Goal: Task Accomplishment & Management: Use online tool/utility

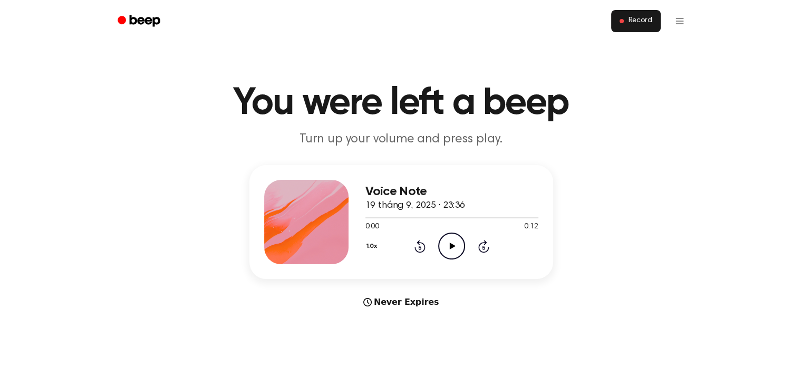
click at [639, 24] on span "Record" at bounding box center [640, 20] width 24 height 9
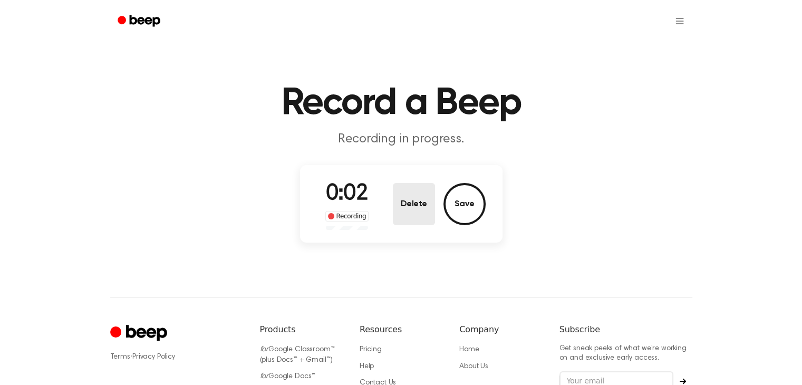
click at [405, 221] on button "Delete" at bounding box center [414, 204] width 42 height 42
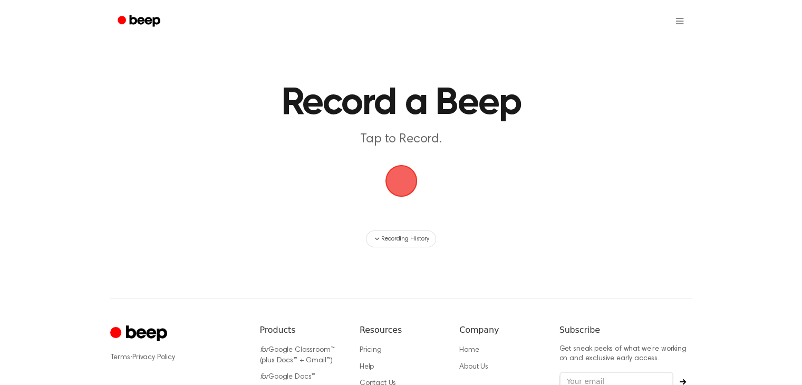
click at [391, 171] on span "button" at bounding box center [401, 181] width 36 height 36
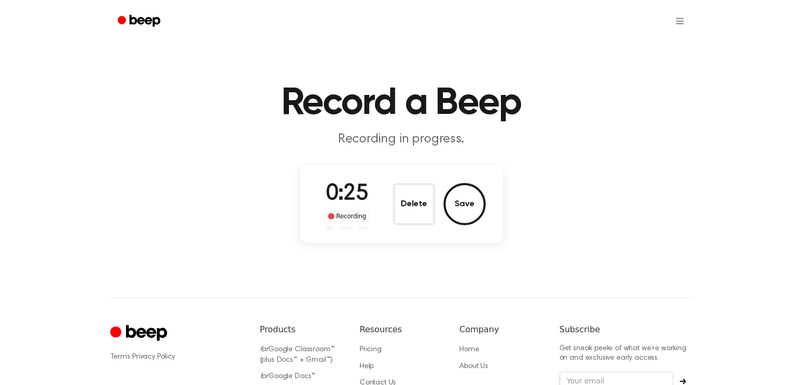
click at [420, 204] on button "Delete" at bounding box center [414, 204] width 42 height 42
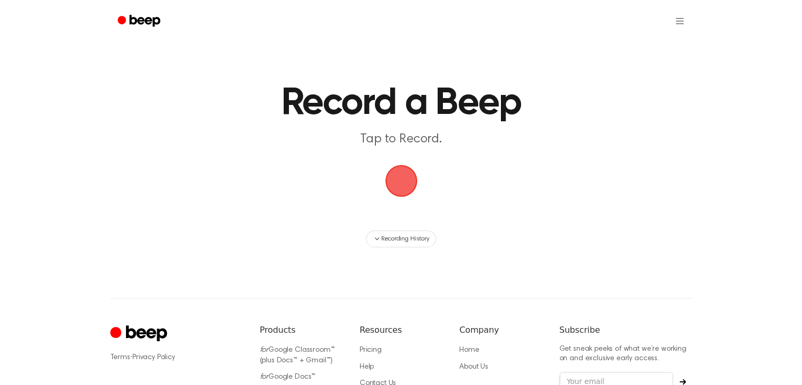
click at [385, 172] on span "button" at bounding box center [401, 181] width 32 height 32
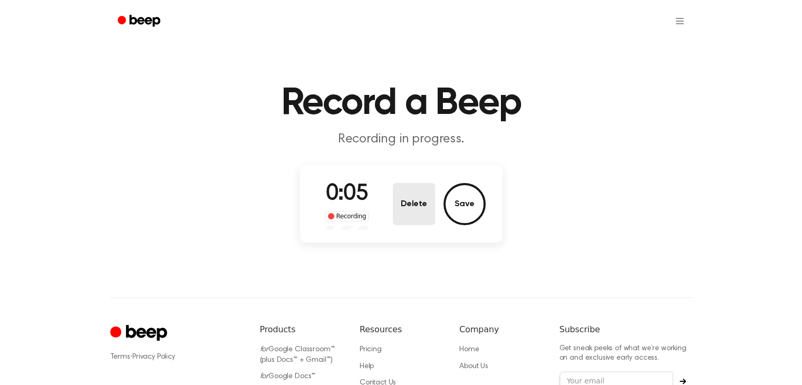
click at [408, 186] on button "Delete" at bounding box center [414, 204] width 42 height 42
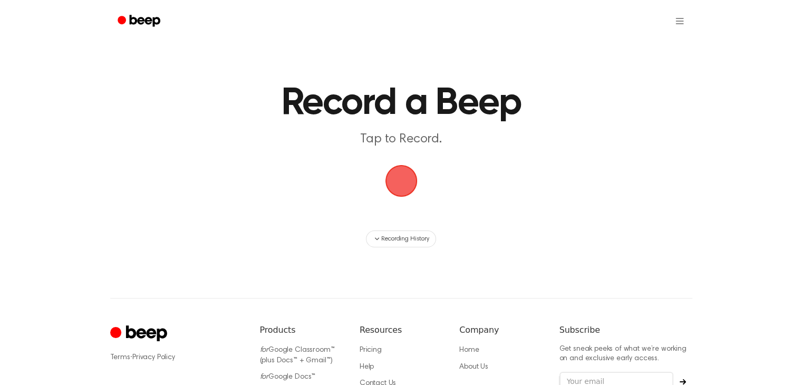
click at [409, 187] on span "button" at bounding box center [401, 181] width 34 height 34
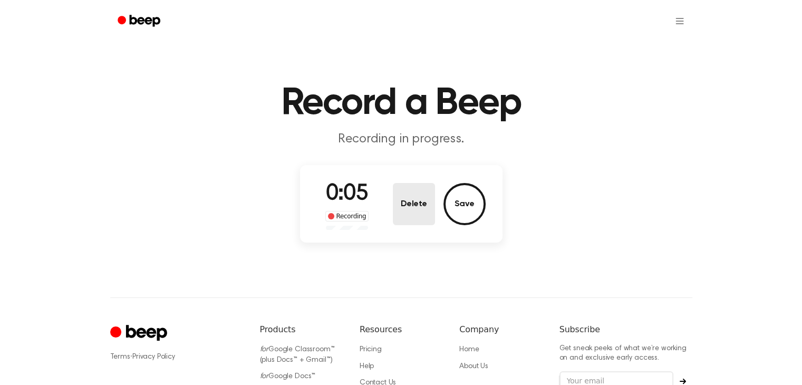
click at [403, 193] on button "Delete" at bounding box center [414, 204] width 42 height 42
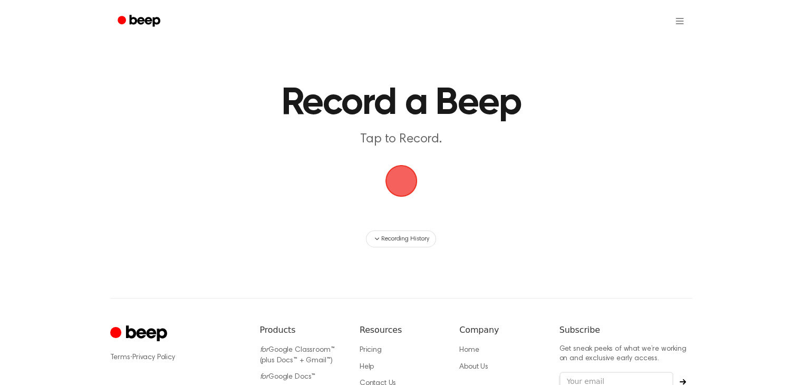
click at [407, 183] on span "button" at bounding box center [401, 181] width 32 height 32
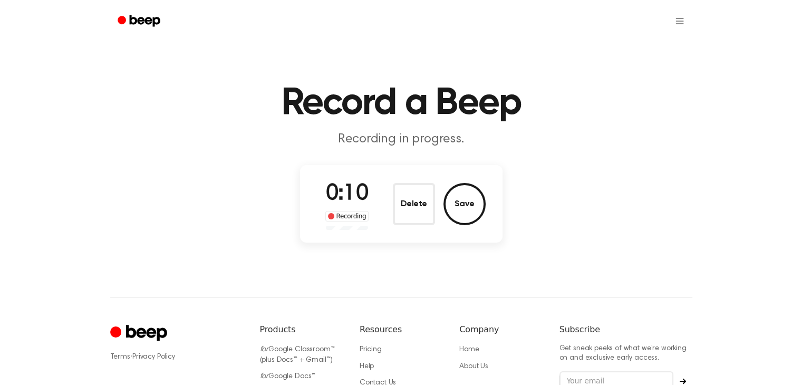
click at [439, 188] on div "Delete Save" at bounding box center [439, 204] width 93 height 42
click at [425, 195] on button "Delete" at bounding box center [414, 204] width 42 height 42
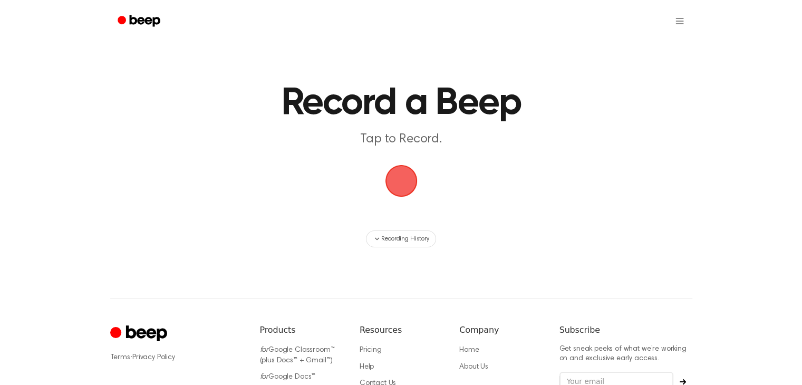
click at [390, 195] on span "button" at bounding box center [401, 181] width 34 height 34
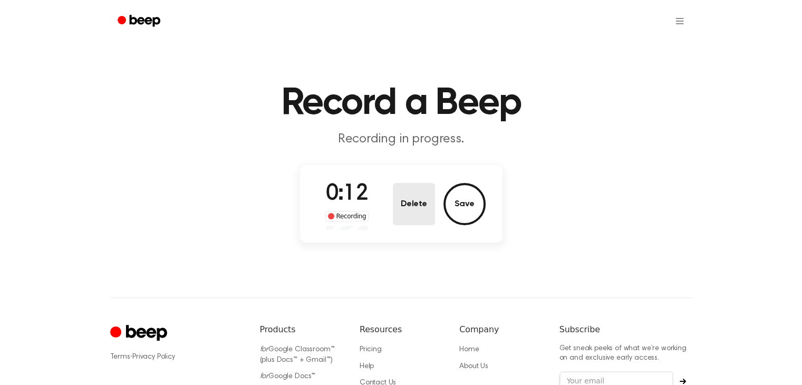
click at [427, 198] on button "Delete" at bounding box center [414, 204] width 42 height 42
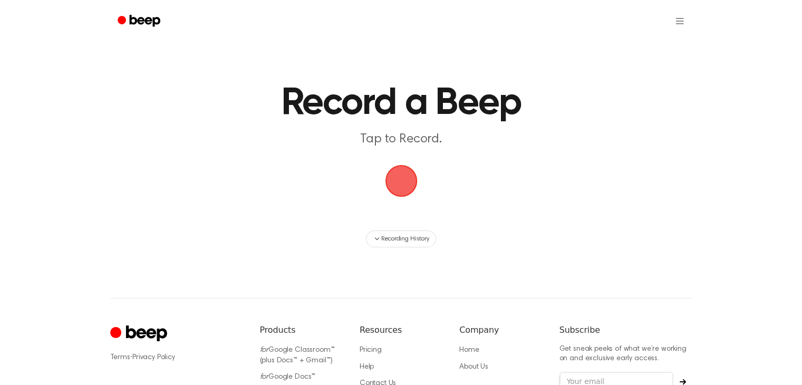
click at [414, 184] on span "button" at bounding box center [401, 181] width 32 height 32
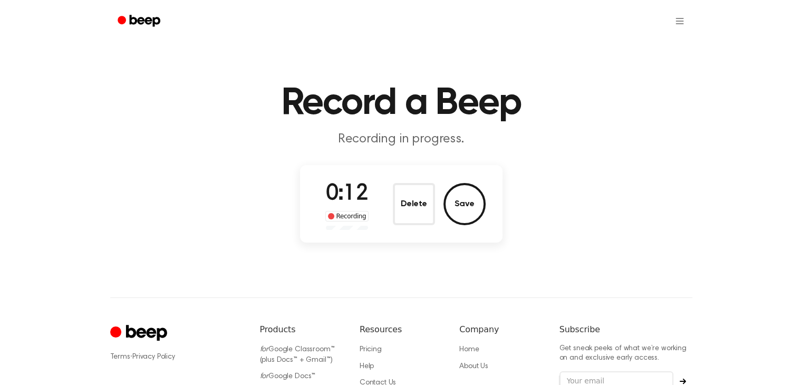
click at [432, 235] on div "0:12 Recording Delete Save" at bounding box center [401, 204] width 202 height 78
click at [429, 219] on button "Delete" at bounding box center [414, 204] width 42 height 42
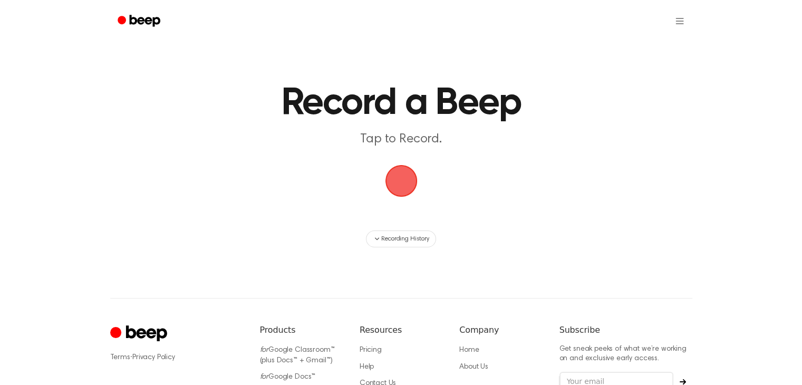
click at [408, 195] on span "button" at bounding box center [401, 180] width 47 height 47
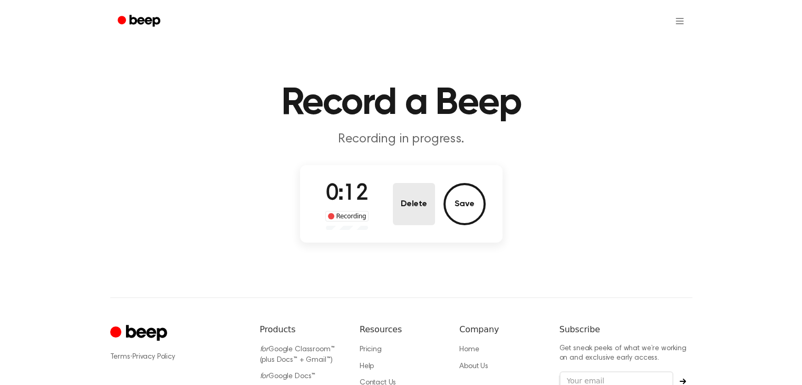
click at [409, 199] on button "Delete" at bounding box center [414, 204] width 42 height 42
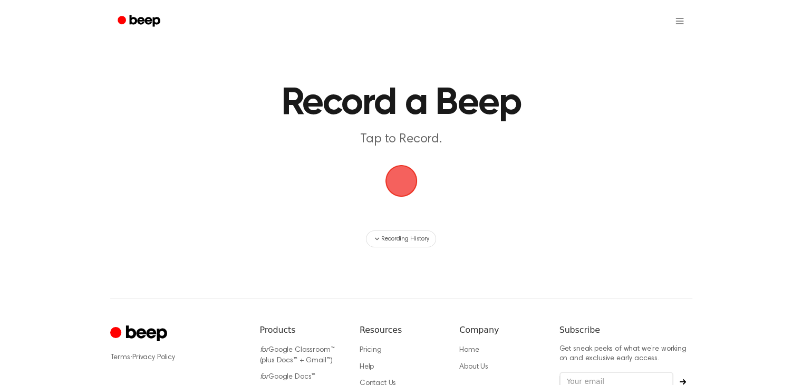
click at [407, 177] on span "button" at bounding box center [401, 181] width 32 height 32
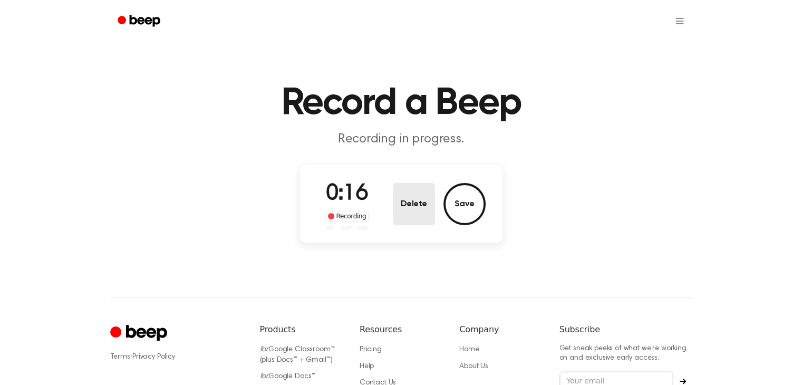
click at [407, 223] on button "Delete" at bounding box center [414, 204] width 42 height 42
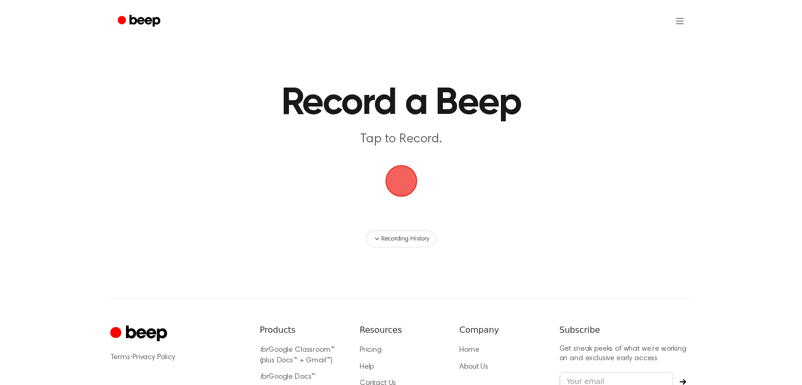
click at [406, 170] on span "button" at bounding box center [402, 181] width 30 height 30
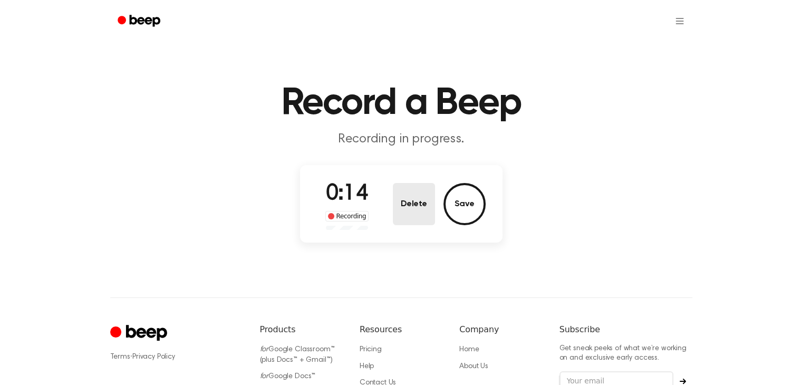
click at [394, 214] on button "Delete" at bounding box center [414, 204] width 42 height 42
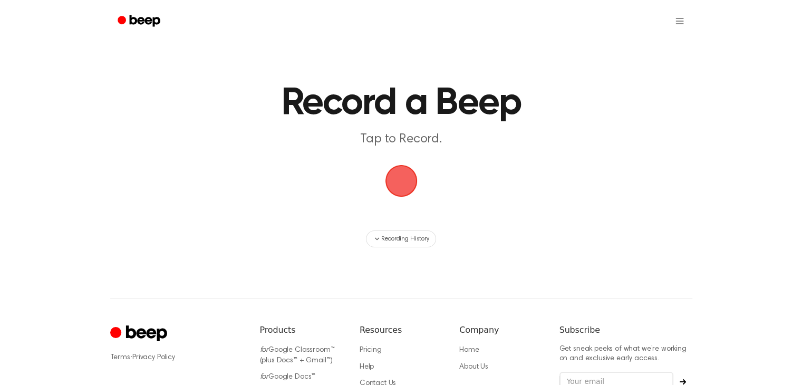
click at [406, 181] on span "button" at bounding box center [401, 181] width 32 height 32
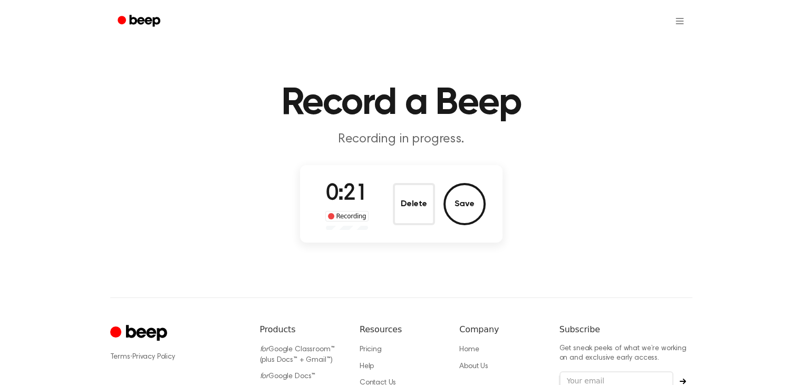
click at [387, 194] on div "0:21 Recording Delete Save" at bounding box center [401, 204] width 169 height 52
click at [401, 192] on button "Delete" at bounding box center [414, 204] width 42 height 42
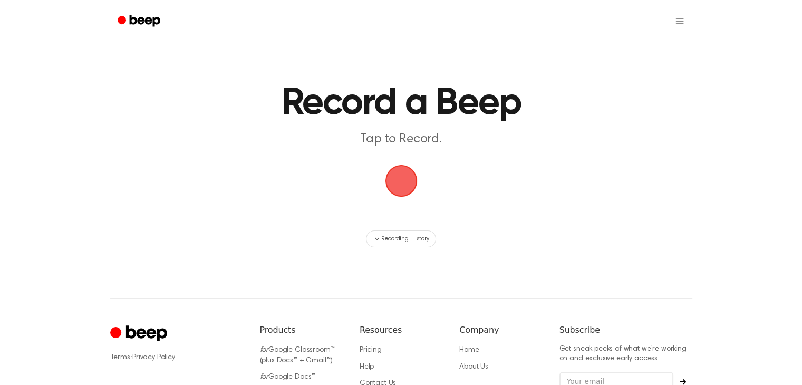
click at [409, 182] on span "button" at bounding box center [401, 181] width 32 height 32
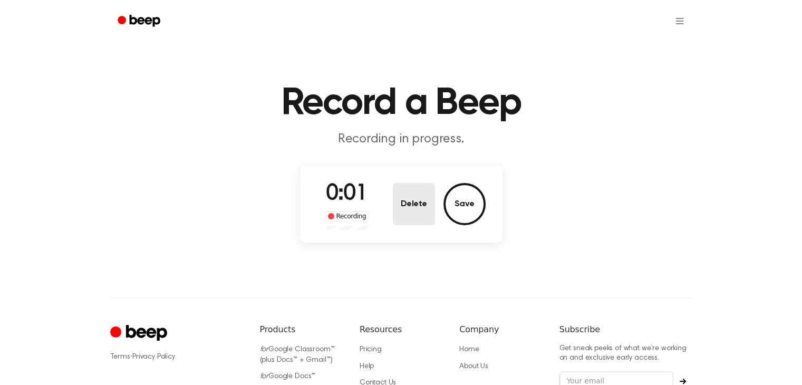
click at [410, 213] on button "Delete" at bounding box center [414, 204] width 42 height 42
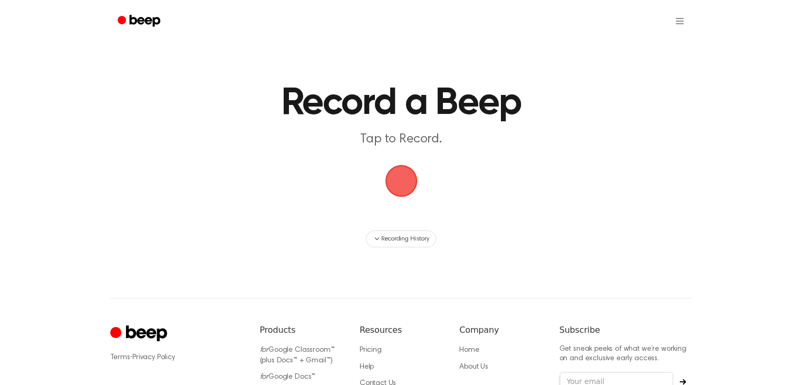
click at [418, 164] on span "button" at bounding box center [401, 181] width 34 height 34
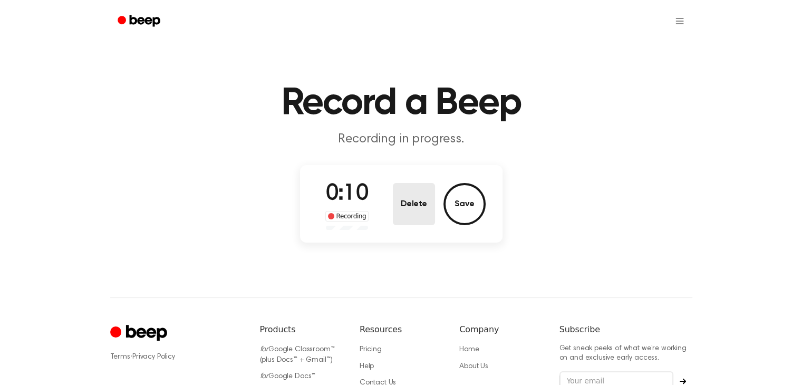
click at [413, 207] on button "Delete" at bounding box center [414, 204] width 42 height 42
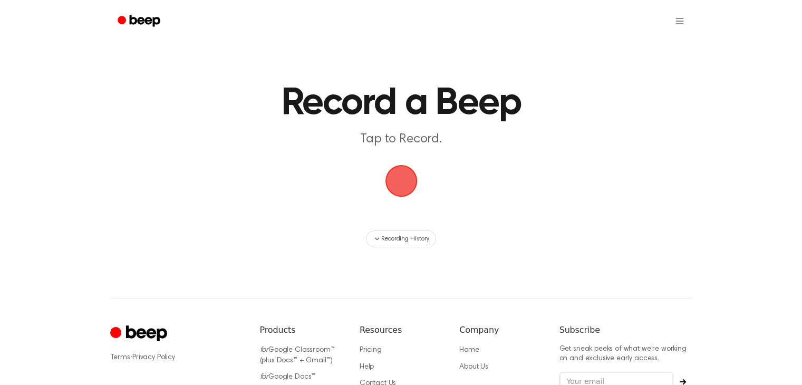
click at [412, 185] on span "button" at bounding box center [401, 181] width 32 height 32
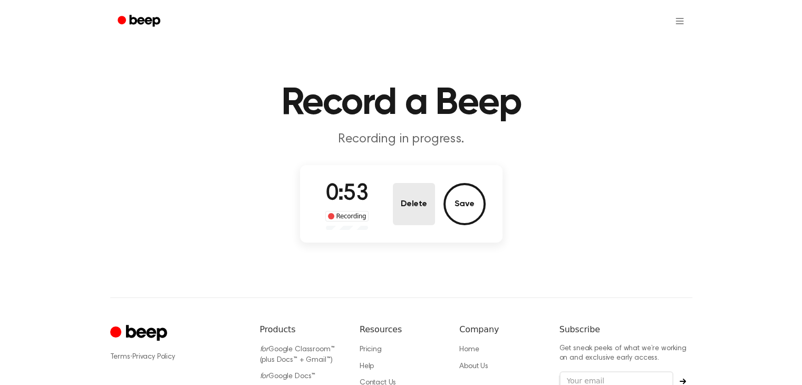
click at [408, 188] on button "Delete" at bounding box center [414, 204] width 42 height 42
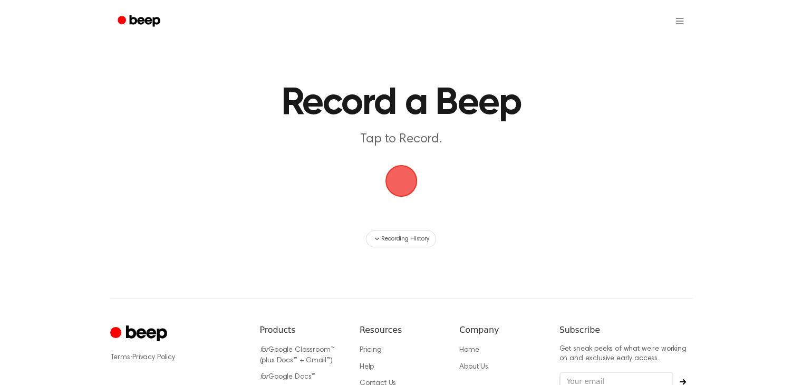
click at [406, 185] on span "button" at bounding box center [401, 181] width 32 height 32
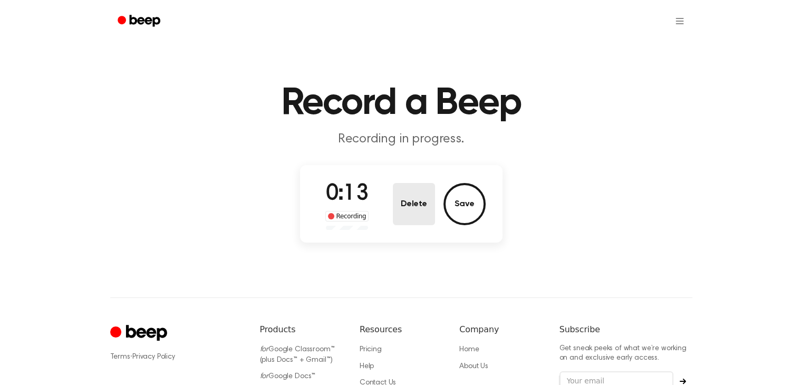
click at [400, 190] on button "Delete" at bounding box center [414, 204] width 42 height 42
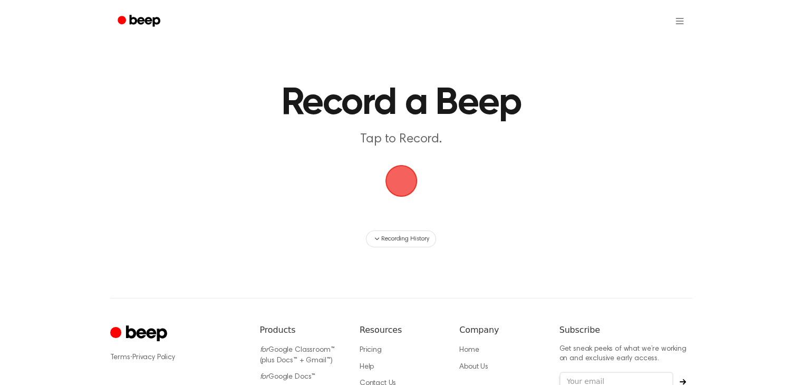
click at [397, 171] on span "button" at bounding box center [401, 181] width 38 height 38
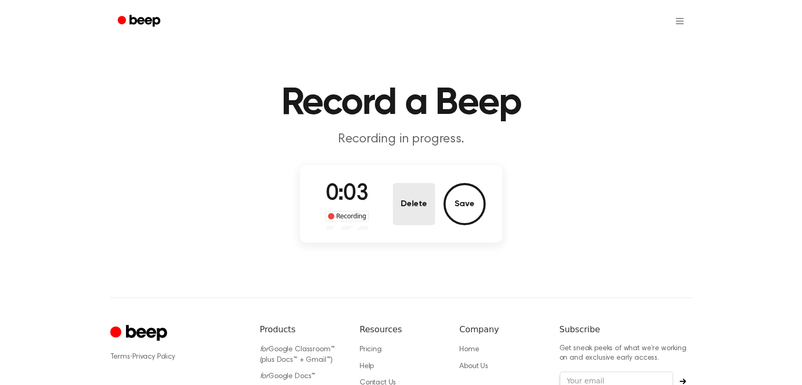
click at [400, 198] on button "Delete" at bounding box center [414, 204] width 42 height 42
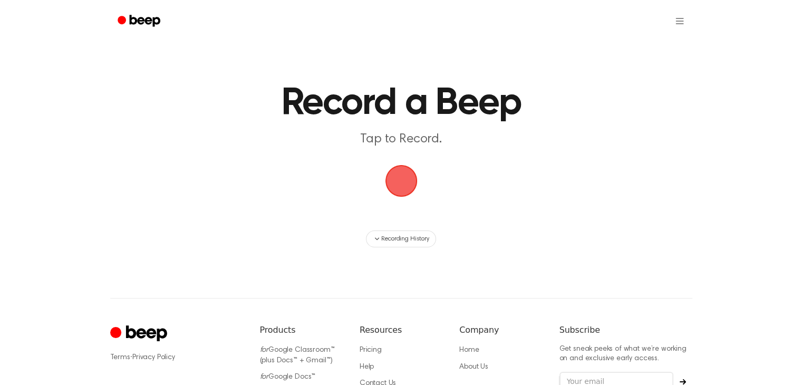
click at [391, 164] on span "button" at bounding box center [401, 181] width 34 height 34
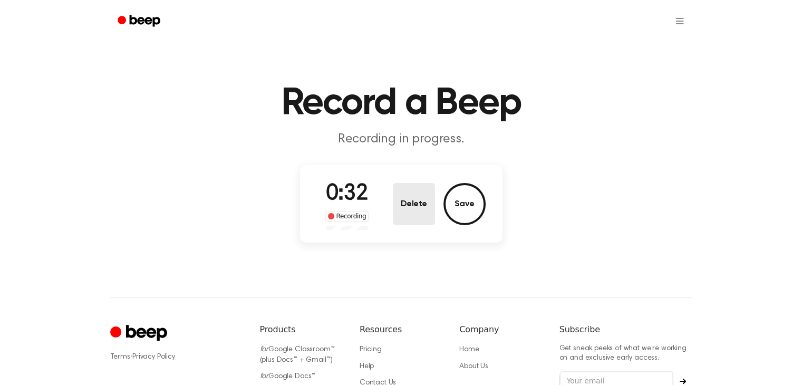
click at [403, 196] on button "Delete" at bounding box center [414, 204] width 42 height 42
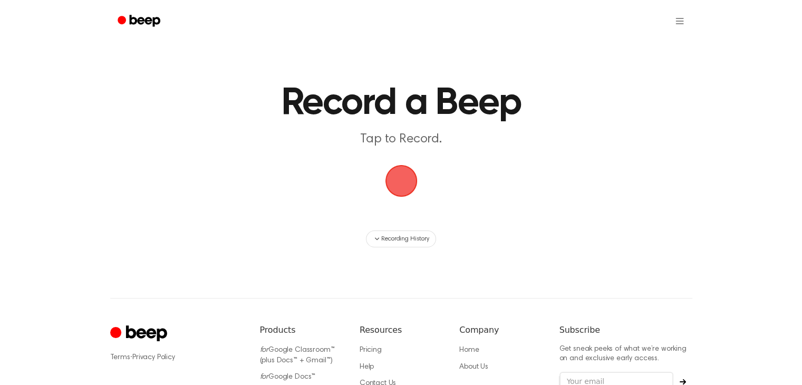
click at [403, 190] on span "button" at bounding box center [401, 180] width 59 height 59
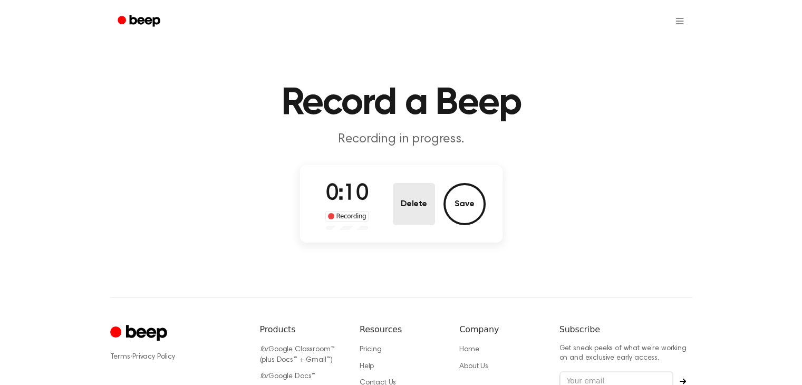
click at [417, 204] on button "Delete" at bounding box center [414, 204] width 42 height 42
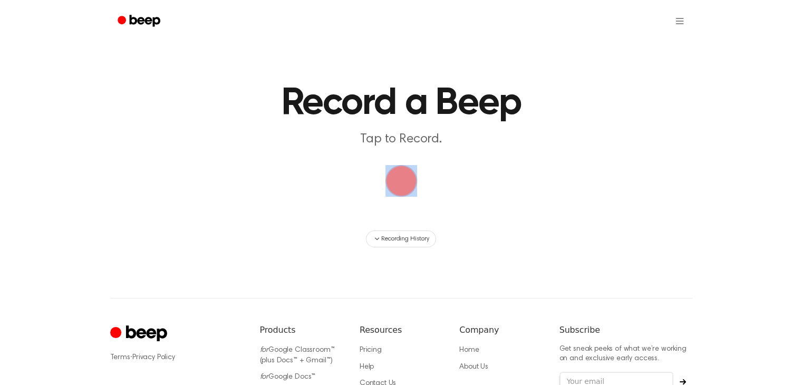
click at [417, 204] on main "Record a Beep Tap to Record. Recording History" at bounding box center [401, 123] width 802 height 247
click at [409, 167] on span "button" at bounding box center [401, 181] width 32 height 32
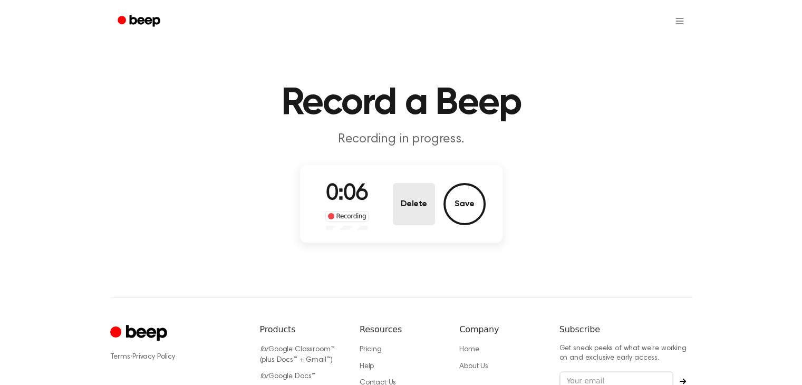
click at [417, 204] on button "Delete" at bounding box center [414, 204] width 42 height 42
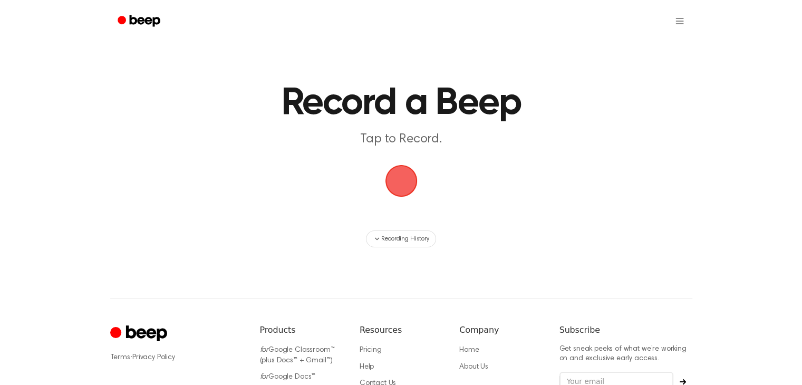
click at [403, 175] on span "button" at bounding box center [401, 181] width 32 height 32
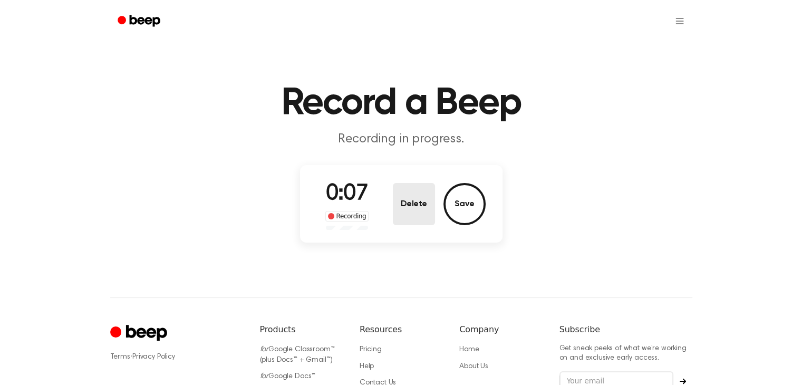
click at [424, 219] on button "Delete" at bounding box center [414, 204] width 42 height 42
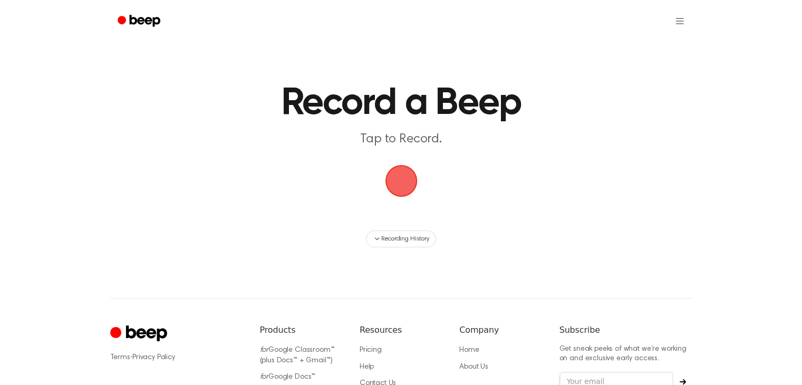
click at [416, 187] on div "button" at bounding box center [401, 181] width 32 height 32
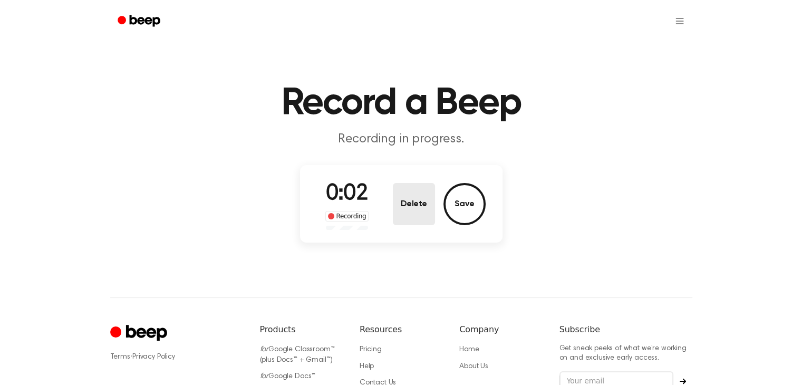
click at [417, 186] on button "Delete" at bounding box center [414, 204] width 42 height 42
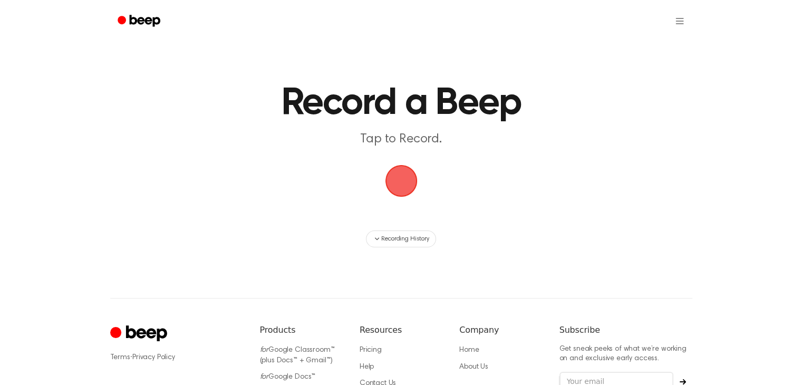
click at [408, 173] on span "button" at bounding box center [401, 181] width 34 height 34
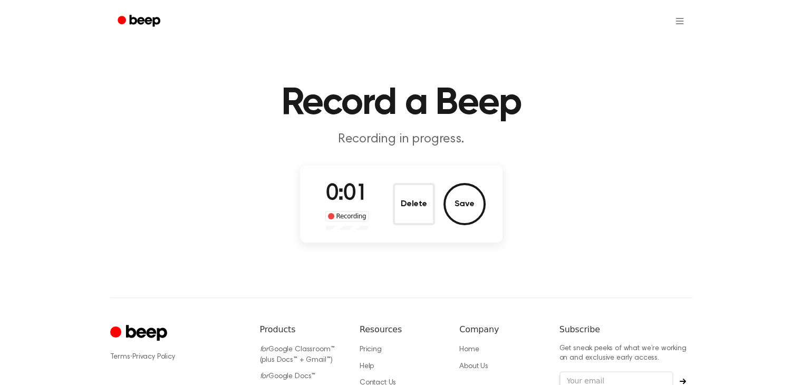
click at [419, 209] on button "Delete" at bounding box center [414, 204] width 42 height 42
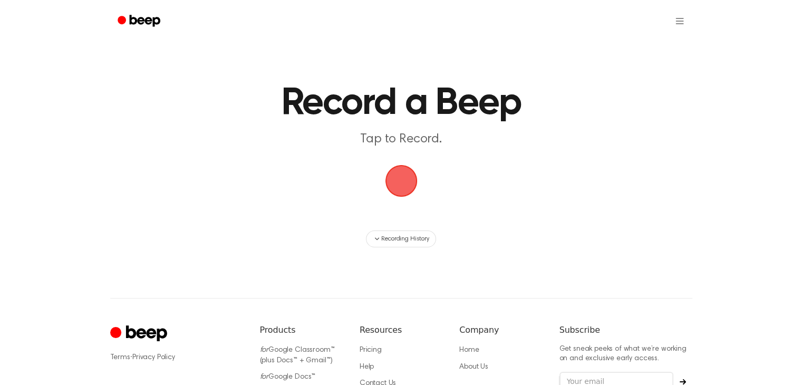
click at [390, 186] on span "button" at bounding box center [401, 181] width 58 height 58
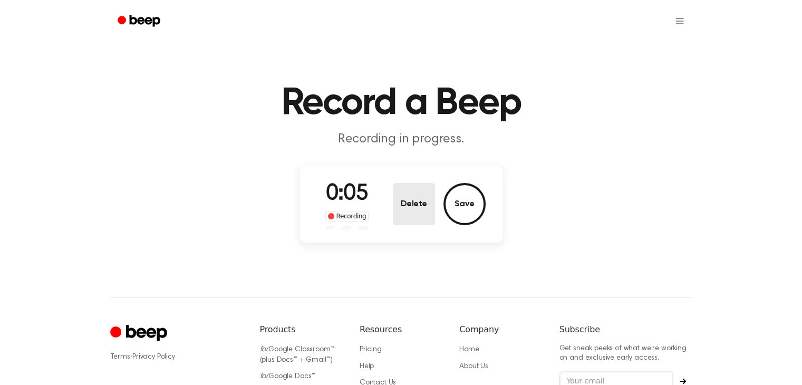
click at [416, 198] on button "Delete" at bounding box center [414, 204] width 42 height 42
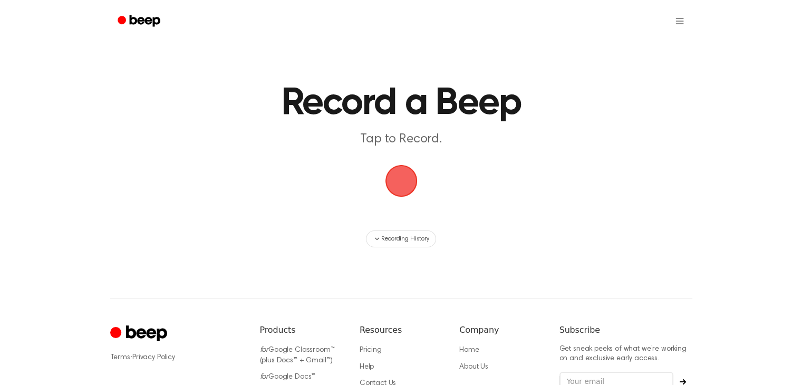
click at [410, 178] on span "button" at bounding box center [401, 181] width 34 height 34
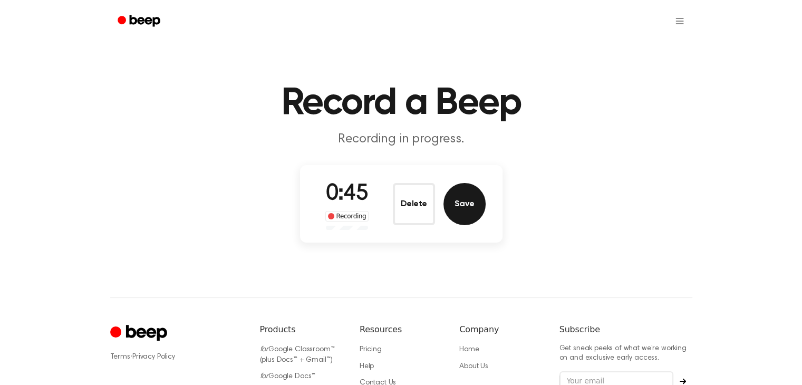
click at [462, 191] on button "Save" at bounding box center [464, 204] width 42 height 42
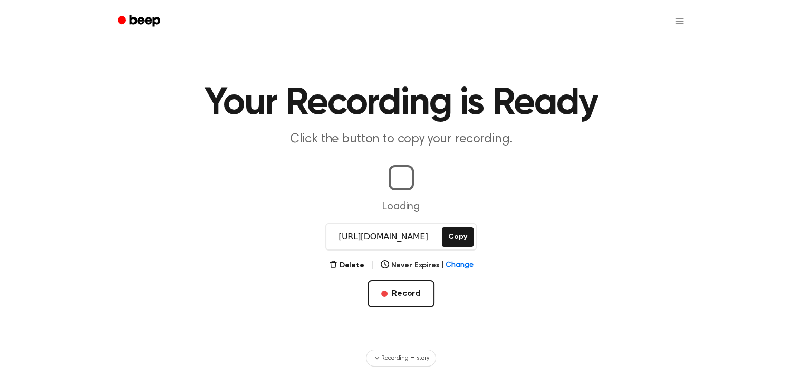
click at [470, 242] on div "https://beep.audio/AiHkhFF Copy" at bounding box center [400, 236] width 151 height 27
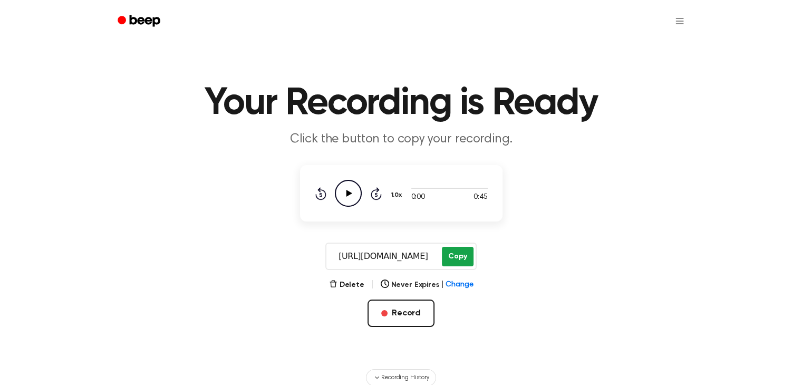
click at [451, 258] on button "Copy" at bounding box center [457, 257] width 31 height 20
click at [418, 247] on input "https://beep.audio/AiHkhFF" at bounding box center [382, 256] width 113 height 25
click at [394, 307] on button "Record" at bounding box center [401, 313] width 67 height 27
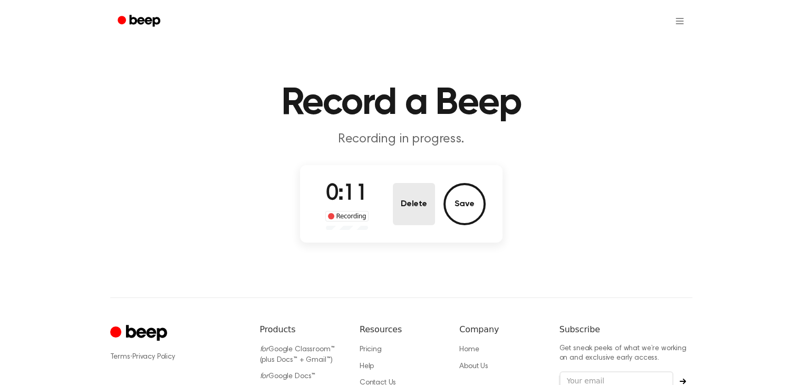
click at [403, 203] on button "Delete" at bounding box center [414, 204] width 42 height 42
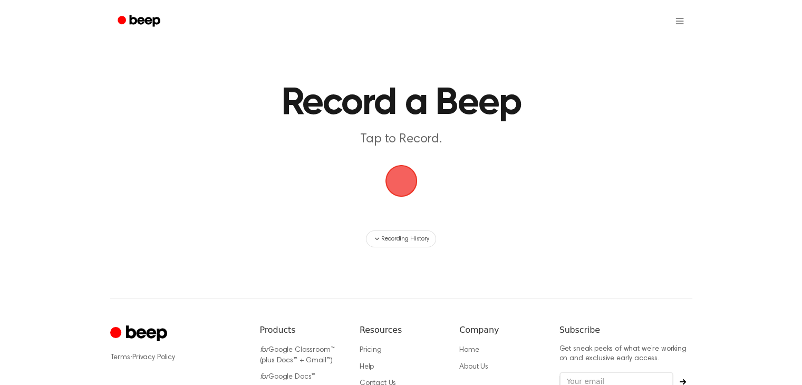
click at [406, 176] on span "button" at bounding box center [401, 181] width 32 height 32
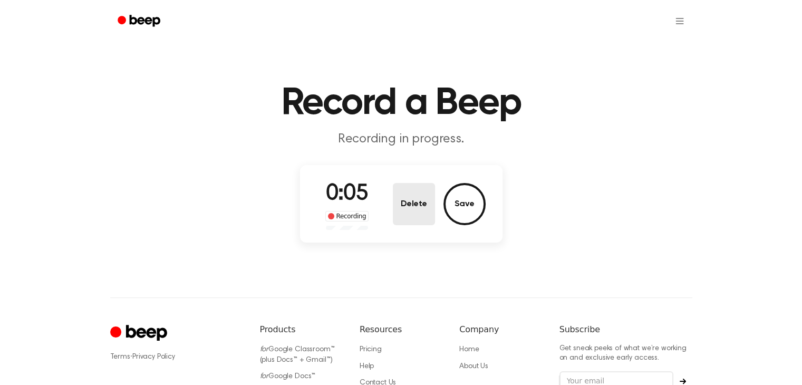
click at [416, 200] on button "Delete" at bounding box center [414, 204] width 42 height 42
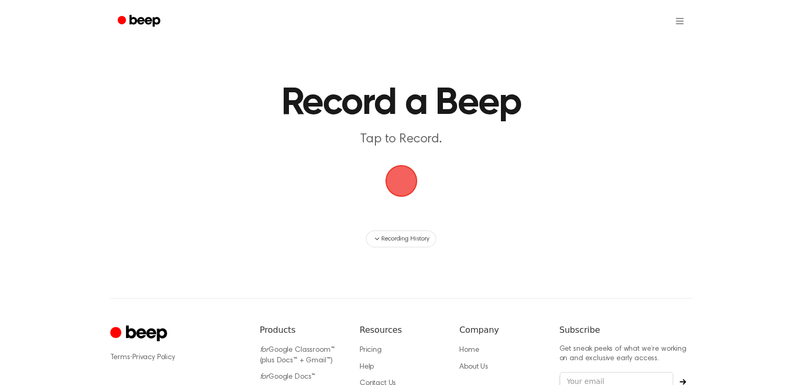
click at [410, 183] on span "button" at bounding box center [401, 181] width 32 height 32
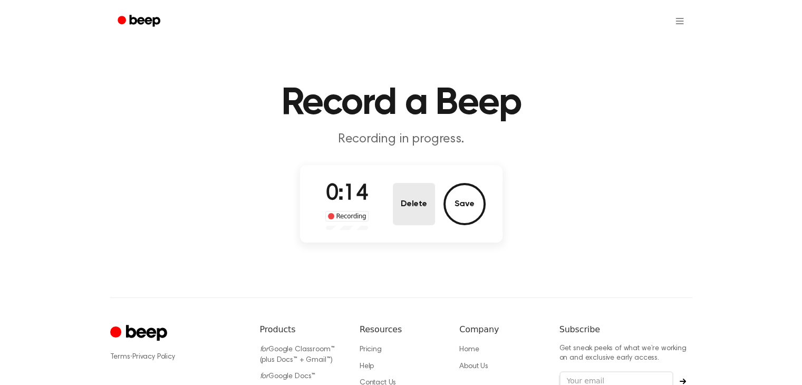
click at [407, 209] on button "Delete" at bounding box center [414, 204] width 42 height 42
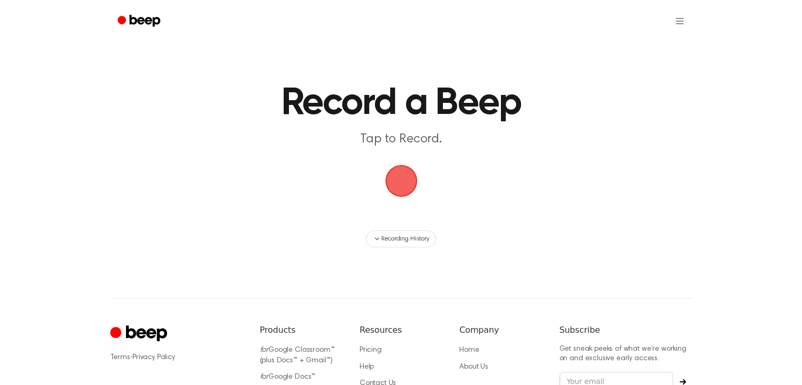
click at [409, 173] on span "button" at bounding box center [400, 180] width 39 height 39
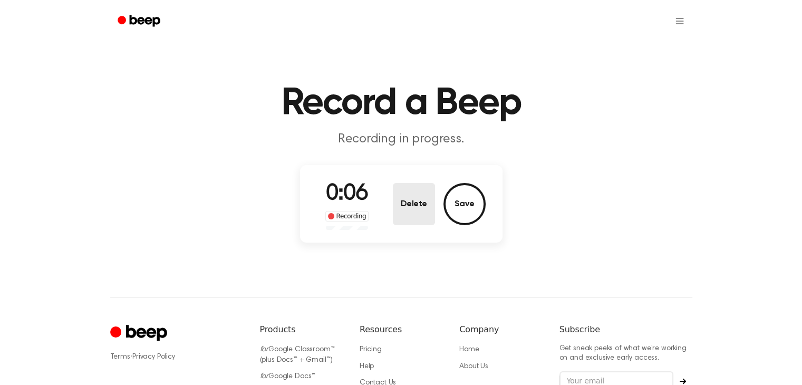
click at [420, 202] on button "Delete" at bounding box center [414, 204] width 42 height 42
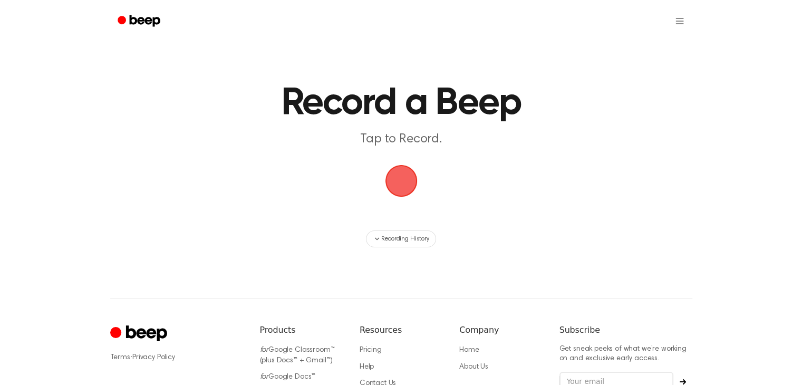
click at [409, 198] on span "button" at bounding box center [401, 181] width 36 height 36
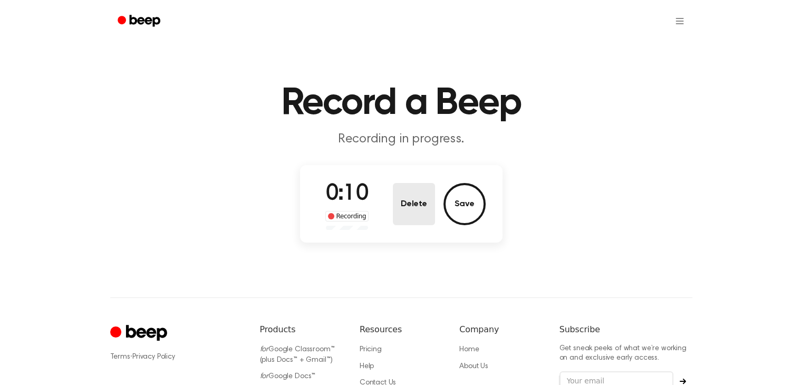
click at [435, 200] on button "Delete" at bounding box center [414, 204] width 42 height 42
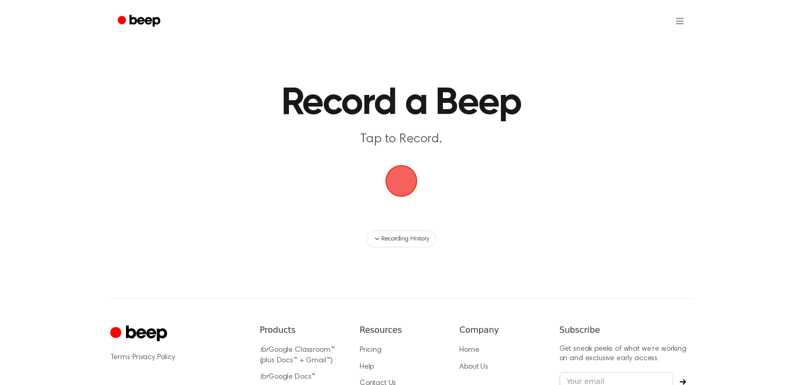
click at [398, 165] on span "button" at bounding box center [401, 181] width 34 height 34
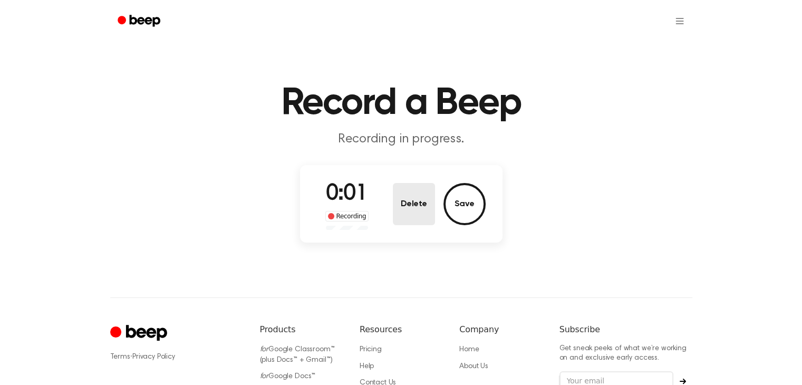
click at [403, 211] on button "Delete" at bounding box center [414, 204] width 42 height 42
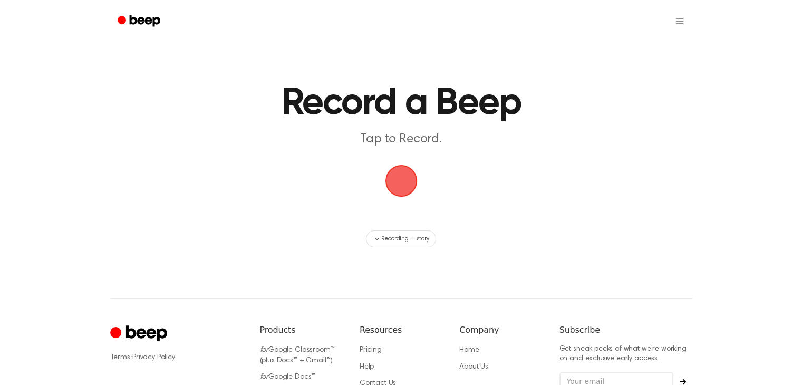
click at [415, 190] on span "button" at bounding box center [401, 181] width 32 height 32
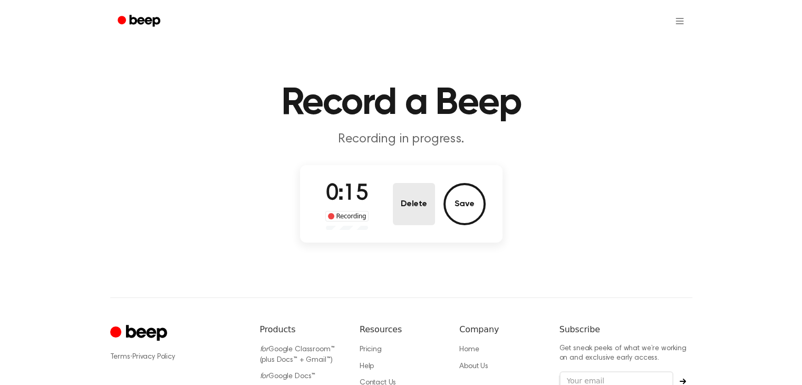
click at [413, 201] on button "Delete" at bounding box center [414, 204] width 42 height 42
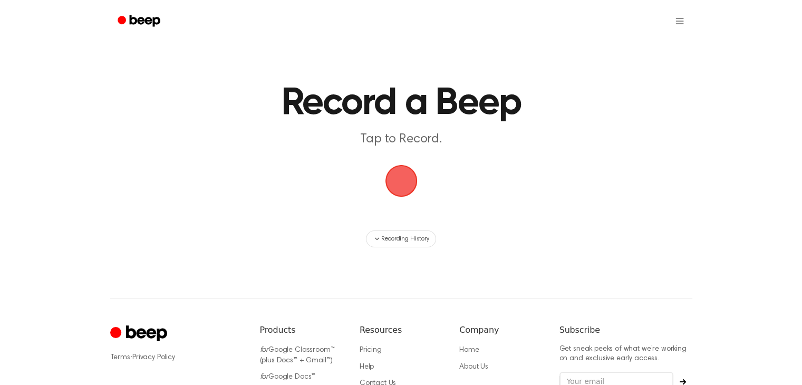
click at [405, 179] on span "button" at bounding box center [401, 181] width 32 height 32
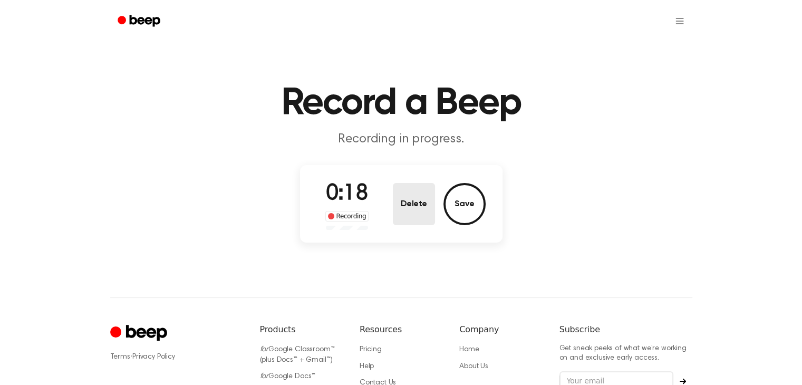
click at [412, 184] on button "Delete" at bounding box center [414, 204] width 42 height 42
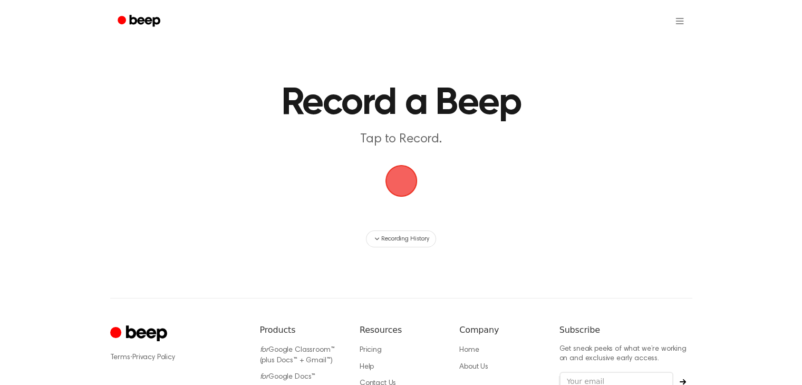
click at [402, 188] on span "button" at bounding box center [401, 181] width 32 height 32
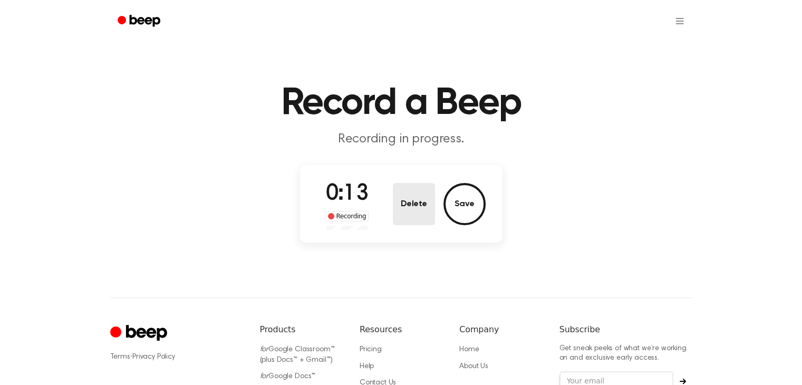
click at [417, 195] on button "Delete" at bounding box center [414, 204] width 42 height 42
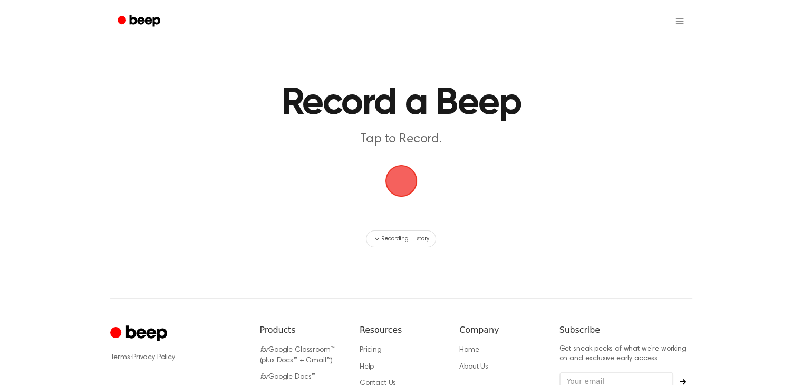
click at [413, 175] on span "button" at bounding box center [401, 181] width 36 height 36
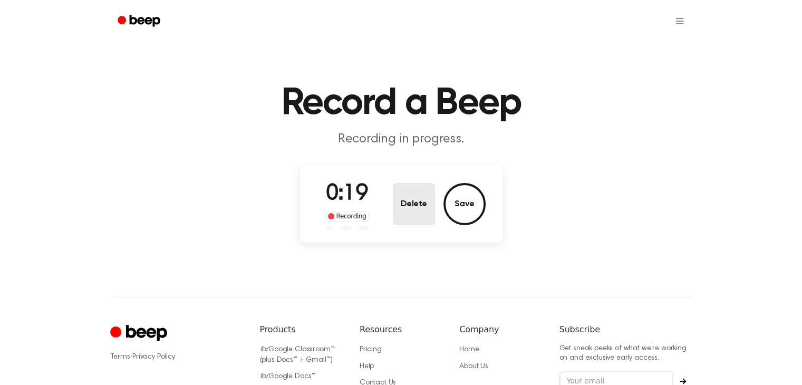
click at [415, 202] on button "Delete" at bounding box center [414, 204] width 42 height 42
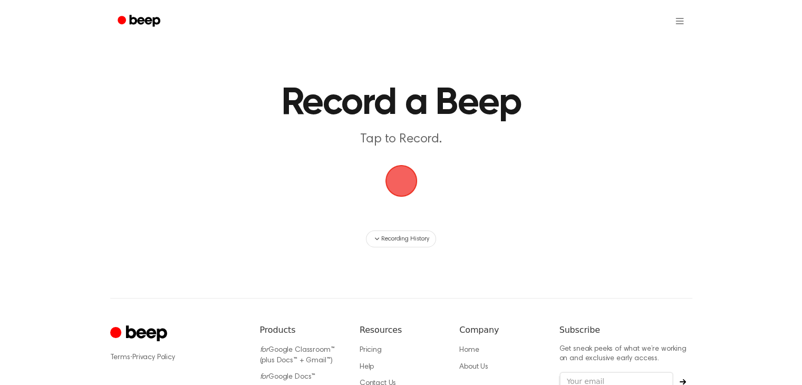
click at [394, 165] on span "button" at bounding box center [401, 181] width 32 height 32
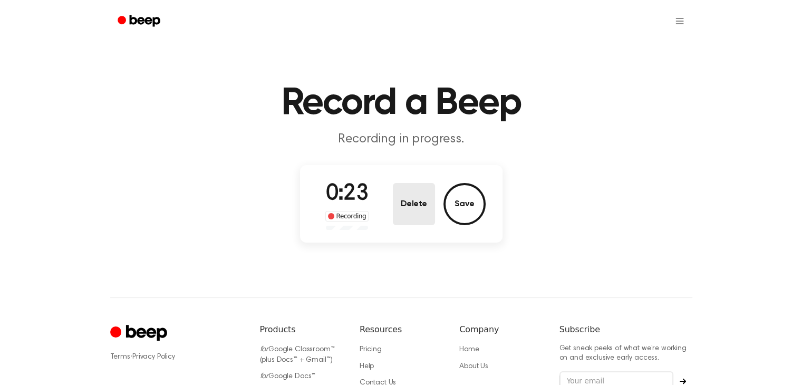
click at [404, 195] on button "Delete" at bounding box center [414, 204] width 42 height 42
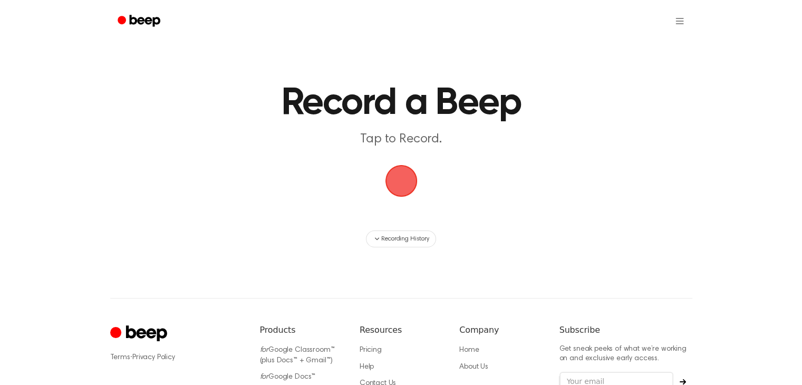
click at [398, 190] on span "button" at bounding box center [401, 181] width 36 height 36
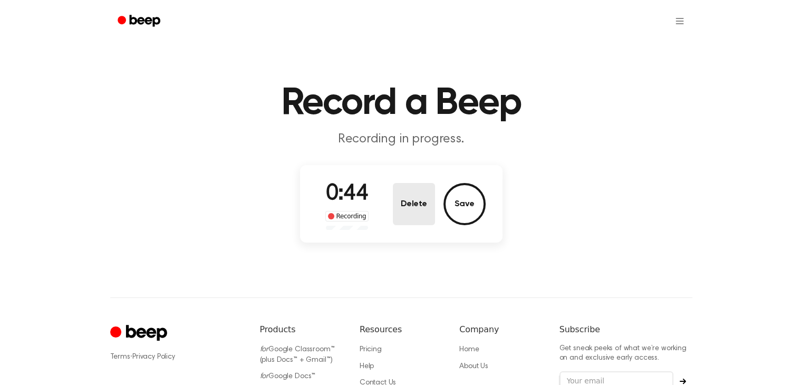
click at [403, 199] on button "Delete" at bounding box center [414, 204] width 42 height 42
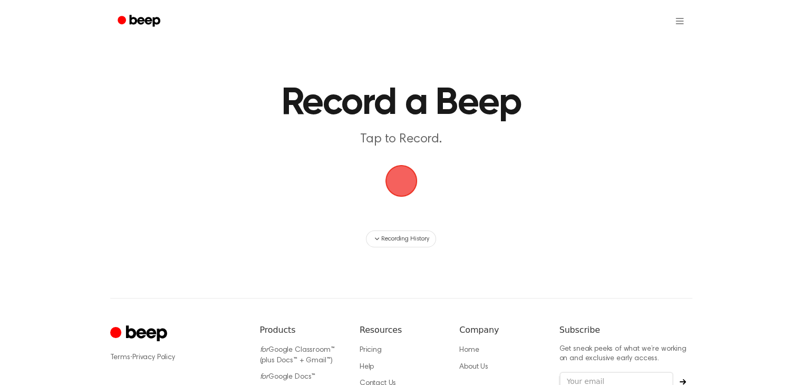
click at [404, 185] on span "button" at bounding box center [401, 181] width 36 height 36
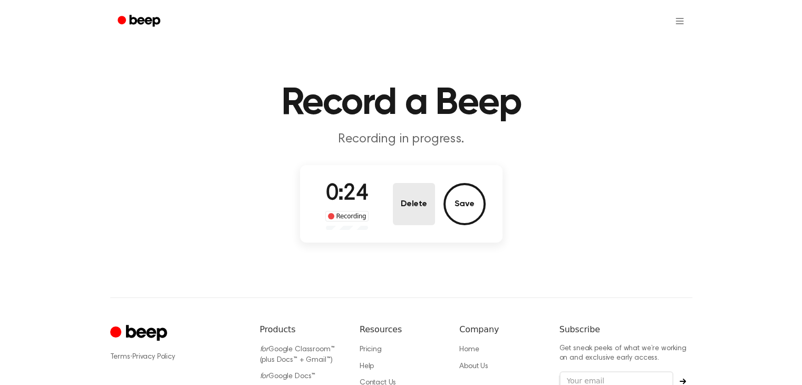
click at [407, 184] on button "Delete" at bounding box center [414, 204] width 42 height 42
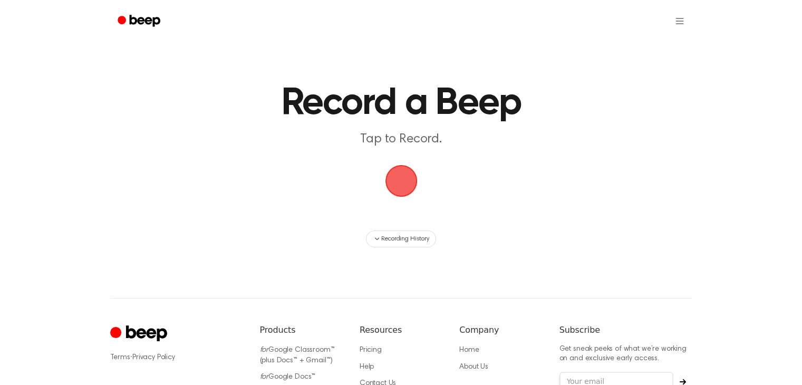
click at [398, 185] on span "button" at bounding box center [401, 181] width 34 height 34
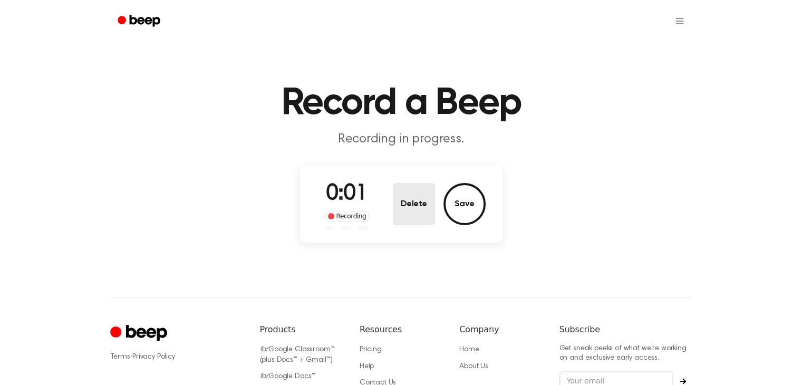
click at [402, 197] on button "Delete" at bounding box center [414, 204] width 42 height 42
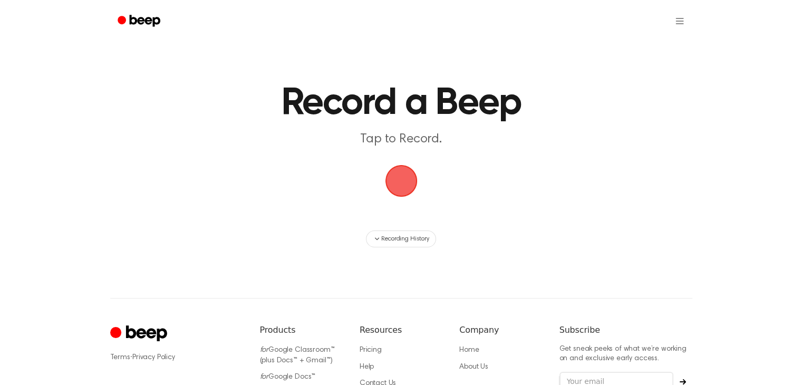
click at [405, 173] on span "button" at bounding box center [401, 181] width 34 height 34
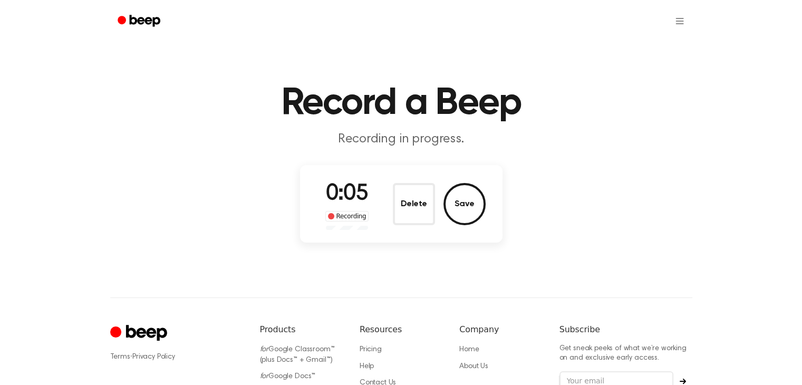
click at [412, 202] on button "Delete" at bounding box center [414, 204] width 42 height 42
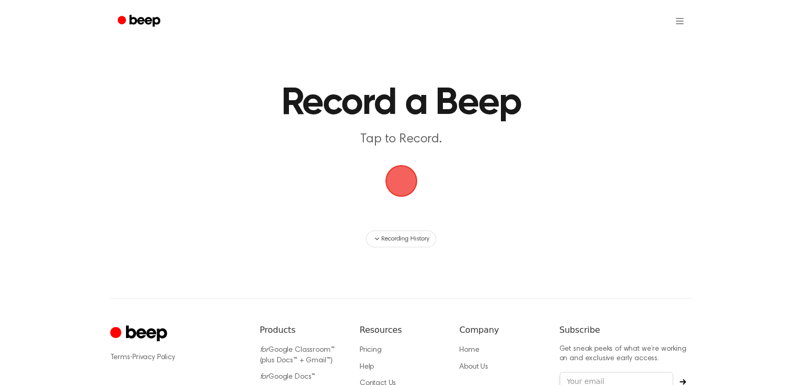
click at [404, 181] on span "button" at bounding box center [401, 181] width 36 height 36
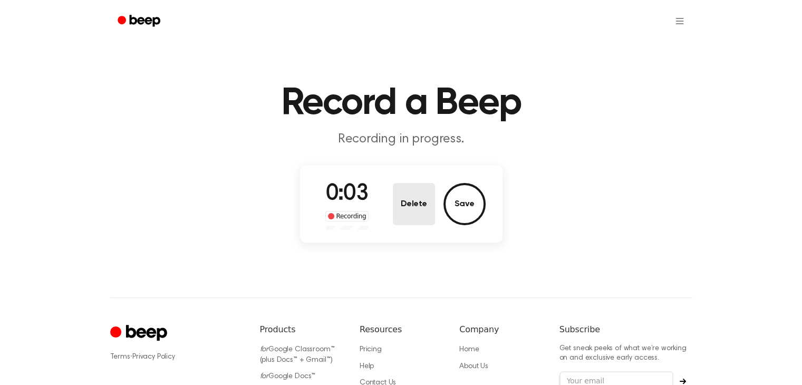
click at [413, 191] on button "Delete" at bounding box center [414, 204] width 42 height 42
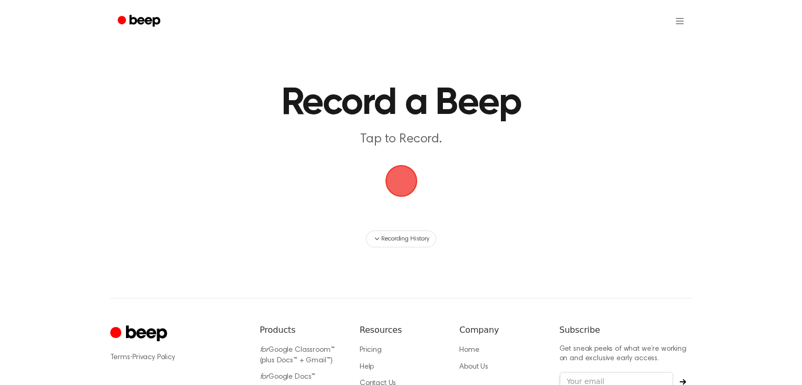
click at [408, 184] on span "button" at bounding box center [401, 181] width 32 height 32
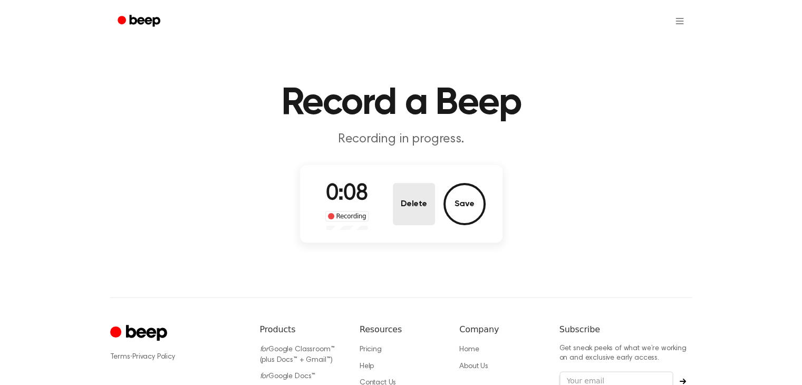
click at [429, 202] on button "Delete" at bounding box center [414, 204] width 42 height 42
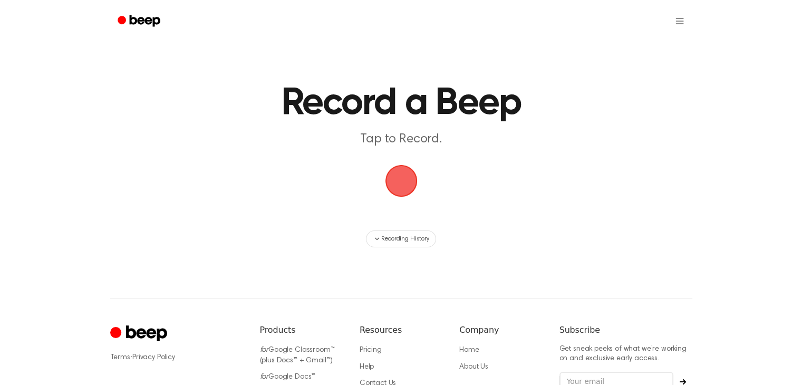
click at [385, 174] on span "button" at bounding box center [401, 181] width 32 height 32
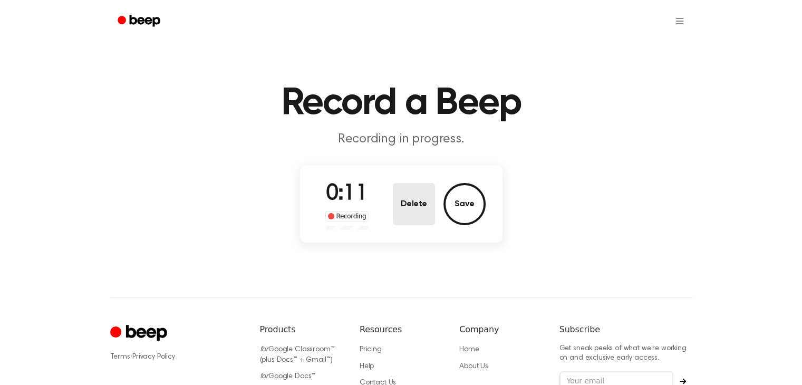
drag, startPoint x: 424, startPoint y: 209, endPoint x: 420, endPoint y: 199, distance: 10.4
click at [423, 209] on button "Delete" at bounding box center [414, 204] width 42 height 42
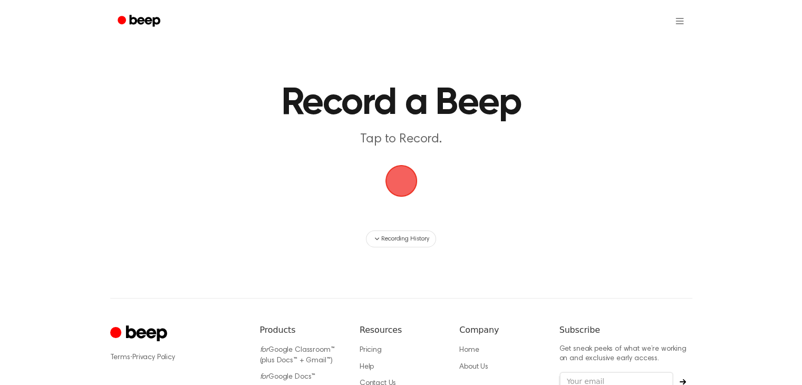
click at [417, 185] on span "button" at bounding box center [401, 181] width 32 height 32
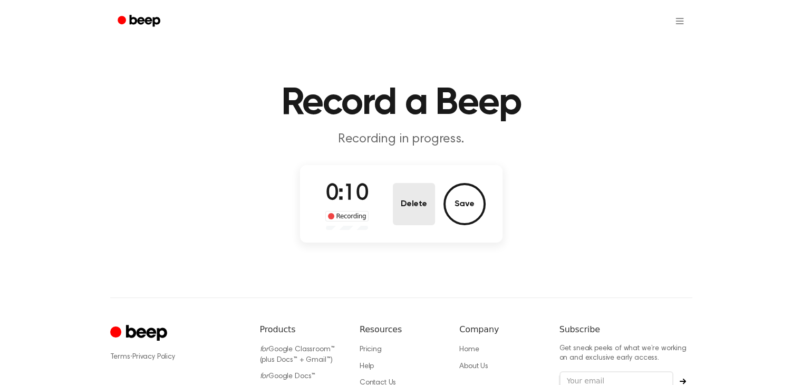
click at [407, 193] on button "Delete" at bounding box center [414, 204] width 42 height 42
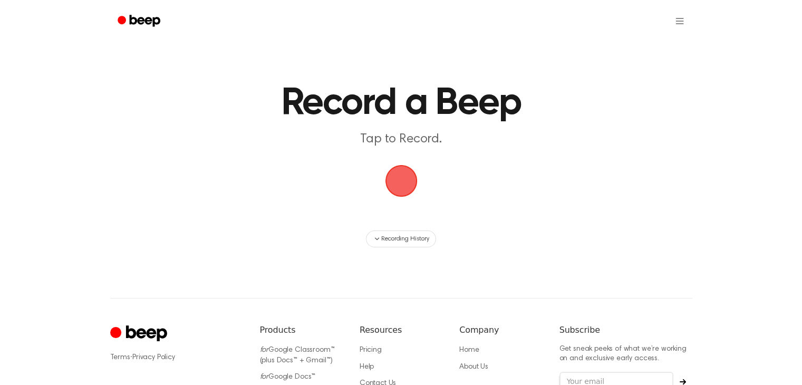
click at [414, 169] on span "button" at bounding box center [401, 181] width 32 height 32
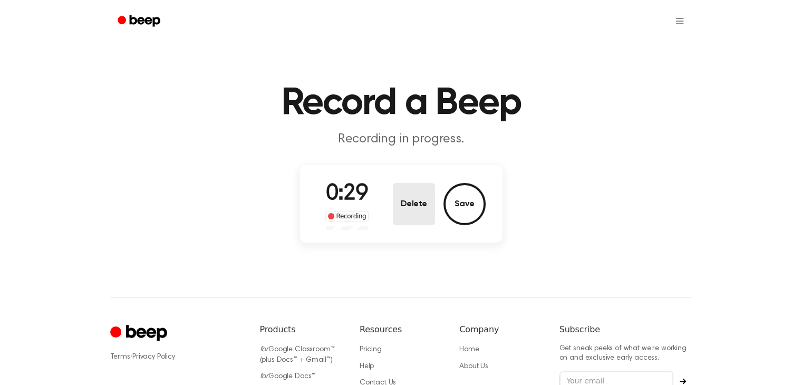
click at [403, 190] on button "Delete" at bounding box center [414, 204] width 42 height 42
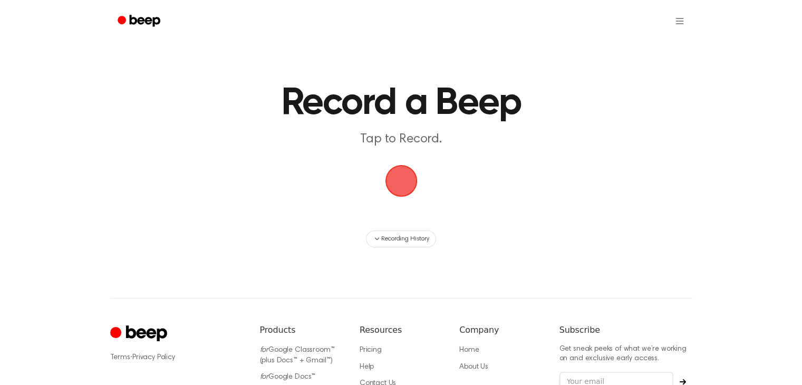
click at [400, 188] on span "button" at bounding box center [401, 181] width 32 height 32
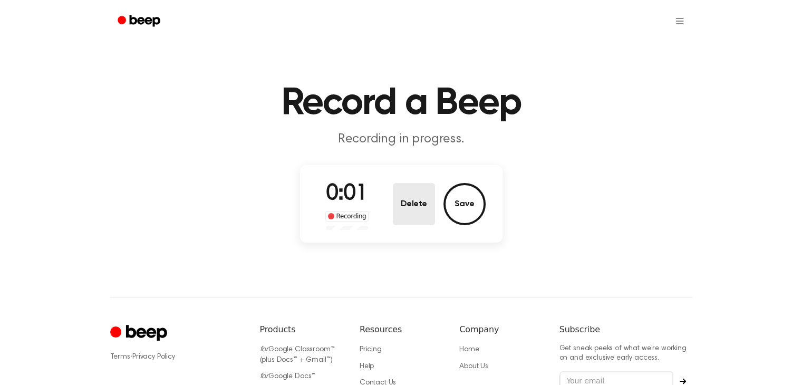
click at [403, 186] on button "Delete" at bounding box center [414, 204] width 42 height 42
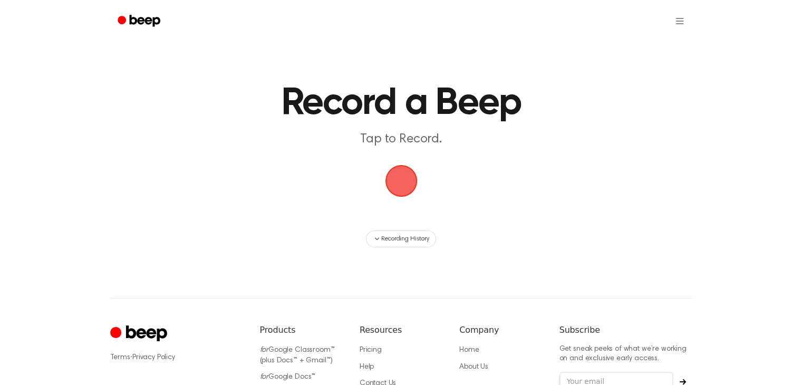
click at [403, 176] on span "button" at bounding box center [400, 180] width 57 height 57
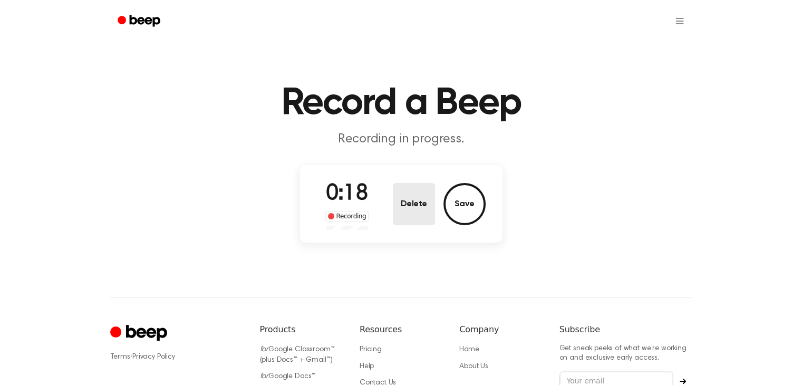
click at [404, 209] on button "Delete" at bounding box center [414, 204] width 42 height 42
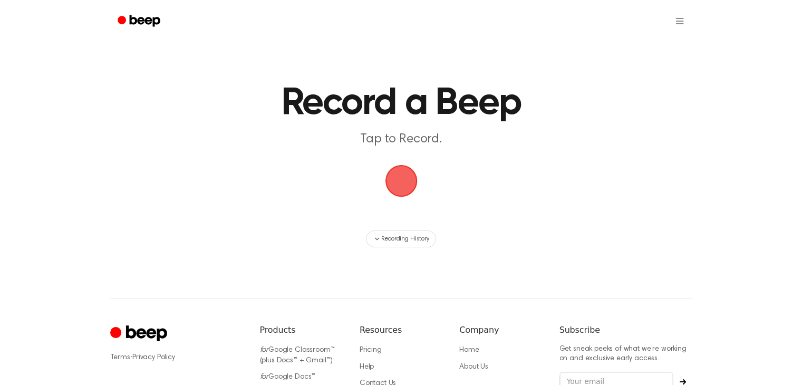
click at [399, 202] on main "Record a Beep Tap to Record. Recording History" at bounding box center [401, 123] width 802 height 247
click at [399, 195] on span "button" at bounding box center [401, 180] width 41 height 41
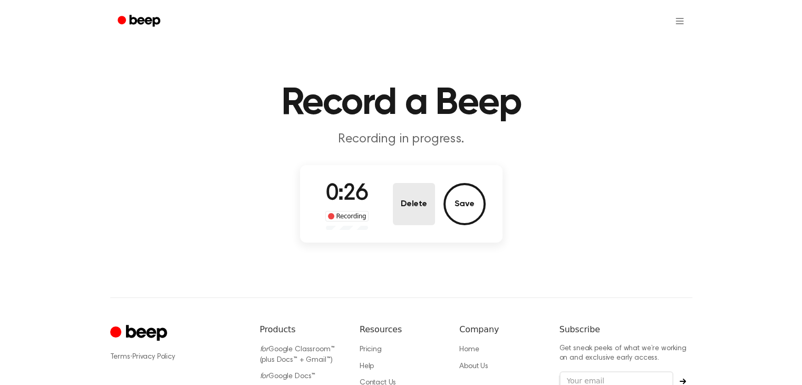
click at [427, 211] on button "Delete" at bounding box center [414, 204] width 42 height 42
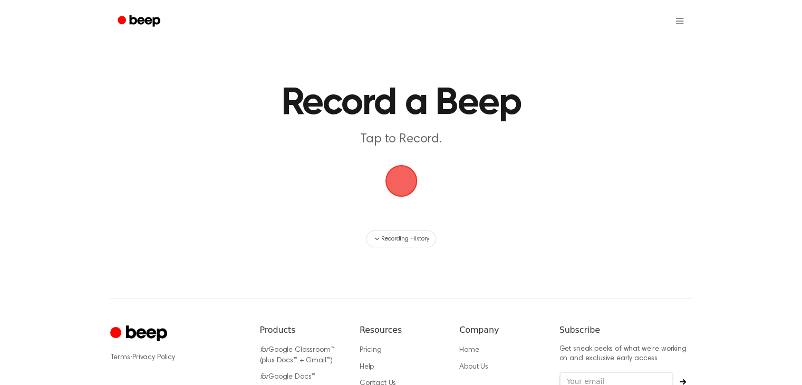
click at [405, 181] on span "button" at bounding box center [401, 181] width 36 height 36
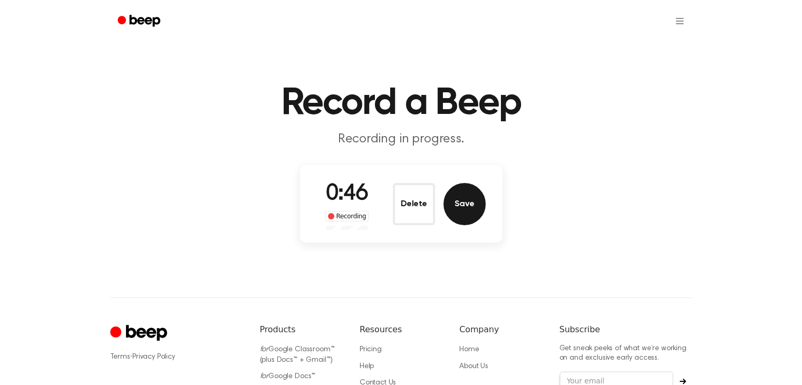
click at [472, 199] on button "Save" at bounding box center [464, 204] width 42 height 42
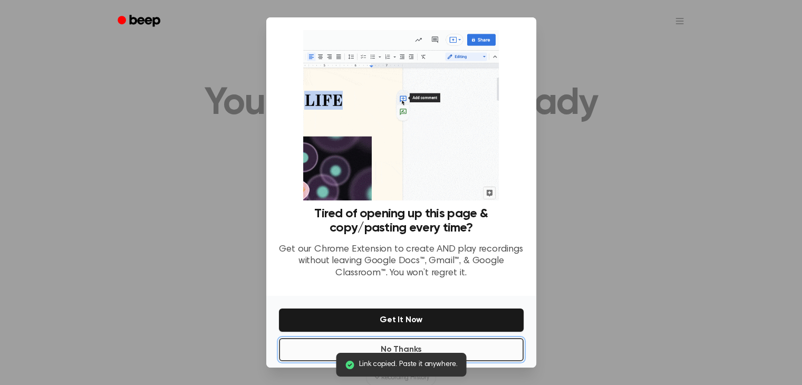
click at [405, 352] on button "No Thanks" at bounding box center [401, 349] width 245 height 23
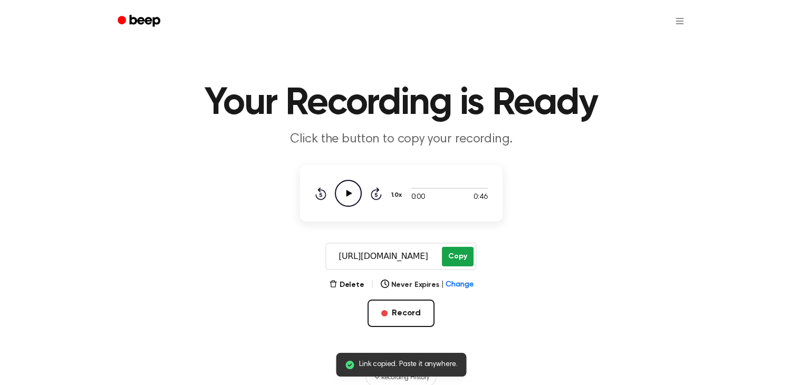
click at [455, 258] on button "Copy" at bounding box center [457, 257] width 31 height 20
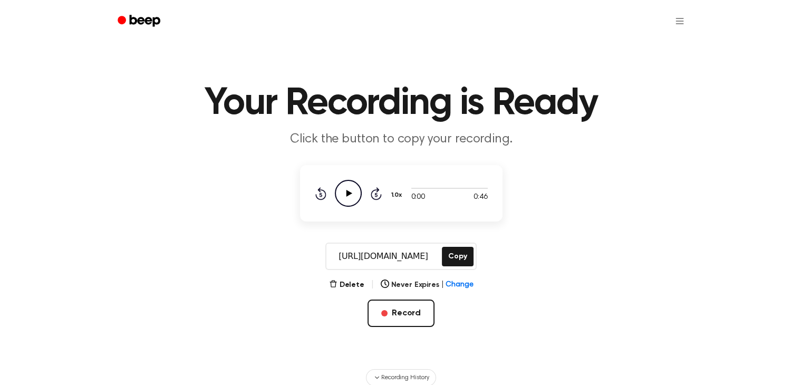
click at [342, 186] on icon "Play Audio" at bounding box center [348, 193] width 27 height 27
click at [349, 195] on icon at bounding box center [348, 193] width 5 height 7
click at [380, 310] on button "Record" at bounding box center [401, 313] width 67 height 27
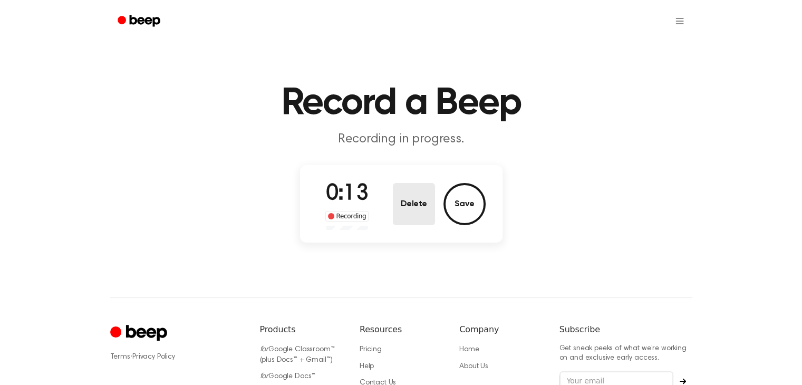
drag, startPoint x: 225, startPoint y: 2, endPoint x: 421, endPoint y: 201, distance: 280.0
click at [421, 201] on button "Delete" at bounding box center [414, 204] width 42 height 42
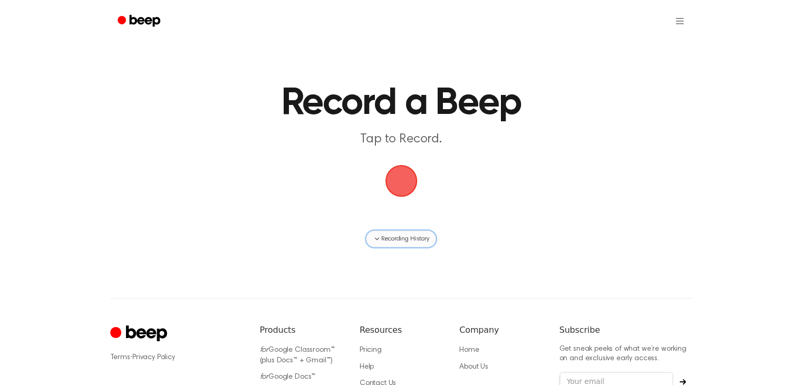
click at [406, 245] on button "Recording History" at bounding box center [401, 238] width 70 height 17
click at [397, 189] on span "button" at bounding box center [401, 181] width 51 height 51
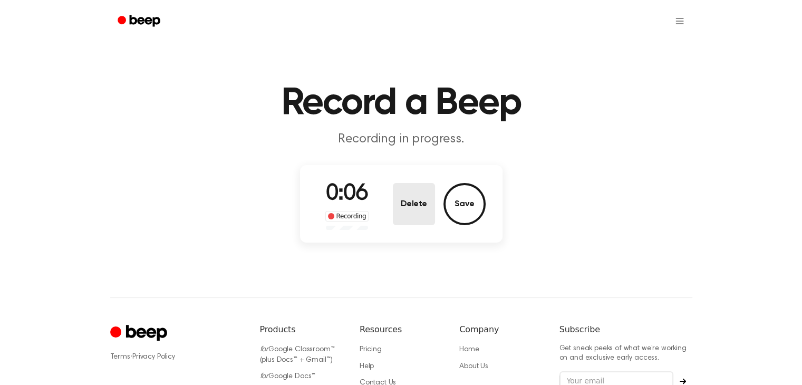
click at [411, 223] on button "Delete" at bounding box center [414, 204] width 42 height 42
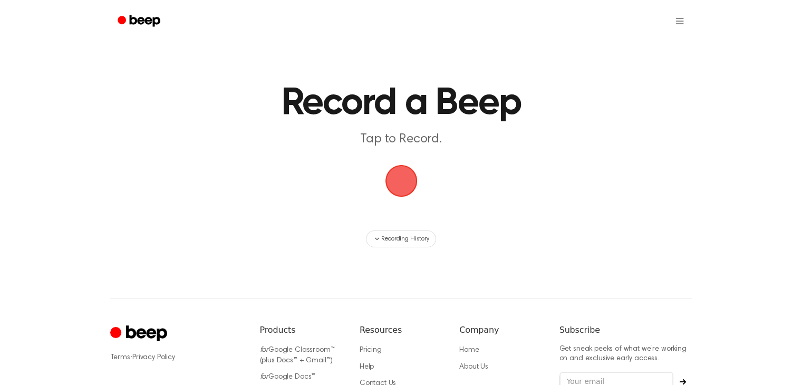
click at [390, 177] on span "button" at bounding box center [401, 180] width 59 height 59
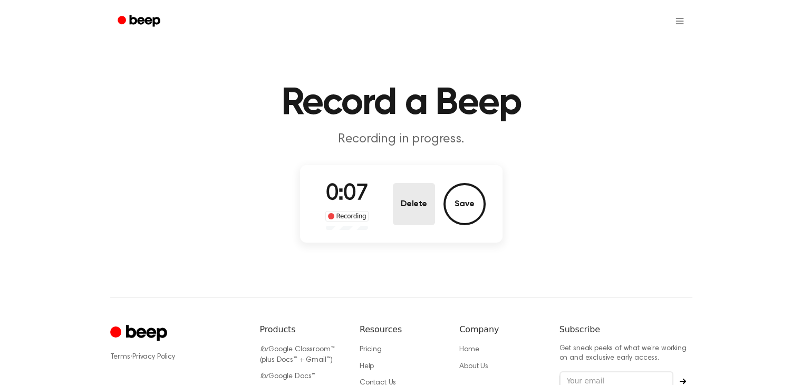
click at [404, 196] on button "Delete" at bounding box center [414, 204] width 42 height 42
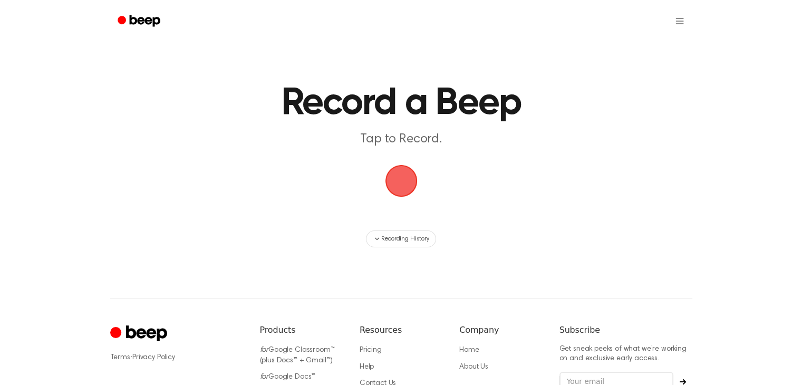
click at [400, 186] on span "button" at bounding box center [401, 181] width 58 height 58
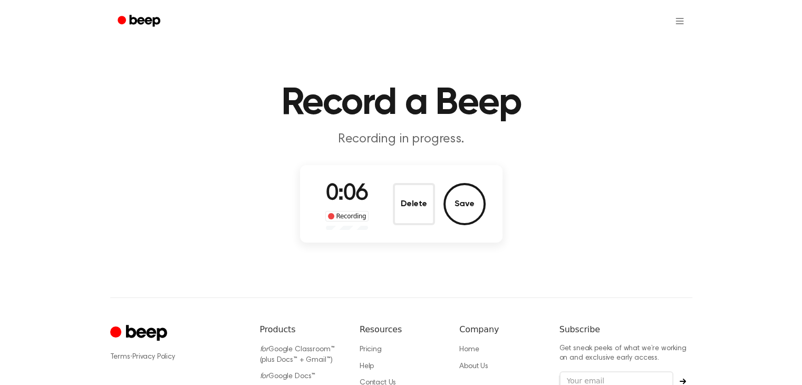
click at [418, 208] on button "Delete" at bounding box center [414, 204] width 42 height 42
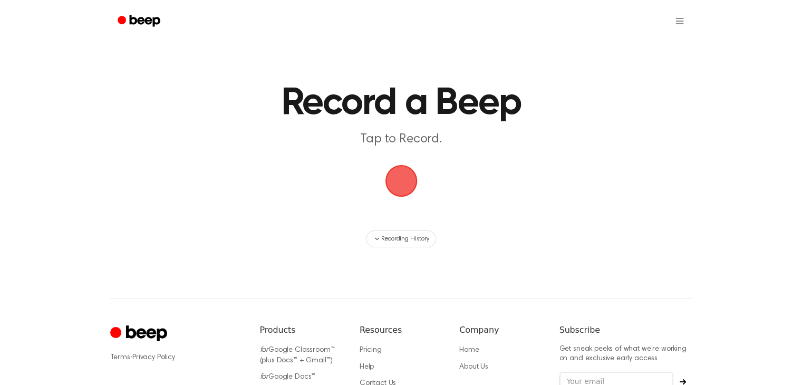
click at [407, 176] on span "button" at bounding box center [401, 180] width 41 height 41
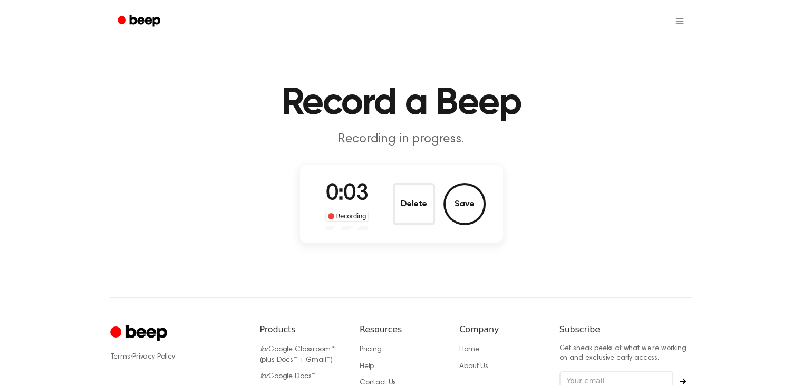
click at [399, 198] on button "Delete" at bounding box center [414, 204] width 42 height 42
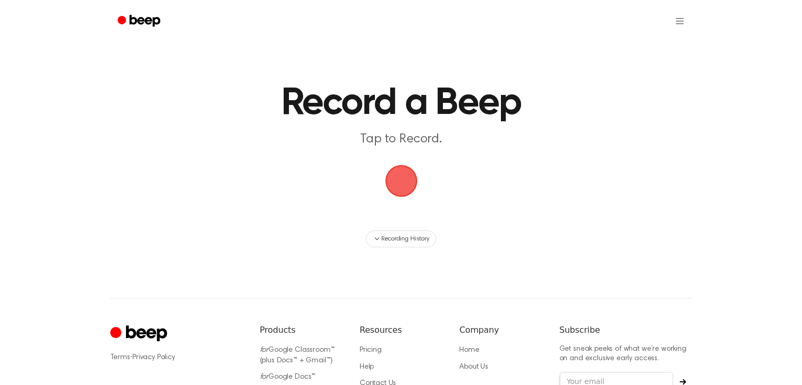
click at [401, 186] on span "button" at bounding box center [401, 181] width 44 height 44
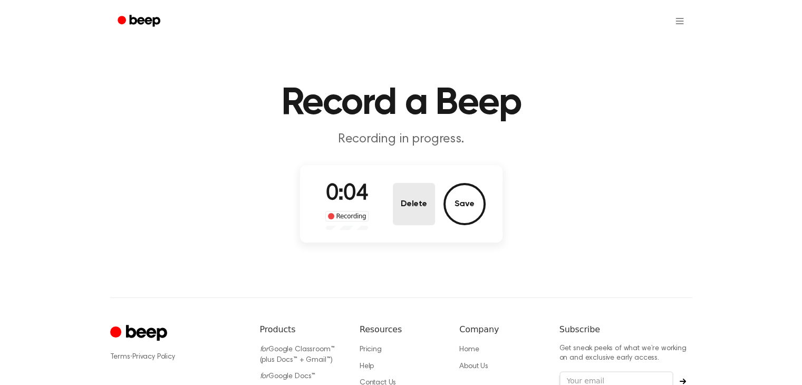
click at [409, 196] on button "Delete" at bounding box center [414, 204] width 42 height 42
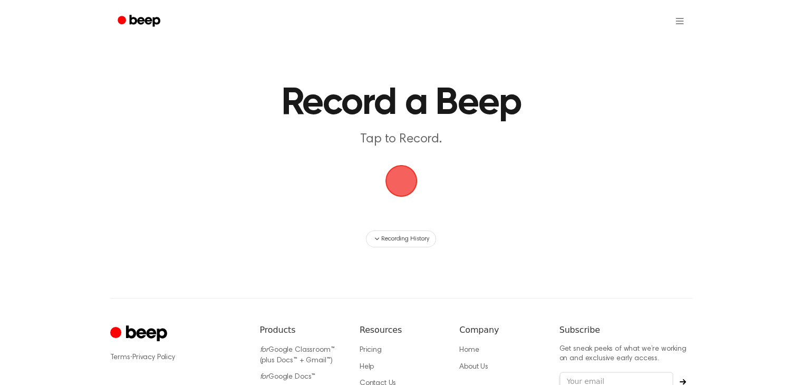
click at [413, 190] on span "button" at bounding box center [401, 180] width 59 height 59
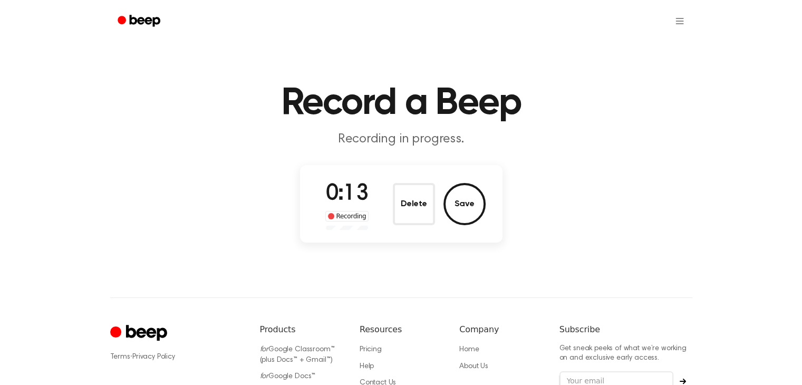
click at [420, 218] on button "Delete" at bounding box center [414, 204] width 42 height 42
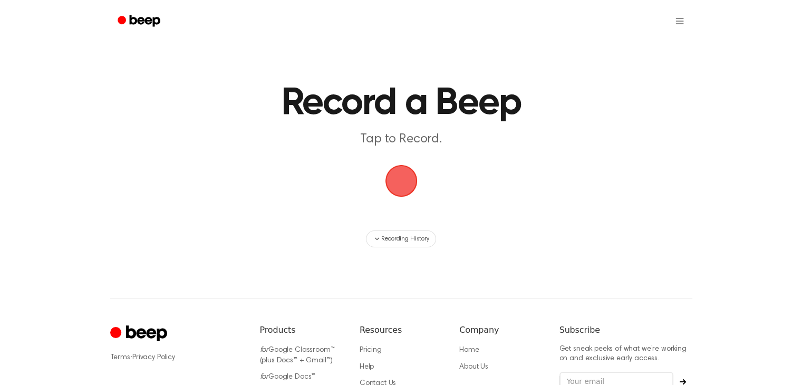
click at [404, 178] on span "button" at bounding box center [401, 180] width 54 height 54
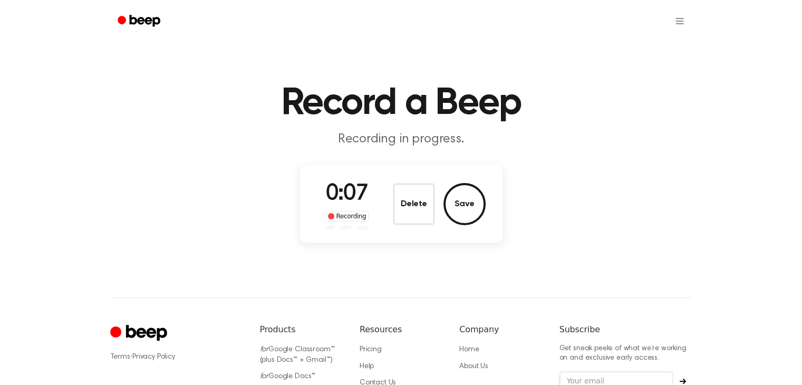
click at [415, 211] on button "Delete" at bounding box center [414, 204] width 42 height 42
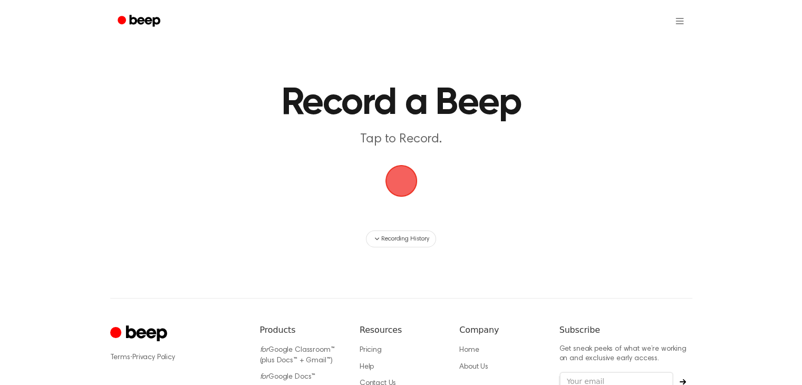
click at [392, 165] on span "button" at bounding box center [401, 180] width 59 height 59
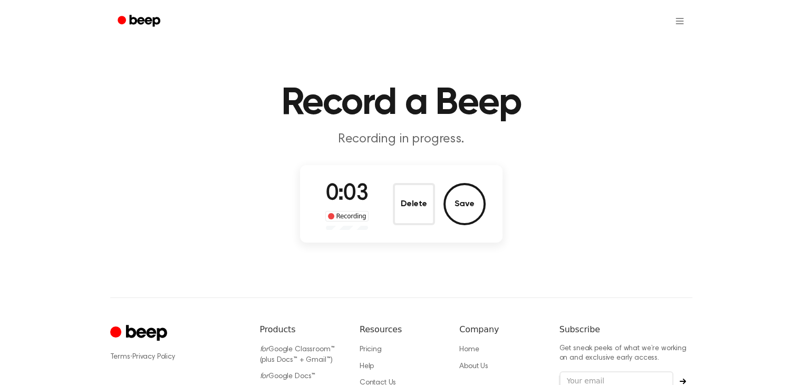
click at [413, 199] on button "Delete" at bounding box center [414, 204] width 42 height 42
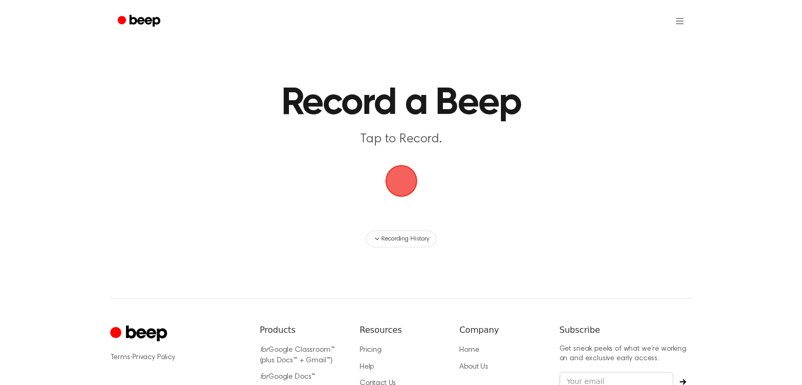
click at [406, 188] on span "button" at bounding box center [401, 181] width 56 height 56
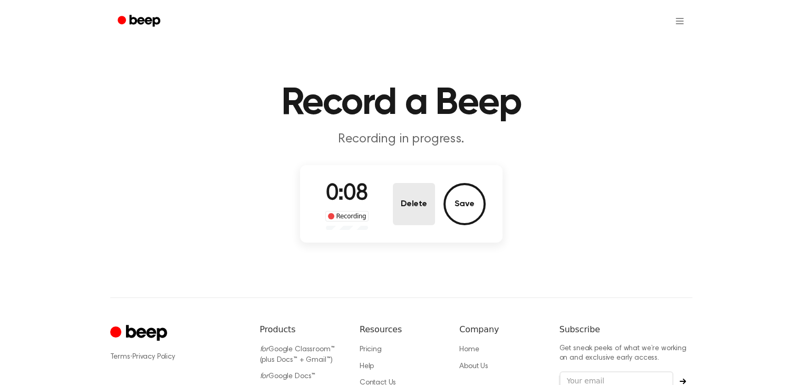
click at [422, 199] on button "Delete" at bounding box center [414, 204] width 42 height 42
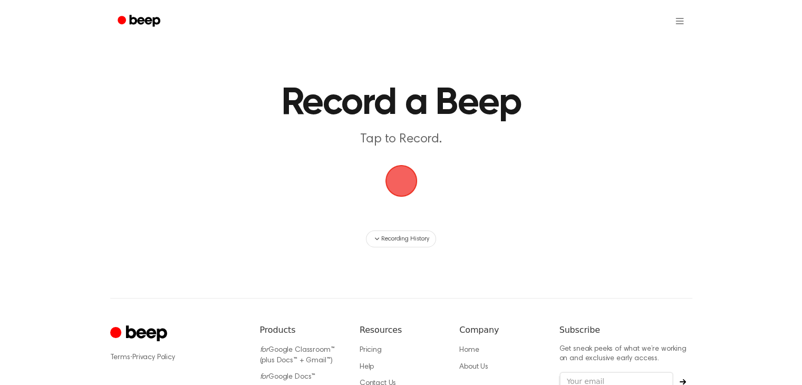
click at [398, 180] on span "button" at bounding box center [401, 181] width 48 height 48
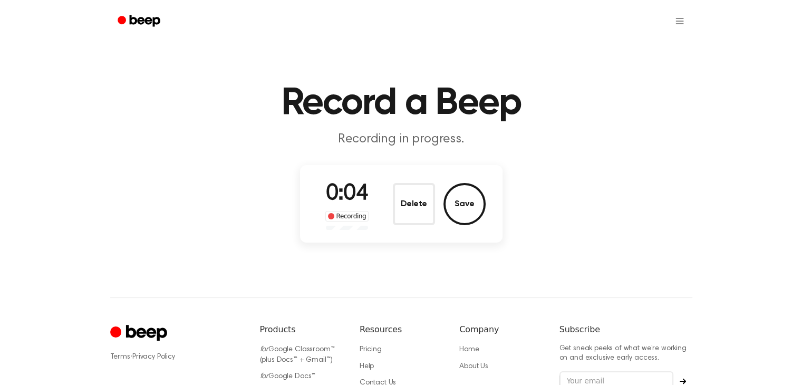
click at [432, 202] on button "Delete" at bounding box center [414, 204] width 42 height 42
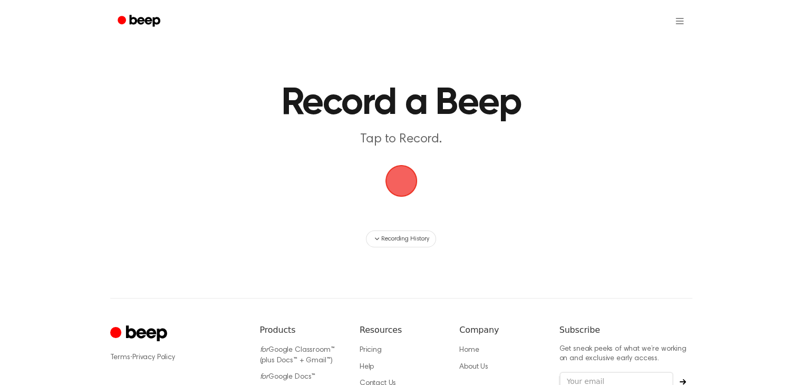
click at [404, 178] on span "button" at bounding box center [401, 180] width 59 height 59
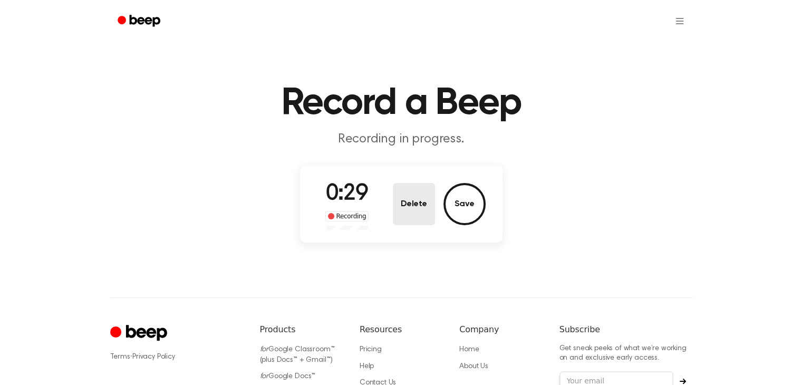
click at [422, 197] on button "Delete" at bounding box center [414, 204] width 42 height 42
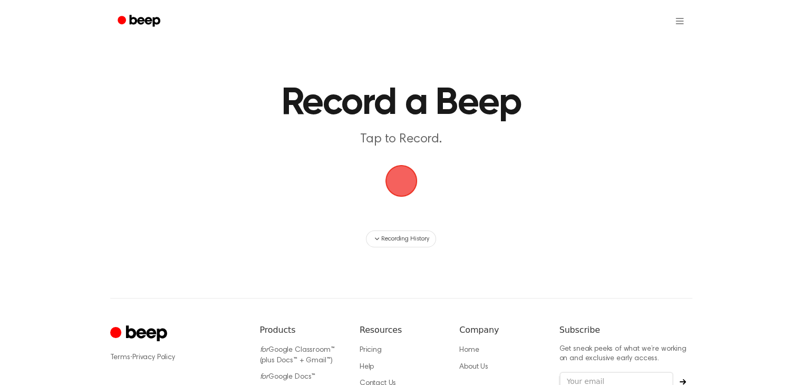
click at [397, 182] on span "button" at bounding box center [401, 180] width 41 height 41
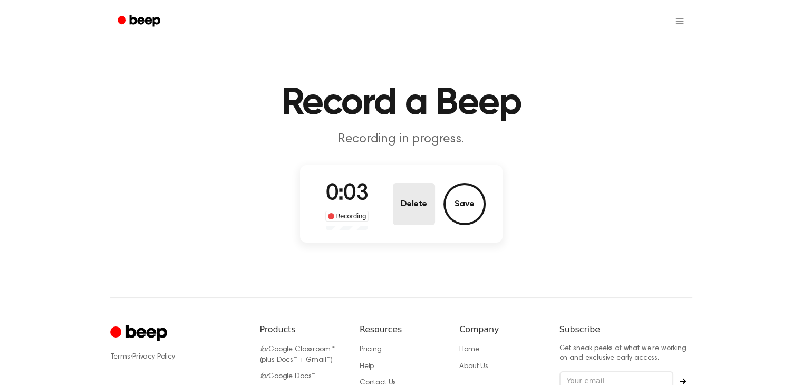
click at [420, 204] on button "Delete" at bounding box center [414, 204] width 42 height 42
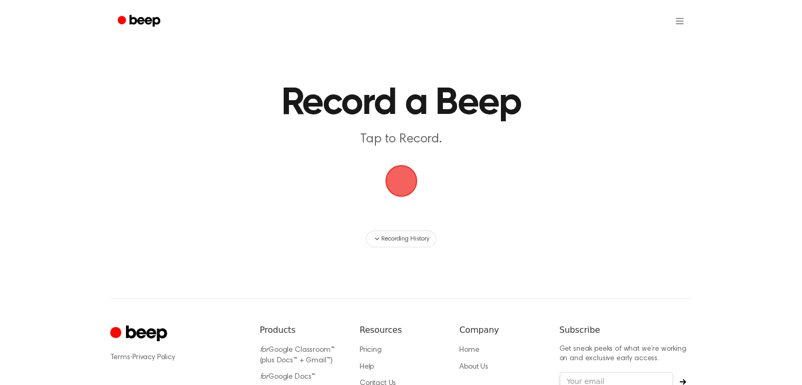
drag, startPoint x: 397, startPoint y: 176, endPoint x: 415, endPoint y: 176, distance: 17.9
click at [397, 176] on span "button" at bounding box center [401, 180] width 59 height 59
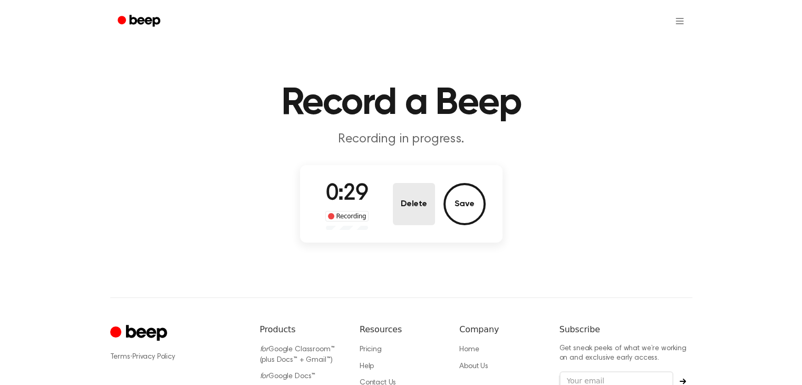
click at [399, 190] on button "Delete" at bounding box center [414, 204] width 42 height 42
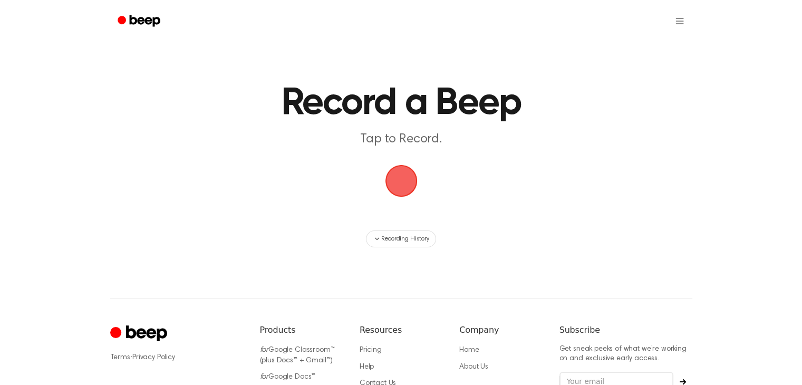
click at [399, 190] on span "button" at bounding box center [400, 180] width 39 height 39
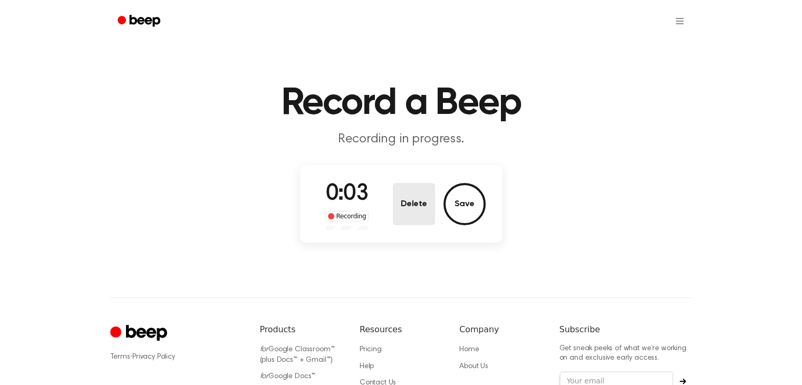
click at [416, 192] on button "Delete" at bounding box center [414, 204] width 42 height 42
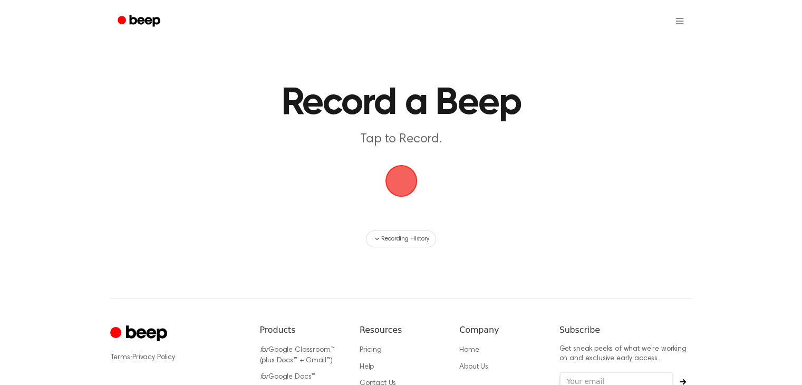
click at [408, 175] on span "button" at bounding box center [401, 181] width 56 height 56
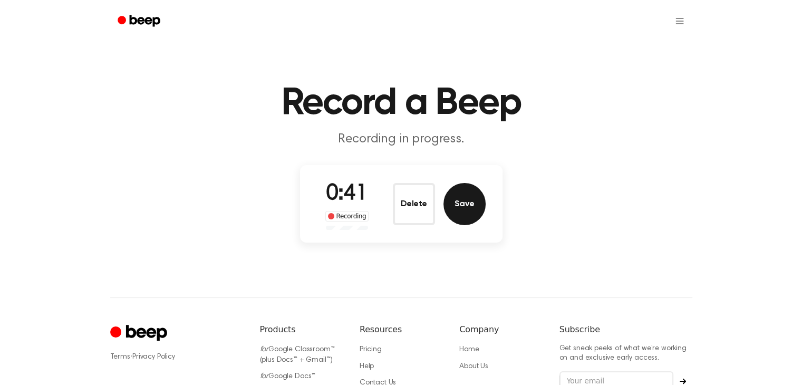
click at [453, 188] on button "Save" at bounding box center [464, 204] width 42 height 42
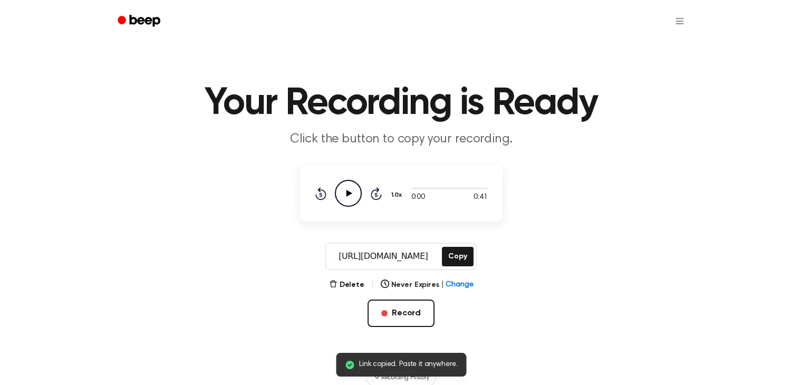
click at [346, 195] on icon "Play Audio" at bounding box center [348, 193] width 27 height 27
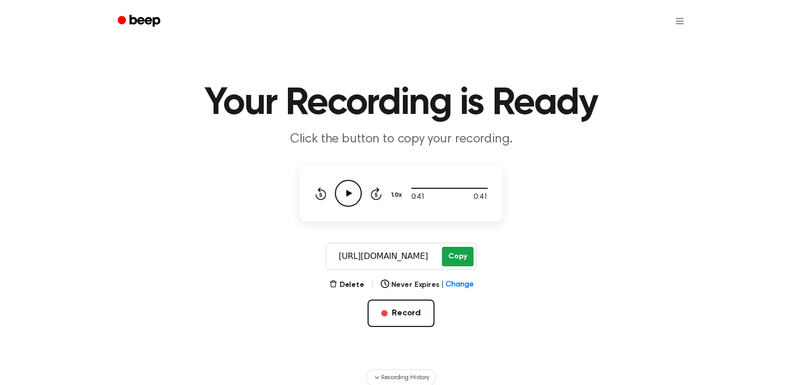
click at [461, 252] on button "Copy" at bounding box center [457, 257] width 31 height 20
click at [338, 196] on icon "Play Audio" at bounding box center [348, 193] width 27 height 27
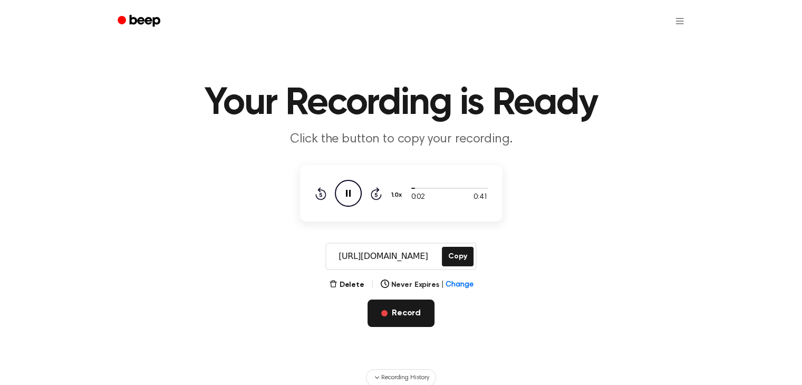
click at [427, 318] on button "Record" at bounding box center [401, 313] width 67 height 27
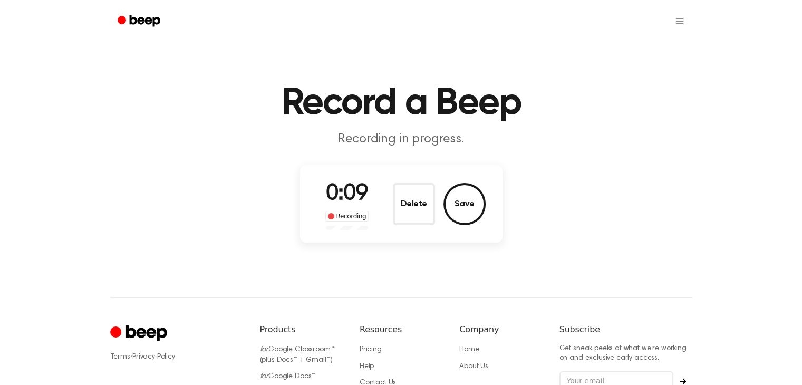
click at [428, 190] on button "Delete" at bounding box center [414, 204] width 42 height 42
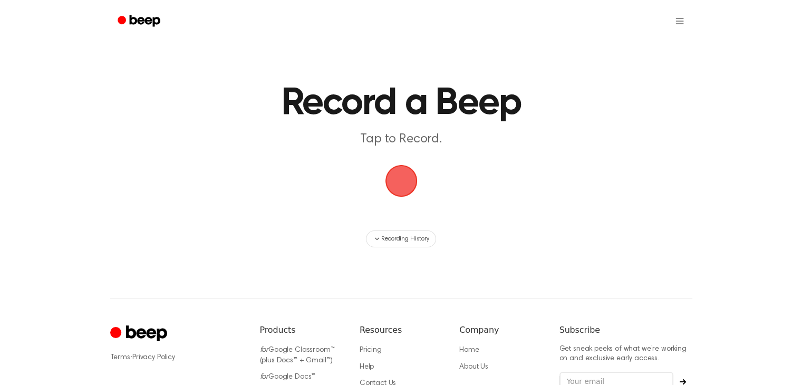
click at [418, 192] on span "button" at bounding box center [400, 180] width 51 height 51
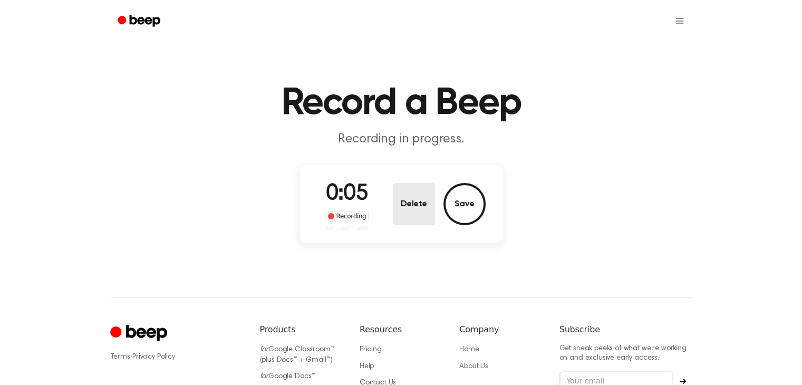
click at [399, 217] on button "Delete" at bounding box center [414, 204] width 42 height 42
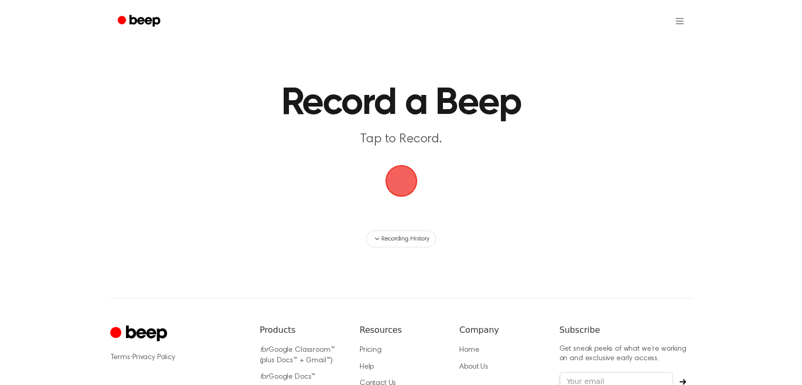
click at [392, 182] on span "button" at bounding box center [401, 181] width 34 height 34
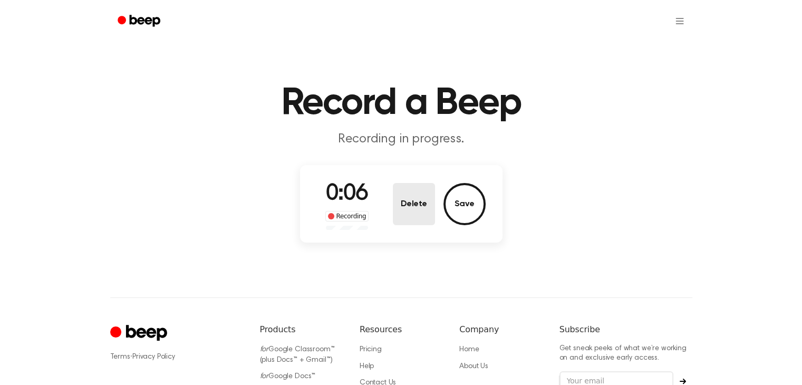
click at [401, 210] on button "Delete" at bounding box center [414, 204] width 42 height 42
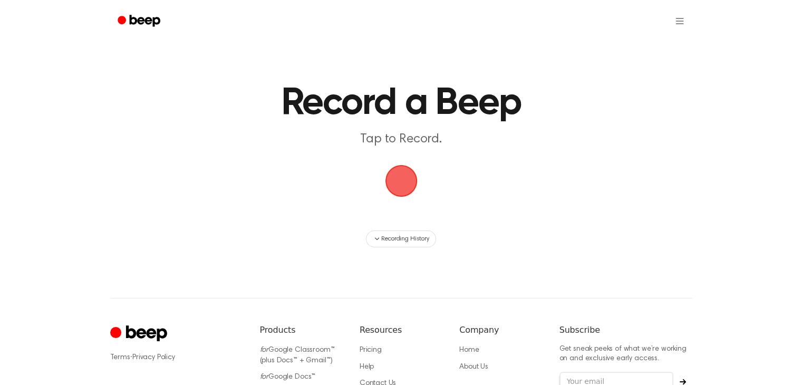
click at [405, 196] on span "button" at bounding box center [400, 180] width 55 height 55
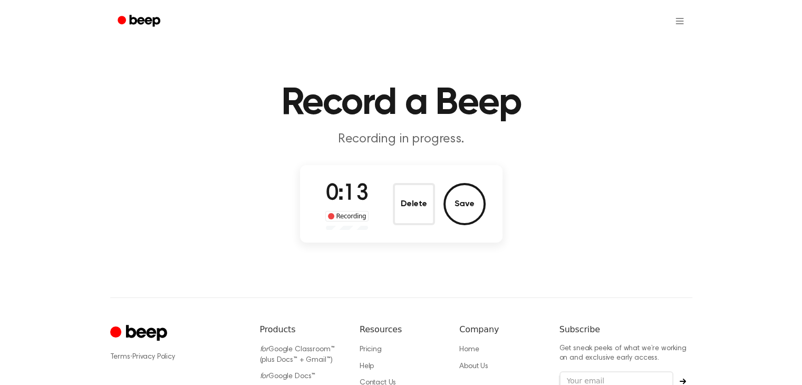
click at [424, 195] on button "Delete" at bounding box center [414, 204] width 42 height 42
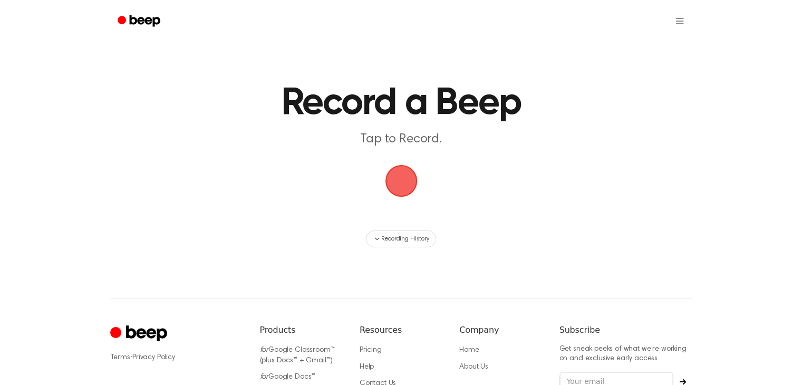
click at [411, 184] on span "button" at bounding box center [401, 180] width 59 height 59
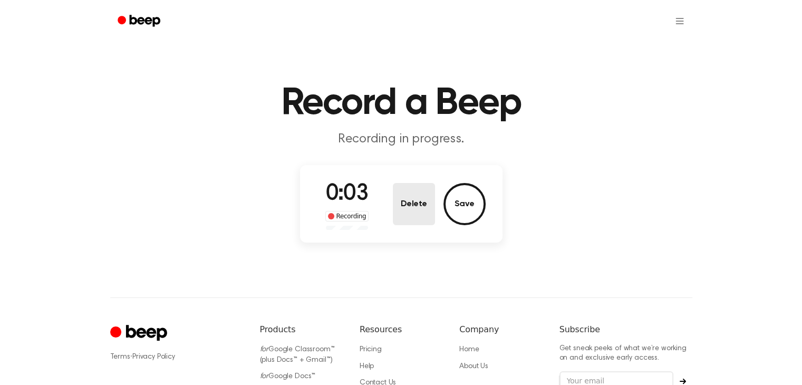
click at [394, 192] on button "Delete" at bounding box center [414, 204] width 42 height 42
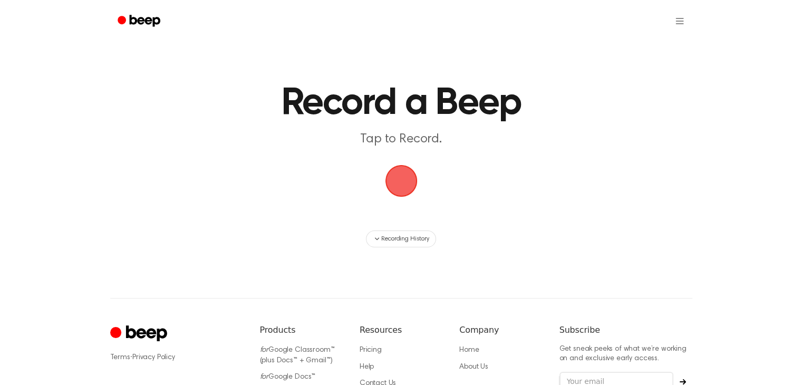
click at [395, 188] on span "button" at bounding box center [401, 180] width 54 height 54
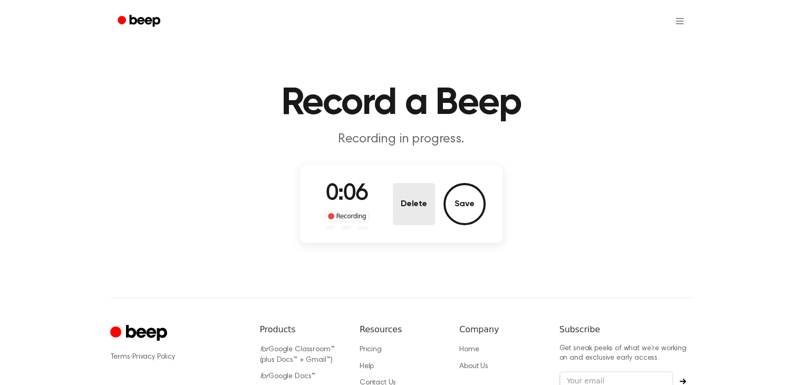
click at [399, 220] on button "Delete" at bounding box center [414, 204] width 42 height 42
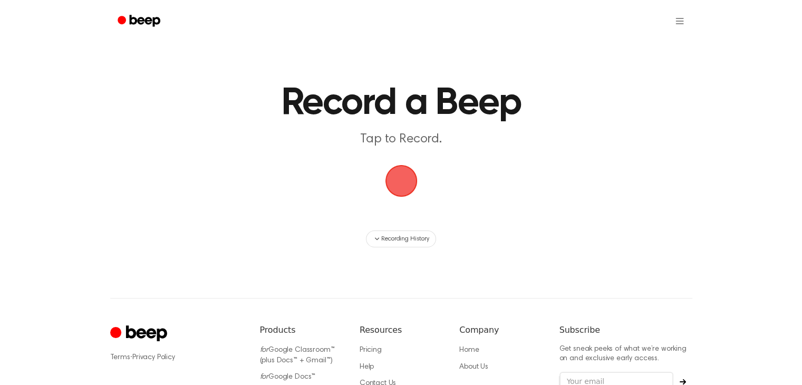
click at [397, 180] on span "button" at bounding box center [401, 180] width 59 height 59
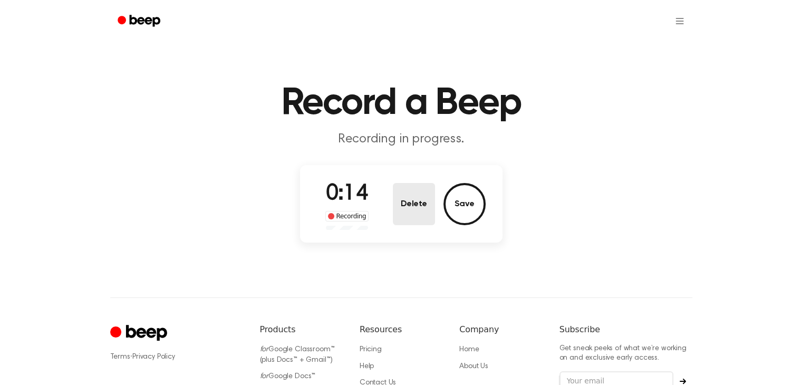
click at [422, 205] on button "Delete" at bounding box center [414, 204] width 42 height 42
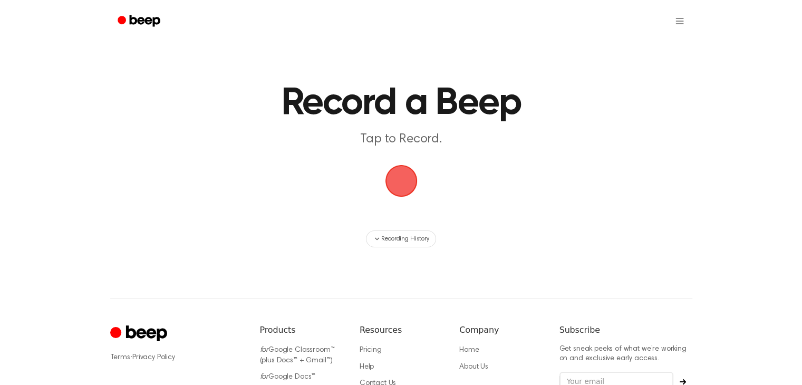
click at [383, 178] on span "button" at bounding box center [401, 181] width 51 height 51
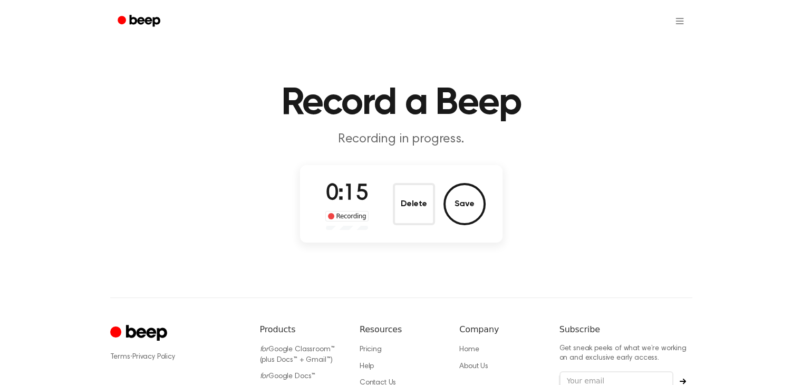
click at [411, 201] on button "Delete" at bounding box center [414, 204] width 42 height 42
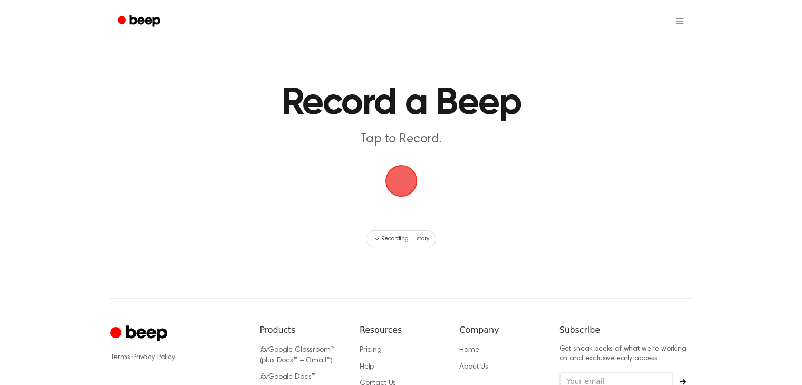
click at [386, 170] on span "button" at bounding box center [401, 181] width 30 height 30
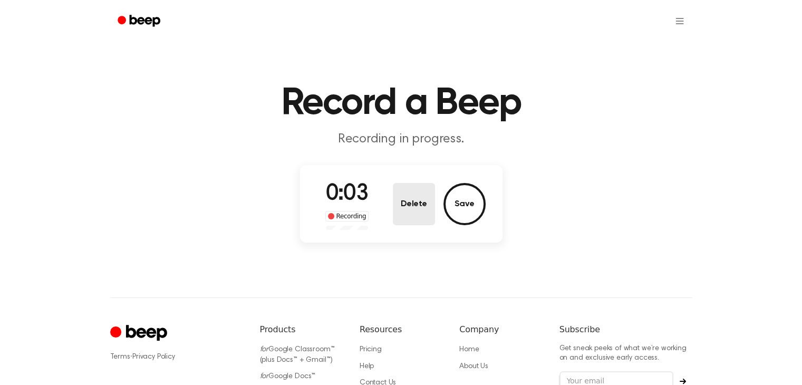
click at [404, 204] on button "Delete" at bounding box center [414, 204] width 42 height 42
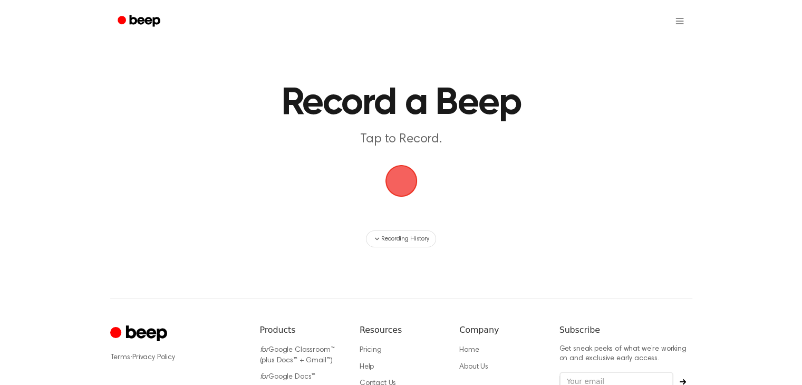
click at [404, 190] on span "button" at bounding box center [401, 181] width 51 height 51
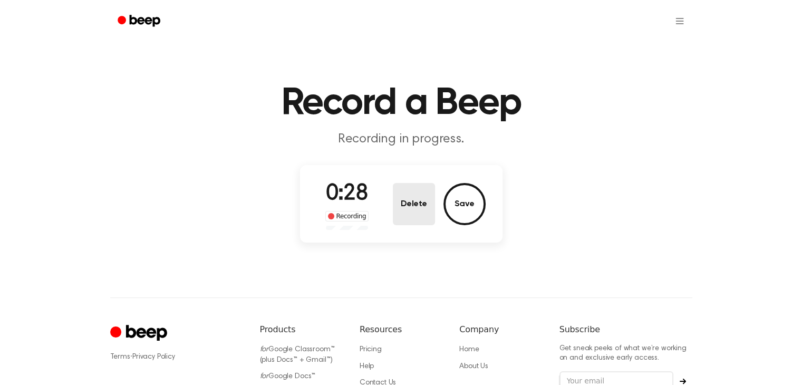
click at [410, 209] on button "Delete" at bounding box center [414, 204] width 42 height 42
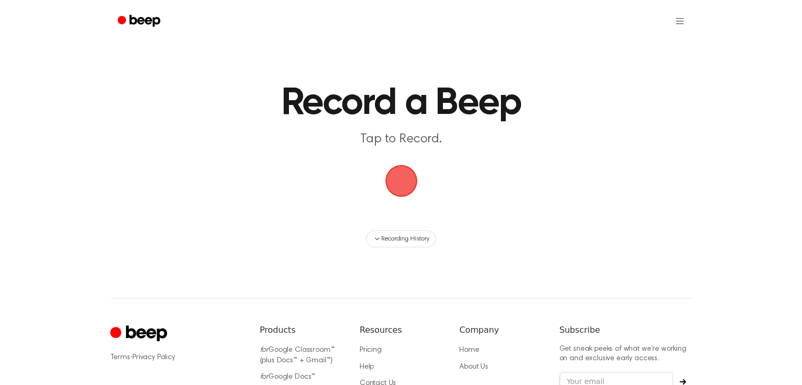
click at [404, 185] on span "button" at bounding box center [400, 180] width 39 height 39
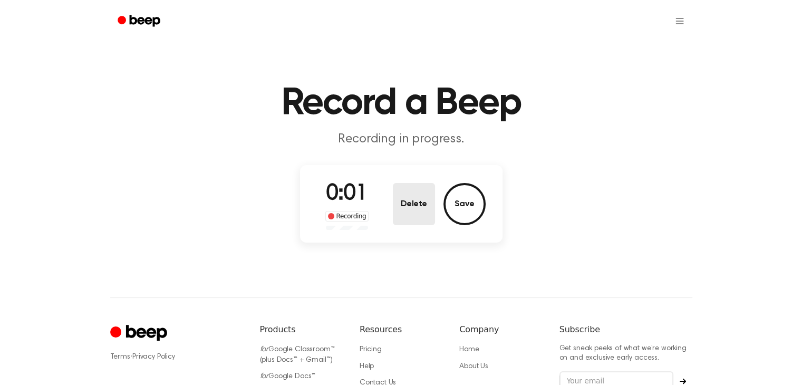
click at [404, 186] on button "Delete" at bounding box center [414, 204] width 42 height 42
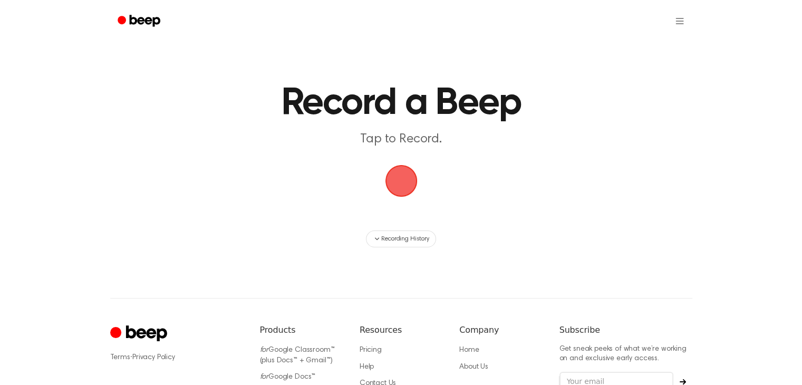
click at [405, 180] on span "button" at bounding box center [401, 180] width 47 height 47
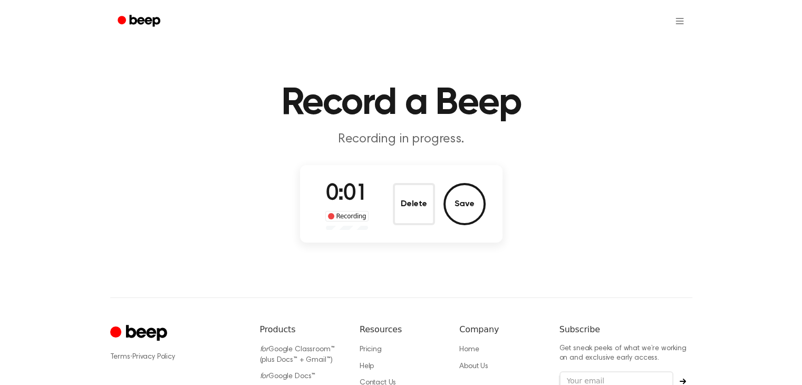
click at [429, 161] on main "Record a Beep Recording in progress. 0:01 Recording Delete Save" at bounding box center [401, 123] width 802 height 247
click at [425, 186] on button "Delete" at bounding box center [414, 204] width 42 height 42
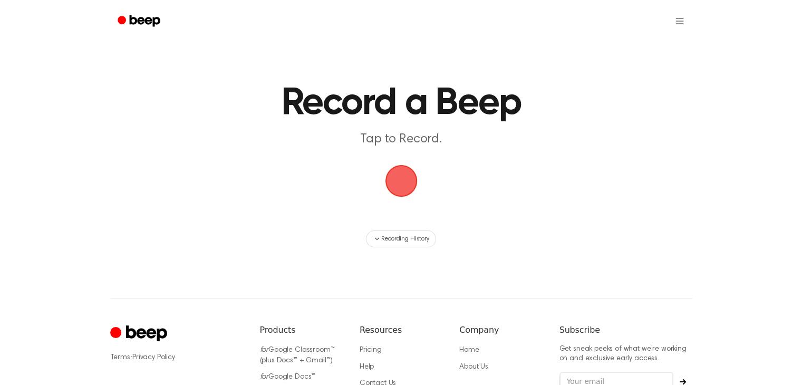
click at [416, 194] on span "button" at bounding box center [401, 180] width 59 height 59
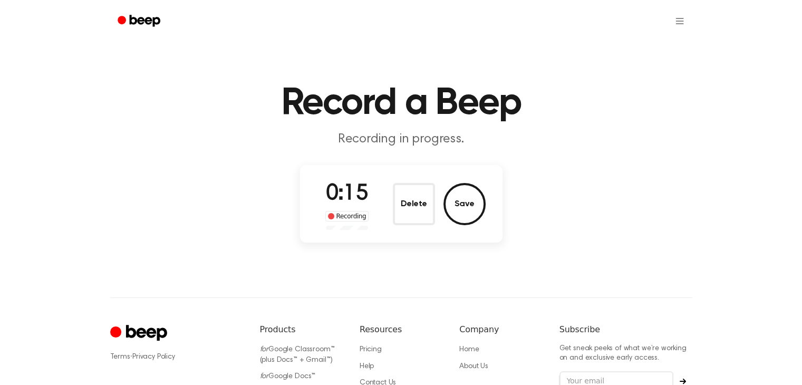
click at [412, 213] on button "Delete" at bounding box center [414, 204] width 42 height 42
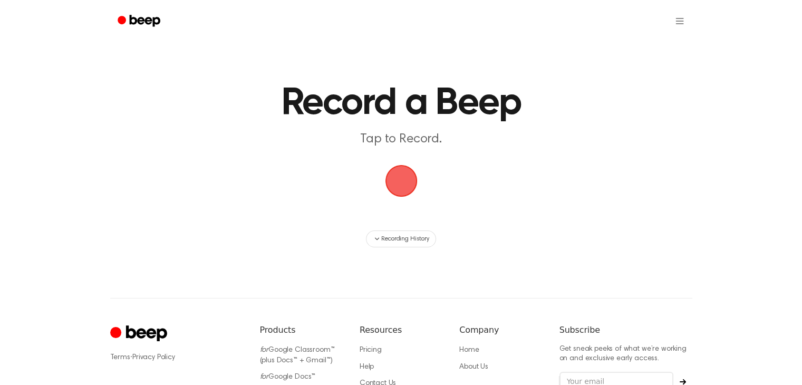
click at [409, 177] on span "button" at bounding box center [400, 181] width 53 height 53
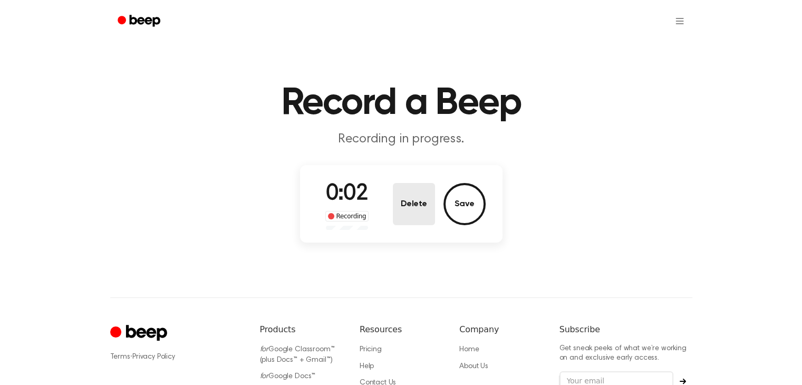
click at [428, 198] on button "Delete" at bounding box center [414, 204] width 42 height 42
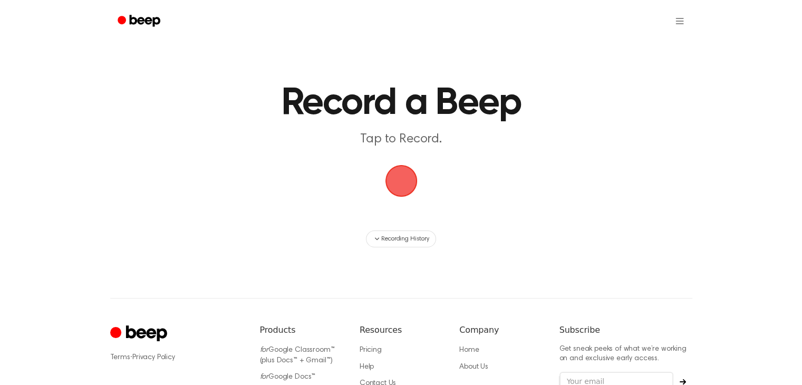
click at [418, 181] on span "button" at bounding box center [401, 180] width 59 height 59
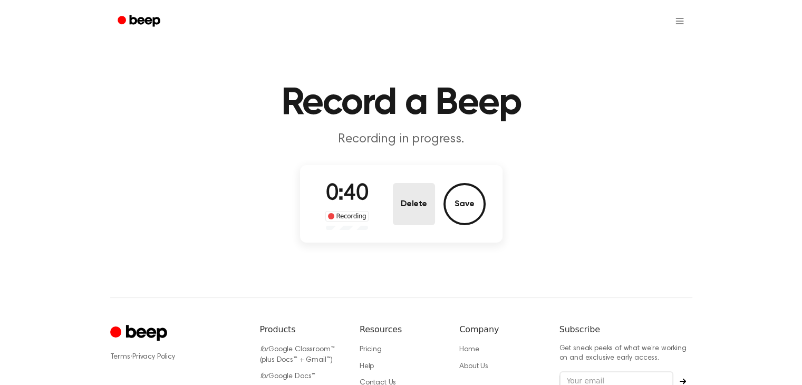
click at [395, 192] on button "Delete" at bounding box center [414, 204] width 42 height 42
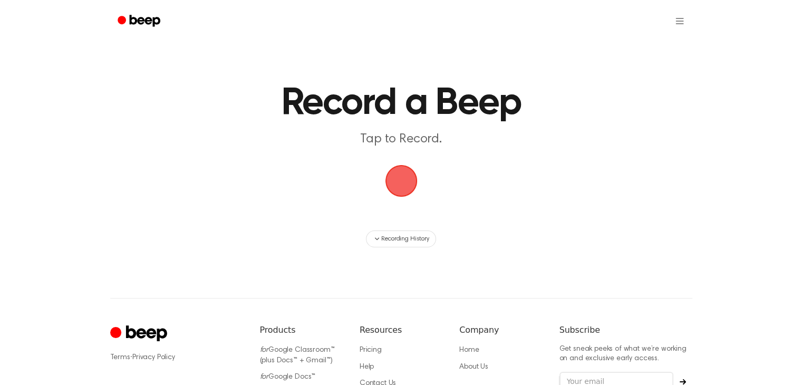
click at [405, 178] on span "button" at bounding box center [401, 180] width 59 height 59
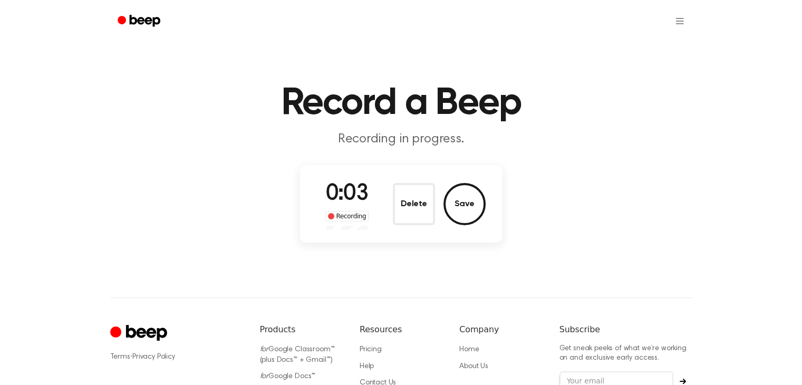
click at [388, 200] on div "0:03 Recording Delete Save" at bounding box center [401, 204] width 169 height 52
click at [422, 188] on button "Delete" at bounding box center [414, 204] width 42 height 42
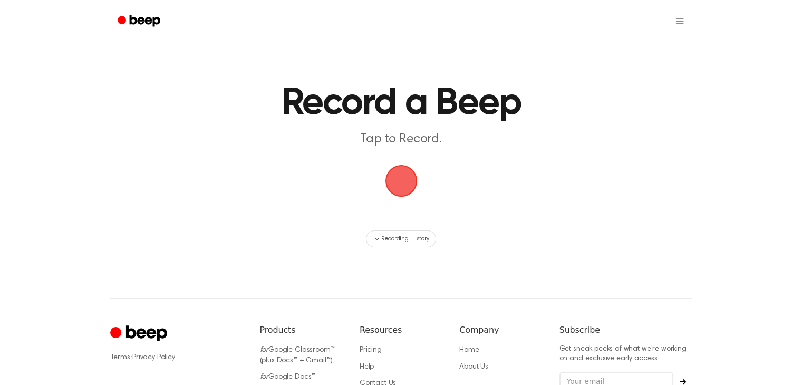
click at [412, 189] on span "button" at bounding box center [401, 180] width 59 height 59
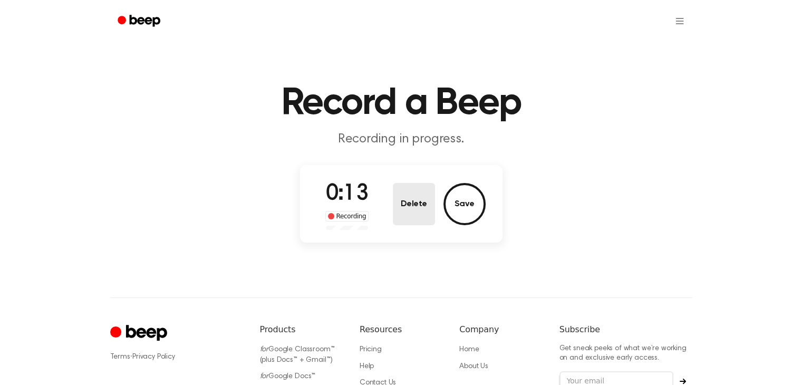
click at [416, 197] on button "Delete" at bounding box center [414, 204] width 42 height 42
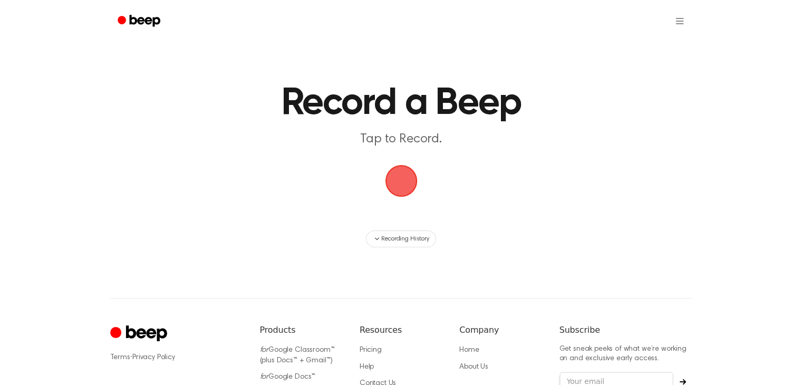
click at [418, 177] on span "button" at bounding box center [401, 181] width 36 height 36
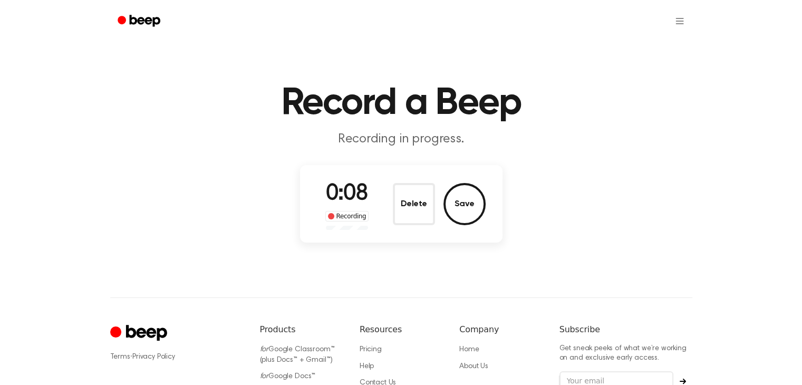
click at [407, 210] on button "Delete" at bounding box center [414, 204] width 42 height 42
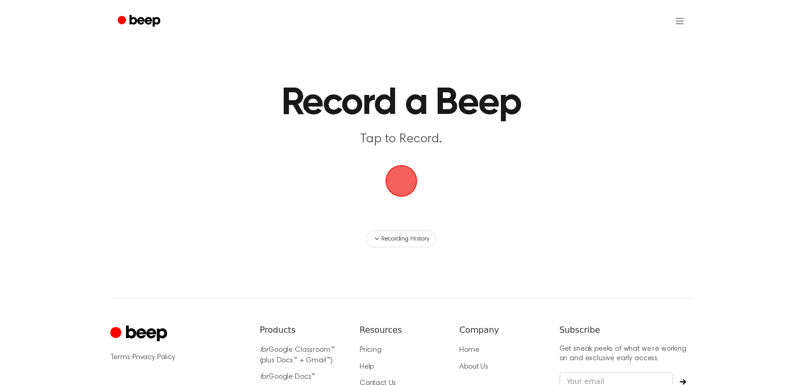
click at [379, 175] on span "button" at bounding box center [401, 180] width 59 height 59
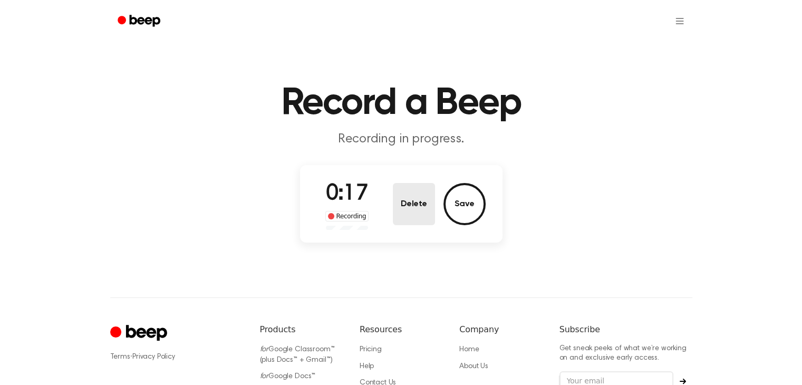
click at [404, 196] on button "Delete" at bounding box center [414, 204] width 42 height 42
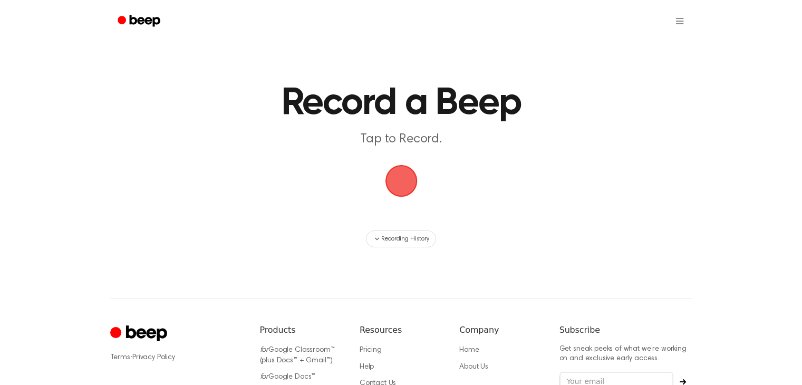
click at [405, 196] on span "button" at bounding box center [401, 181] width 52 height 52
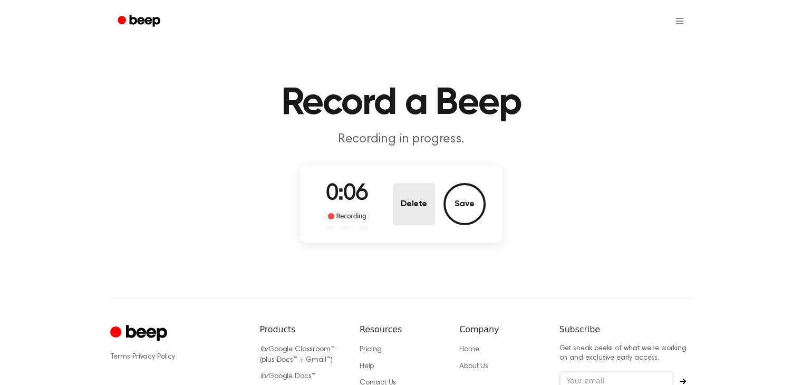
click at [409, 200] on button "Delete" at bounding box center [414, 204] width 42 height 42
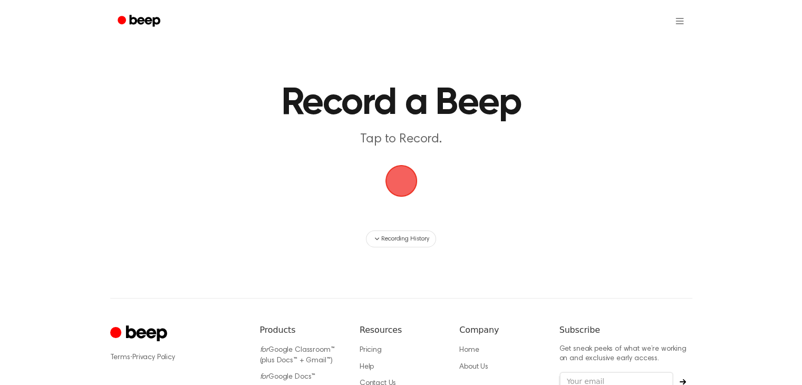
click at [409, 186] on span "button" at bounding box center [401, 180] width 59 height 59
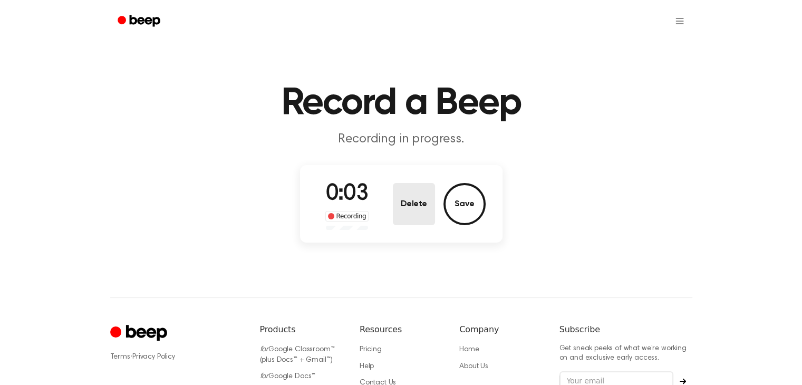
click at [403, 197] on button "Delete" at bounding box center [414, 204] width 42 height 42
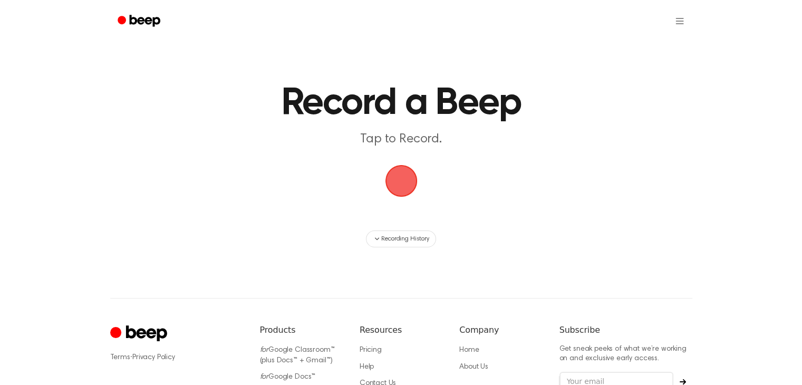
click at [400, 186] on span "button" at bounding box center [401, 180] width 54 height 54
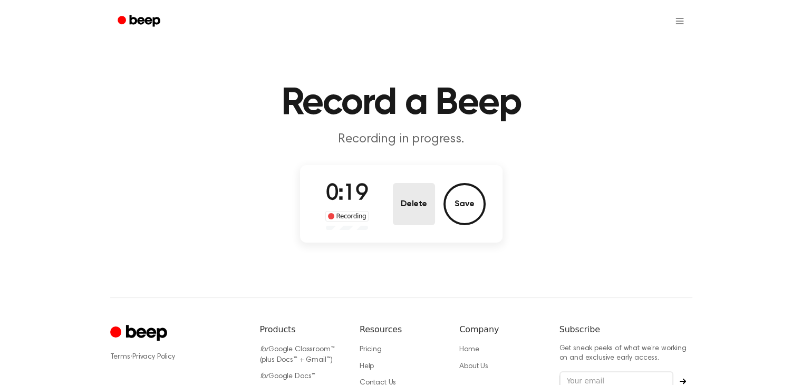
click at [413, 195] on button "Delete" at bounding box center [414, 204] width 42 height 42
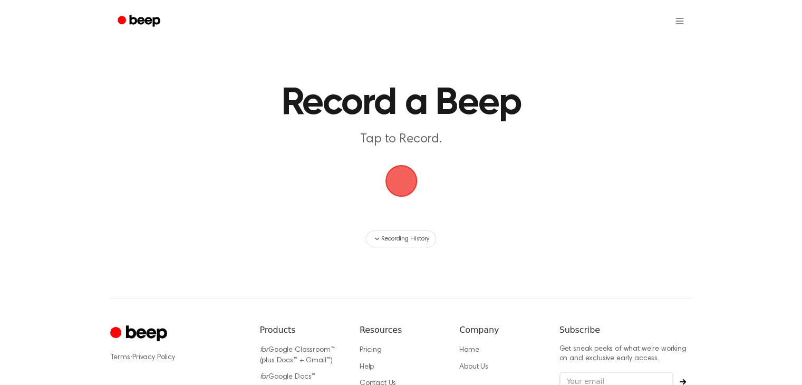
click at [413, 194] on span "button" at bounding box center [401, 180] width 59 height 59
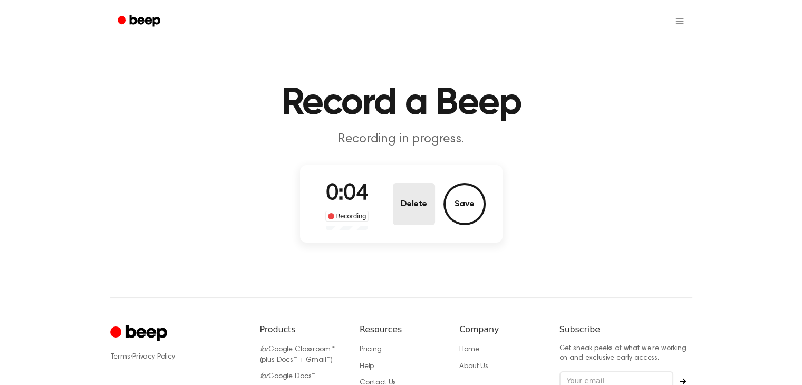
click at [422, 190] on button "Delete" at bounding box center [414, 204] width 42 height 42
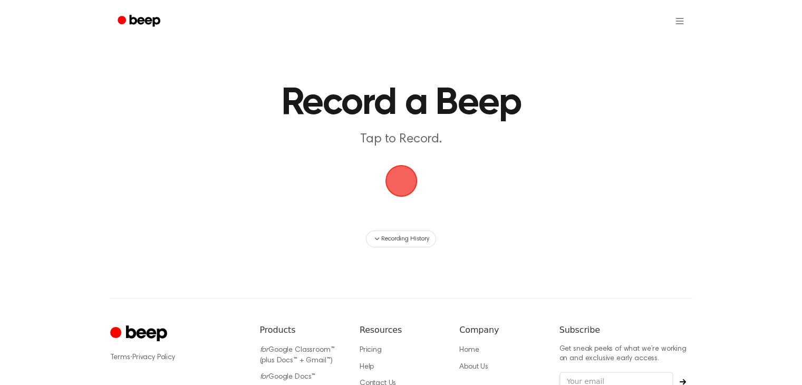
click at [410, 180] on span "button" at bounding box center [400, 180] width 57 height 57
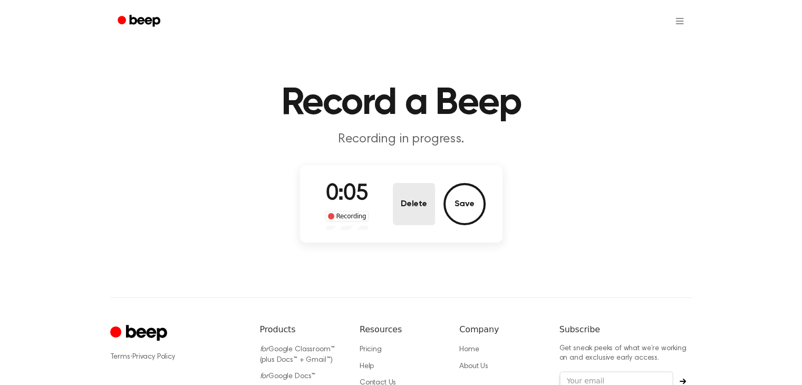
click at [409, 205] on button "Delete" at bounding box center [414, 204] width 42 height 42
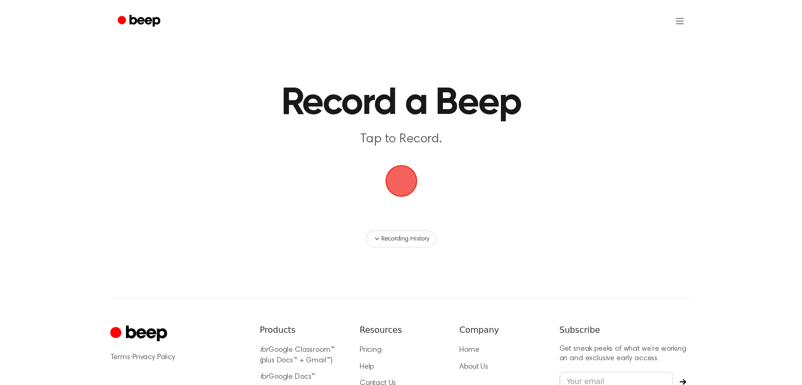
click at [413, 181] on span "button" at bounding box center [401, 181] width 48 height 48
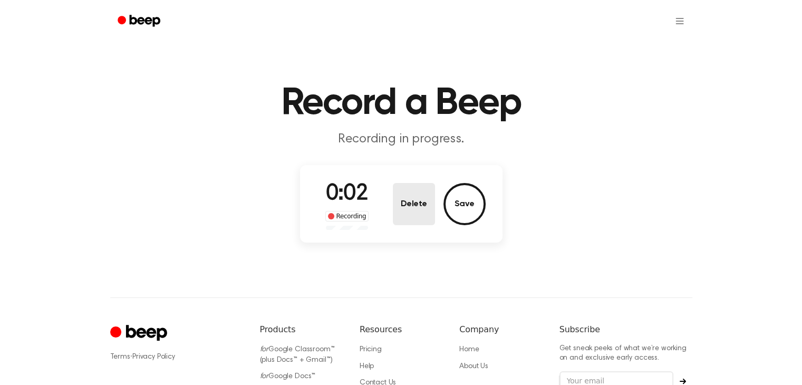
click at [420, 202] on button "Delete" at bounding box center [414, 204] width 42 height 42
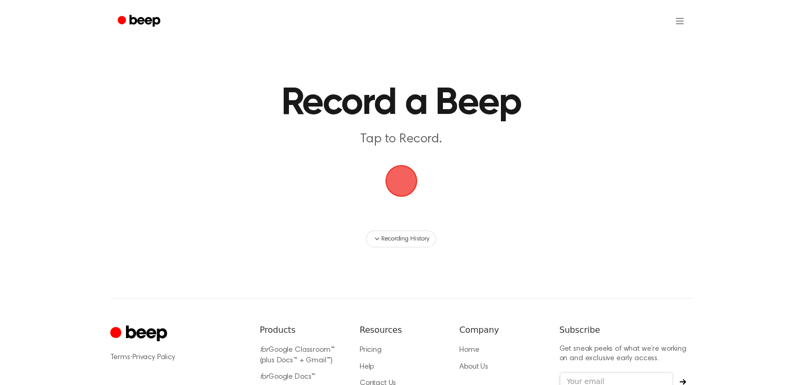
click at [378, 174] on span "button" at bounding box center [401, 180] width 47 height 47
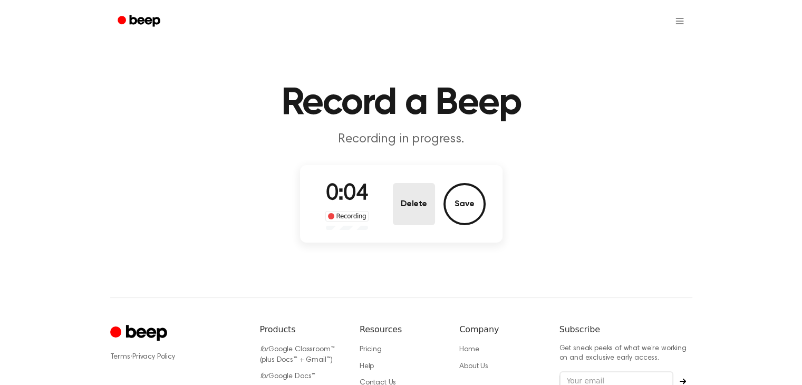
click at [406, 195] on button "Delete" at bounding box center [414, 204] width 42 height 42
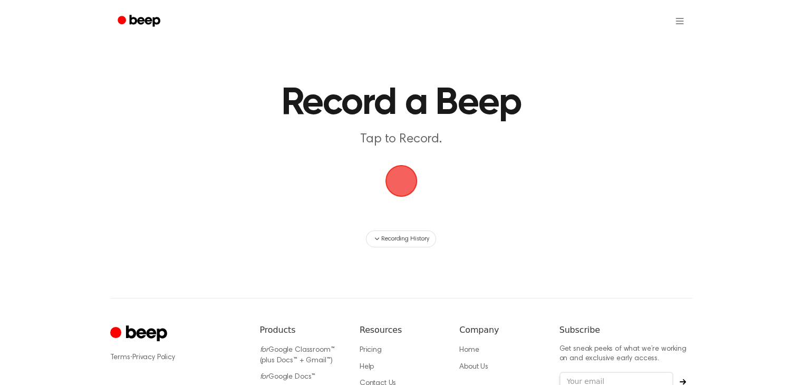
click at [407, 169] on span "button" at bounding box center [401, 181] width 36 height 36
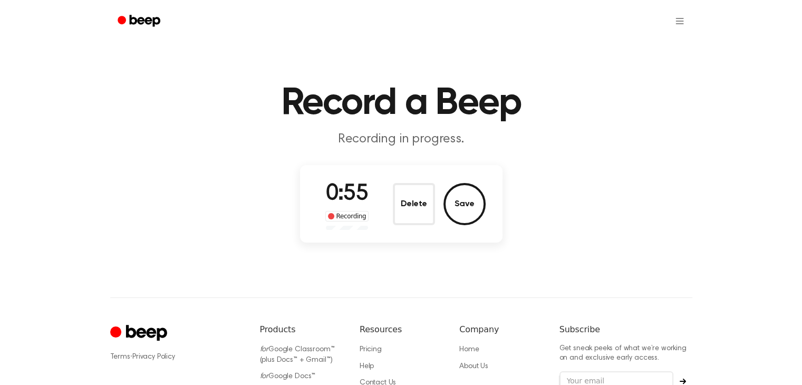
click at [420, 193] on button "Delete" at bounding box center [414, 204] width 42 height 42
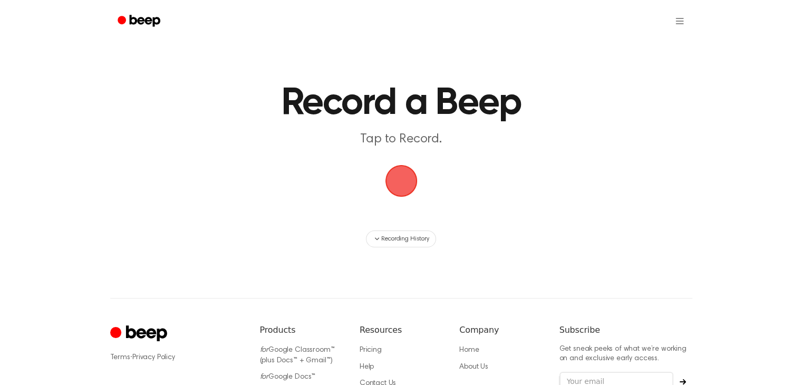
click at [414, 176] on span "button" at bounding box center [401, 180] width 59 height 59
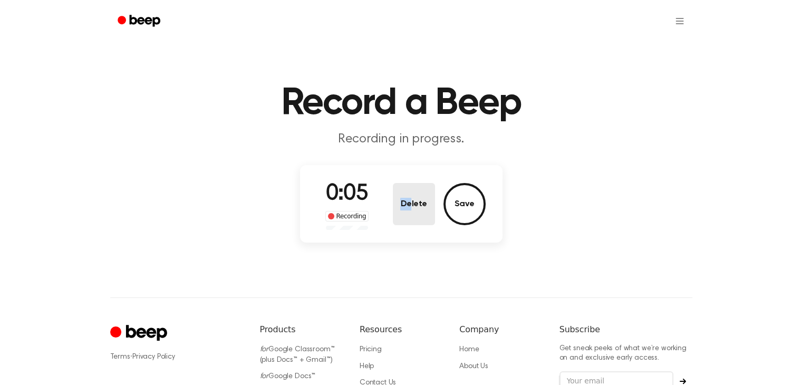
drag, startPoint x: 414, startPoint y: 176, endPoint x: 410, endPoint y: 188, distance: 12.8
click at [410, 188] on div "0:05 Recording Delete Save" at bounding box center [401, 204] width 202 height 78
click at [410, 195] on button "Delete" at bounding box center [414, 204] width 42 height 42
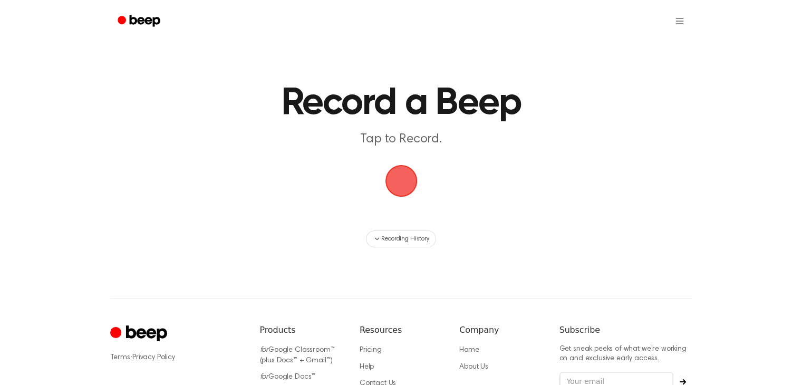
click at [409, 183] on span "button" at bounding box center [401, 181] width 49 height 49
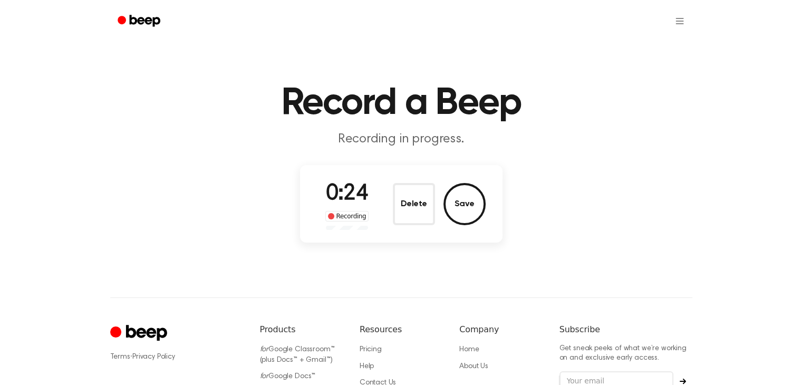
click at [390, 219] on div "0:24 Recording Delete Save" at bounding box center [401, 204] width 169 height 52
click at [405, 185] on button "Delete" at bounding box center [414, 204] width 42 height 42
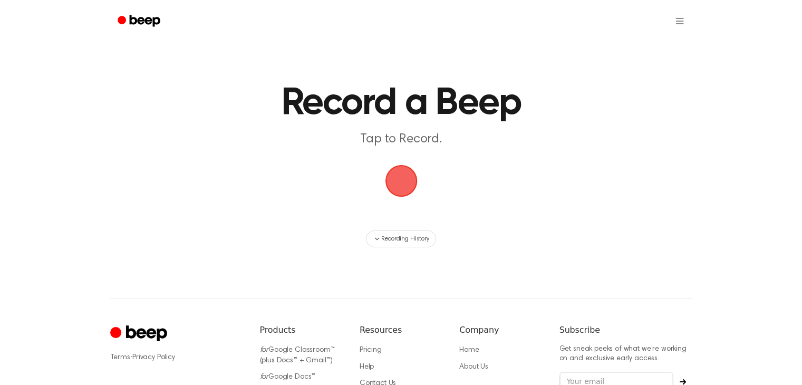
click at [406, 186] on span "button" at bounding box center [401, 180] width 59 height 59
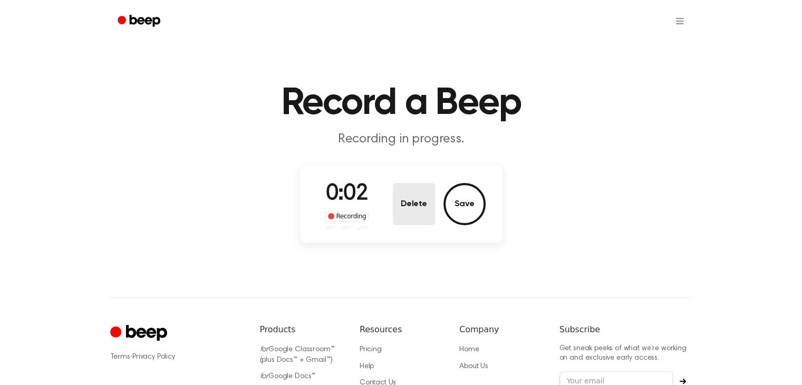
click at [410, 184] on button "Delete" at bounding box center [414, 204] width 42 height 42
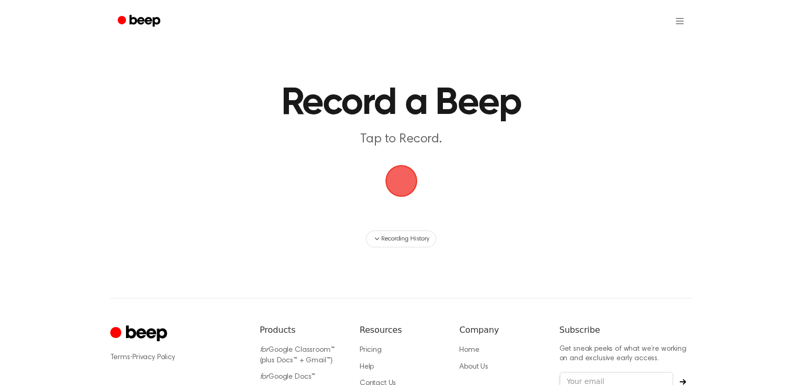
click at [399, 175] on span "button" at bounding box center [401, 180] width 56 height 56
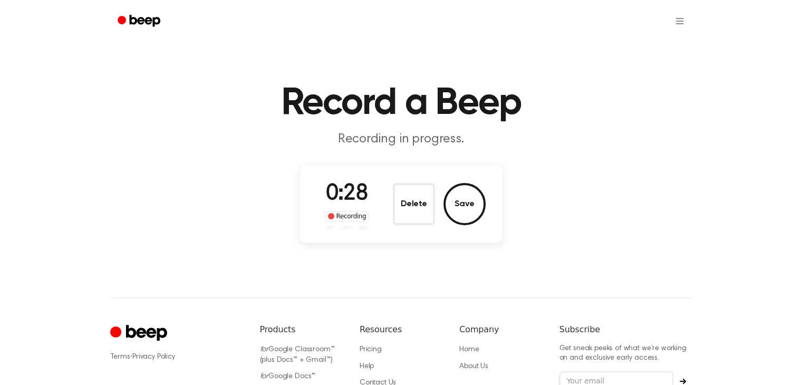
click at [401, 167] on div "0:28 Recording Delete Save" at bounding box center [401, 204] width 202 height 78
click at [405, 194] on button "Delete" at bounding box center [414, 204] width 42 height 42
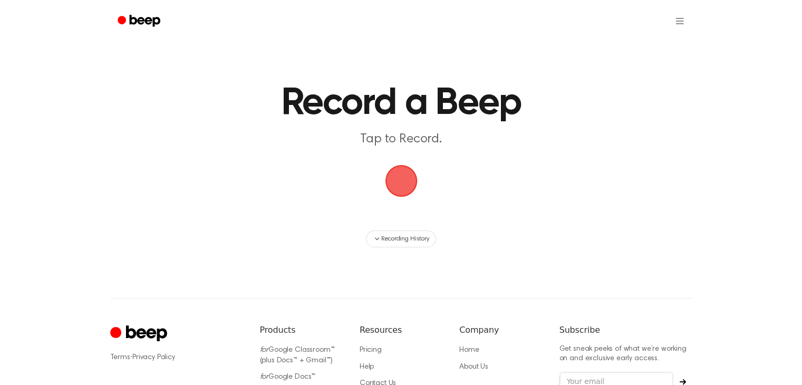
click at [399, 176] on span "button" at bounding box center [401, 180] width 54 height 54
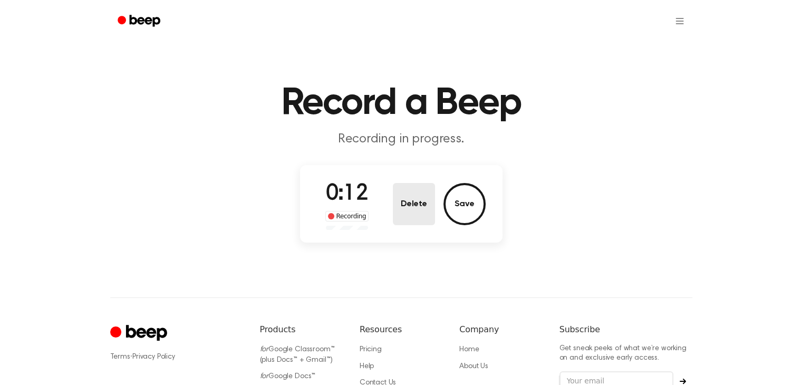
click at [413, 209] on button "Delete" at bounding box center [414, 204] width 42 height 42
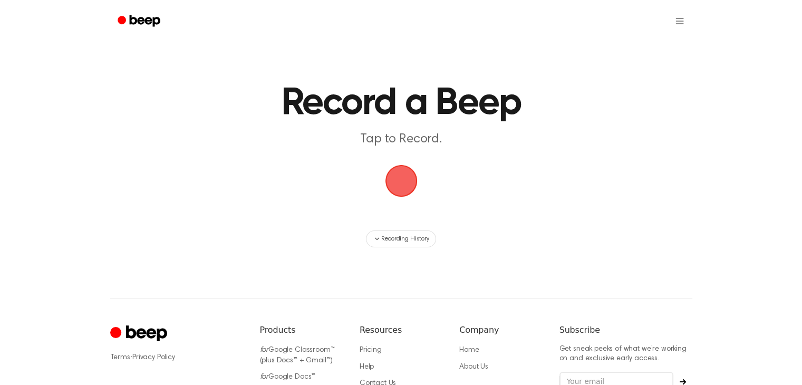
click at [397, 187] on span "button" at bounding box center [400, 180] width 55 height 55
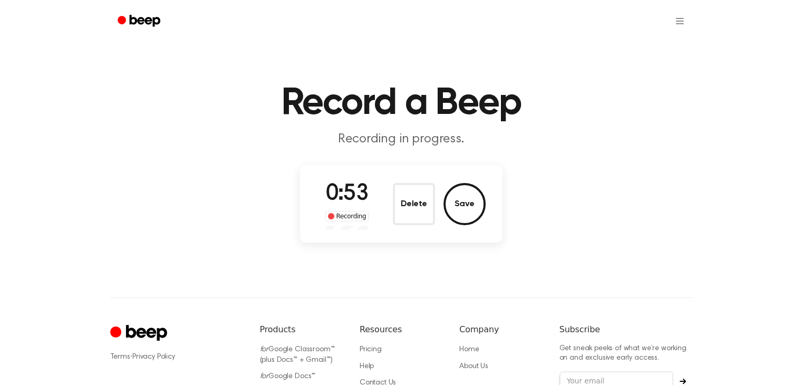
click at [430, 226] on div "0:53 Recording Delete Save" at bounding box center [401, 204] width 169 height 52
click at [414, 194] on button "Delete" at bounding box center [414, 204] width 42 height 42
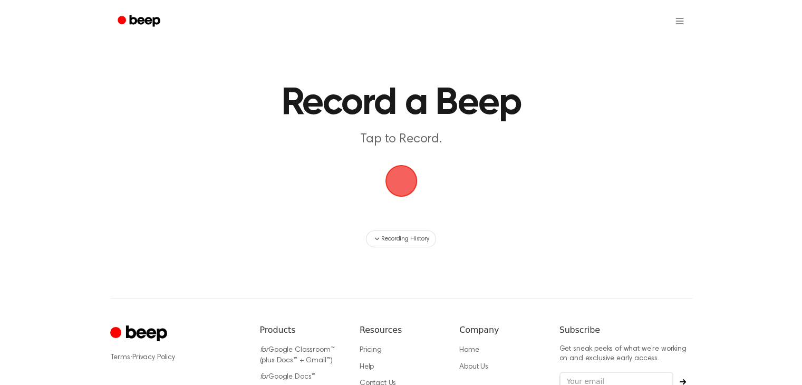
drag, startPoint x: 392, startPoint y: 175, endPoint x: 388, endPoint y: 180, distance: 6.3
click at [389, 178] on span "button" at bounding box center [401, 181] width 38 height 38
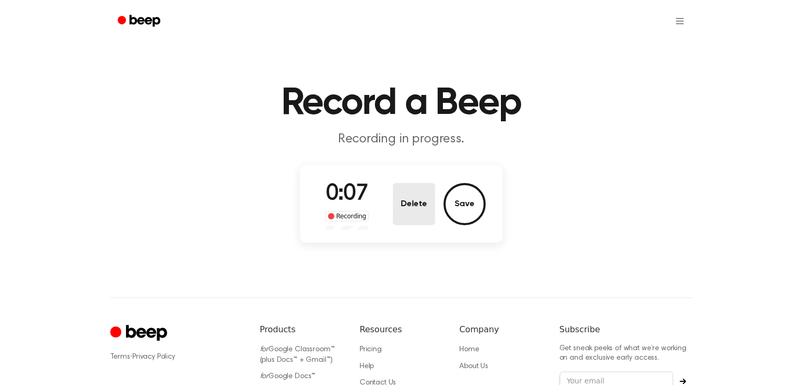
click at [401, 205] on button "Delete" at bounding box center [414, 204] width 42 height 42
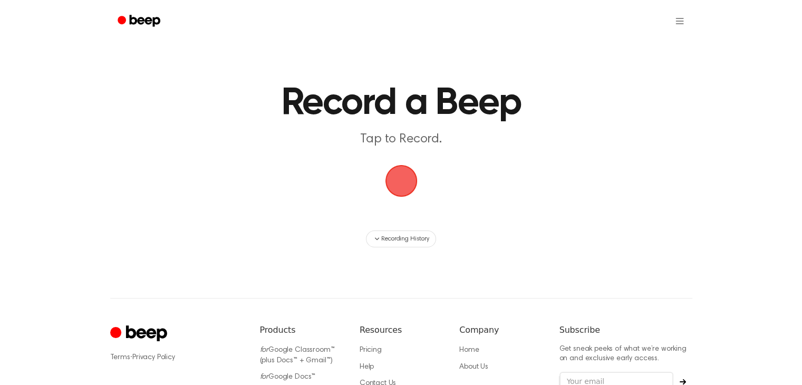
click at [387, 178] on span "button" at bounding box center [401, 181] width 52 height 52
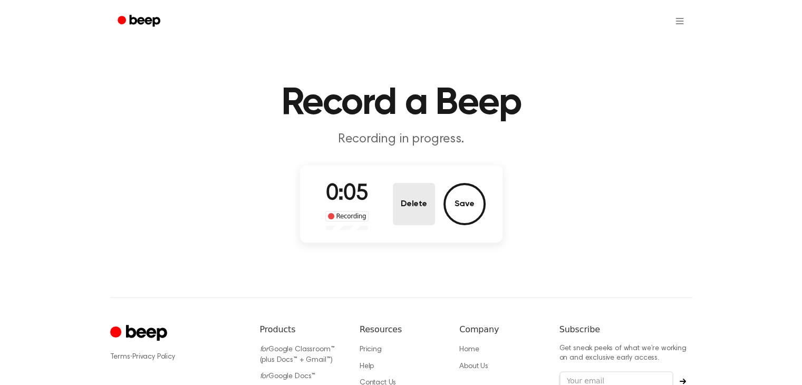
click at [418, 184] on button "Delete" at bounding box center [414, 204] width 42 height 42
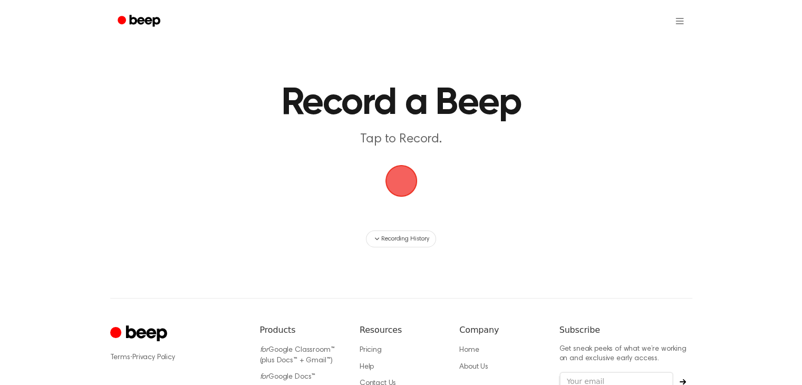
click at [394, 169] on span "button" at bounding box center [401, 181] width 51 height 51
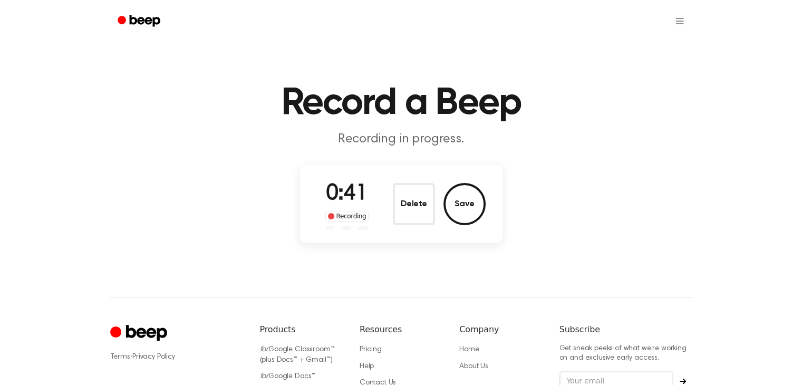
click at [465, 202] on button "Save" at bounding box center [464, 204] width 42 height 42
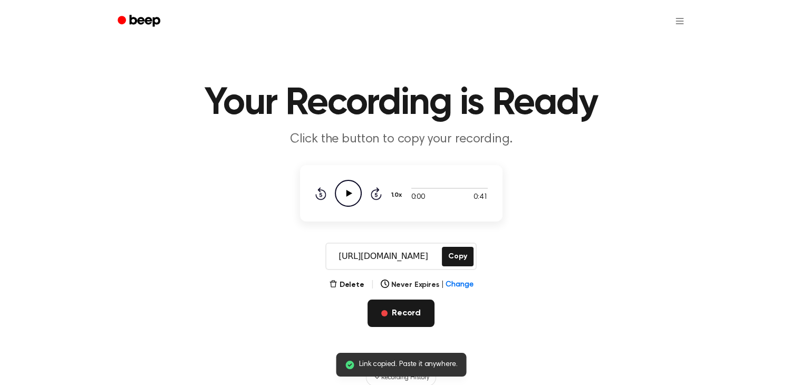
click at [395, 306] on button "Record" at bounding box center [401, 313] width 67 height 27
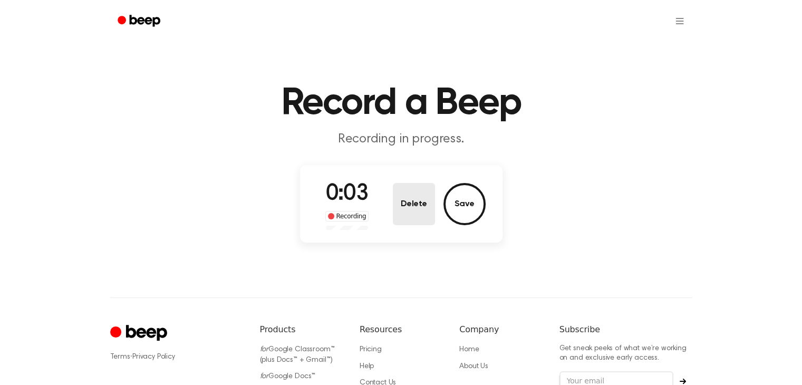
click at [425, 204] on button "Delete" at bounding box center [414, 204] width 42 height 42
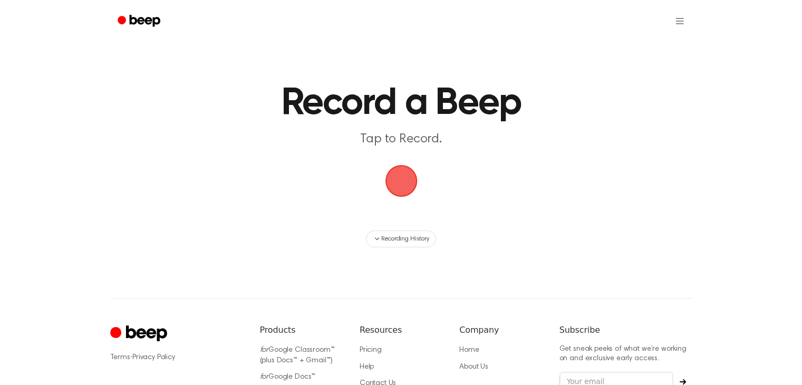
click at [404, 179] on span "button" at bounding box center [401, 181] width 48 height 48
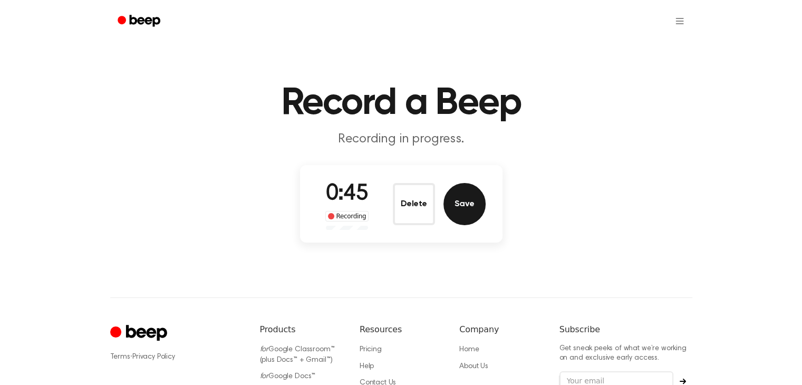
click at [456, 196] on button "Save" at bounding box center [464, 204] width 42 height 42
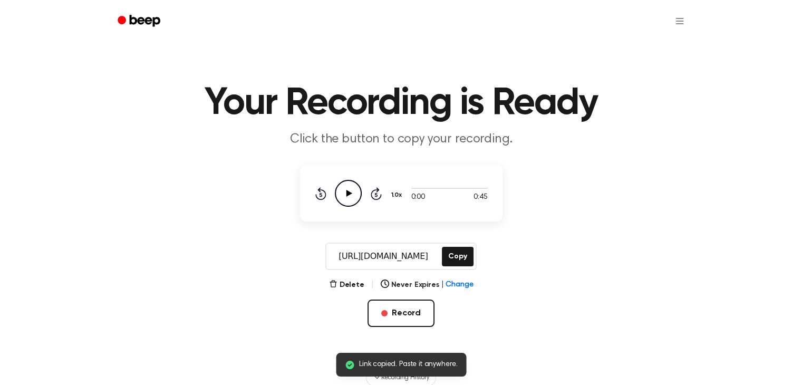
click at [345, 197] on icon "Play Audio" at bounding box center [348, 193] width 27 height 27
